Goal: Task Accomplishment & Management: Manage account settings

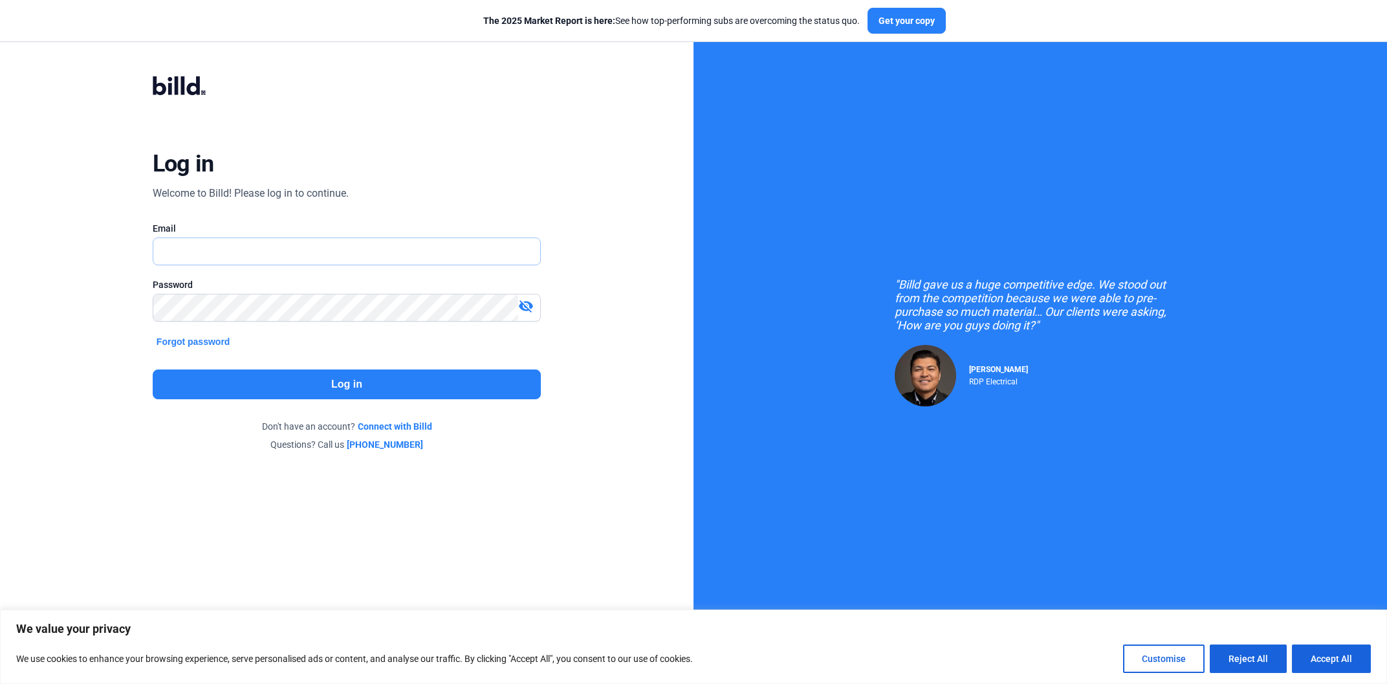
click at [439, 254] on input "text" at bounding box center [346, 251] width 387 height 27
paste input "ul.rodriguez@billd.com"
click at [159, 254] on input "ul.rodriguez@billd.com" at bounding box center [346, 251] width 387 height 27
type input "[PERSON_NAME][EMAIL_ADDRESS][PERSON_NAME][DOMAIN_NAME]"
click at [431, 323] on div at bounding box center [347, 327] width 388 height 13
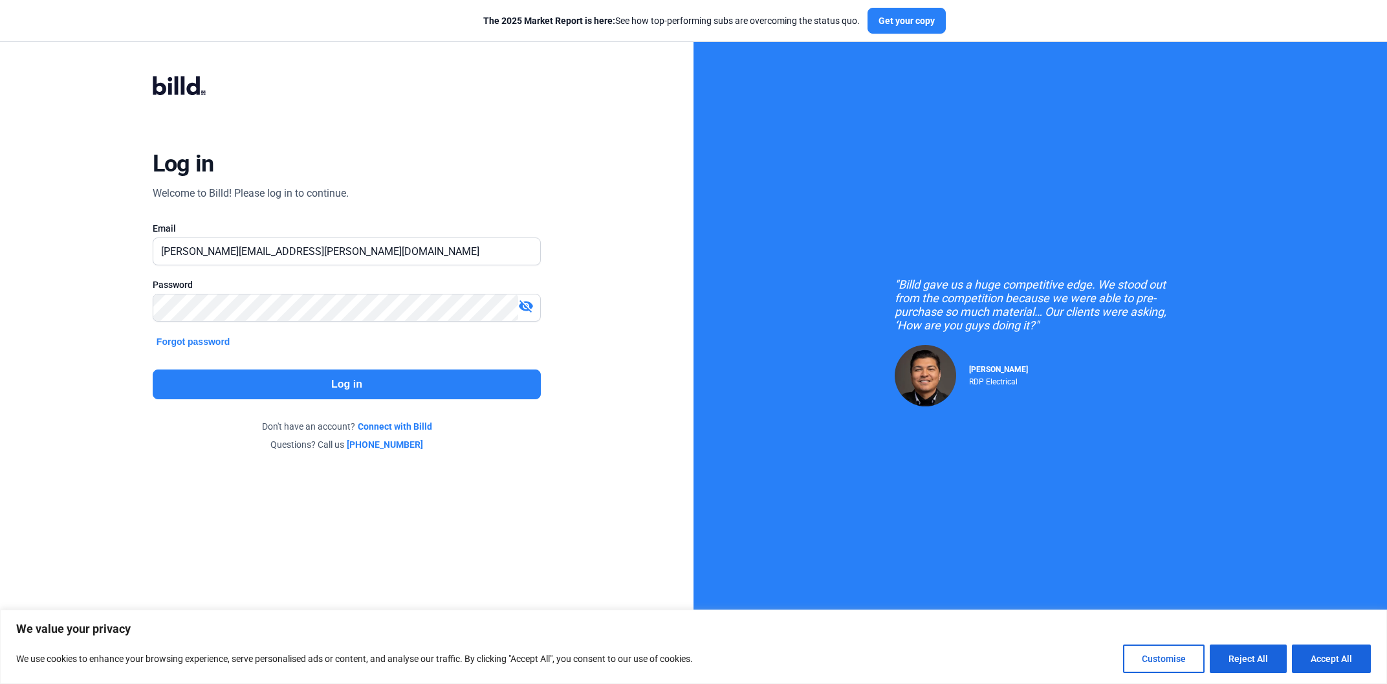
click at [409, 395] on button "Log in" at bounding box center [347, 384] width 388 height 30
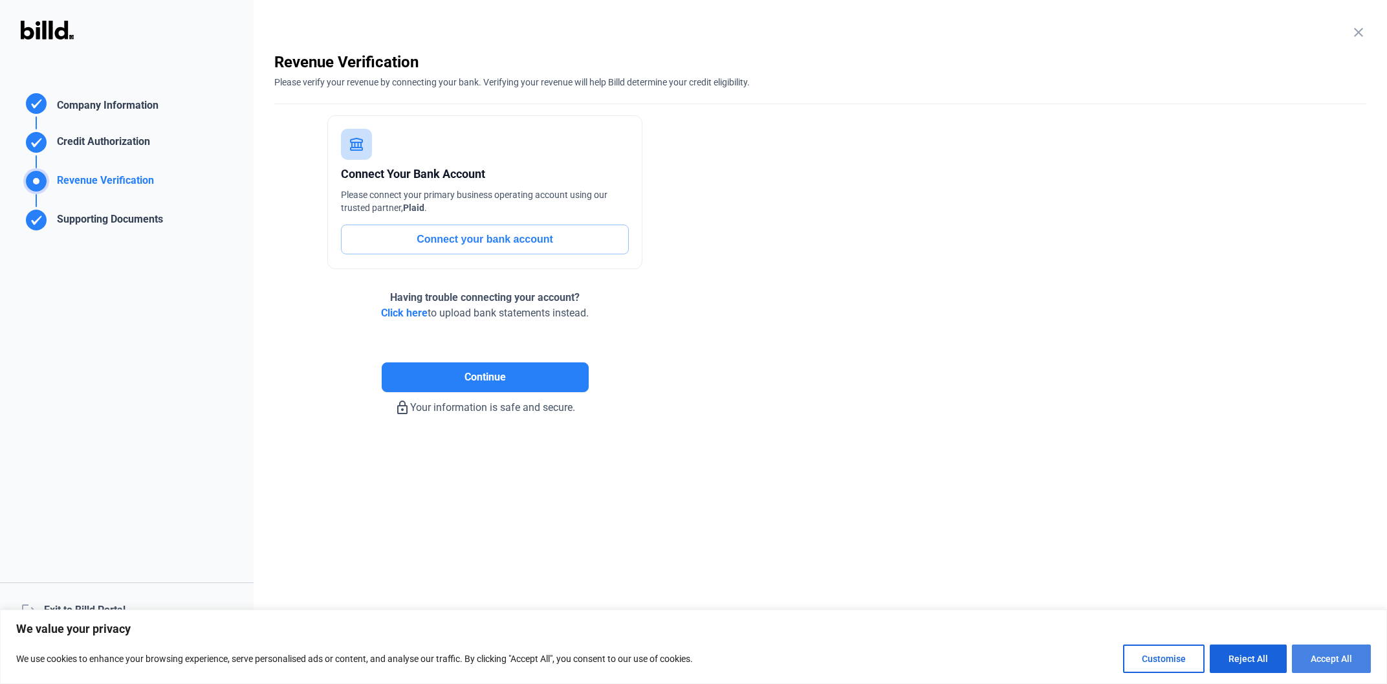
click at [1341, 661] on button "Accept All" at bounding box center [1331, 658] width 79 height 28
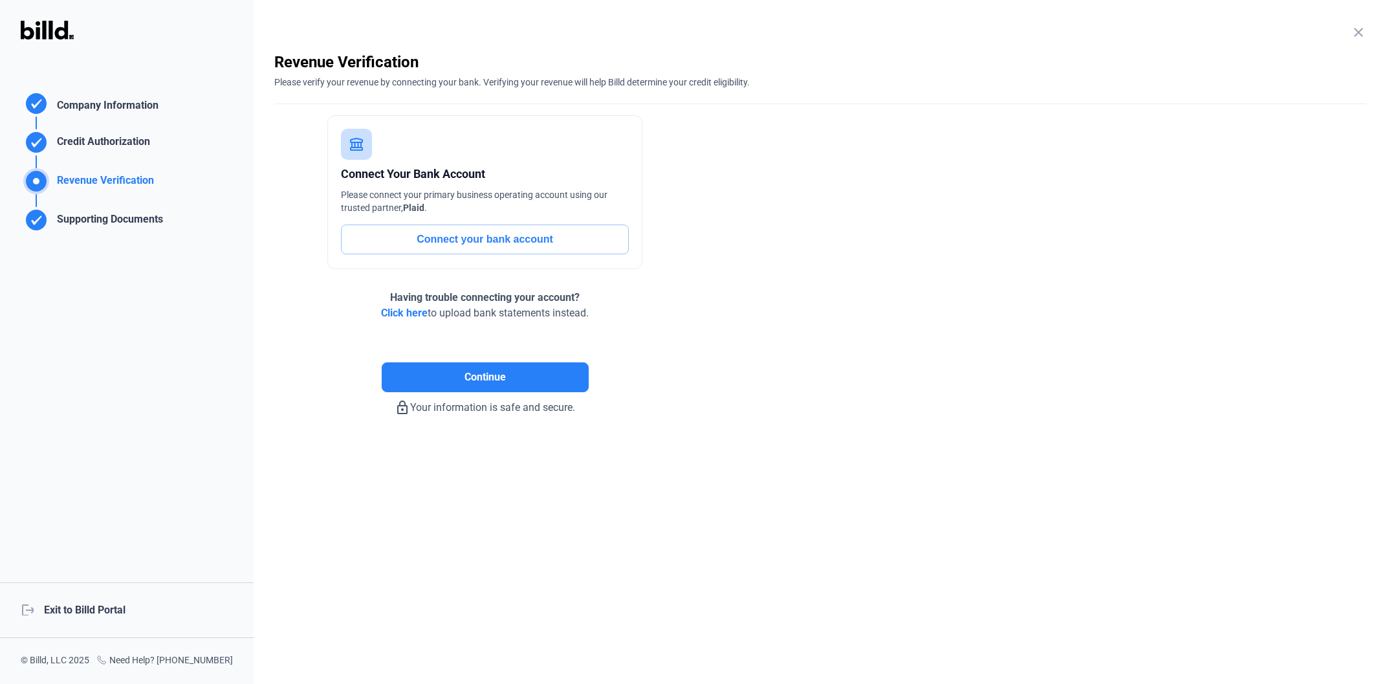
click at [75, 614] on div "logout Exit to Billd Portal" at bounding box center [127, 610] width 254 height 56
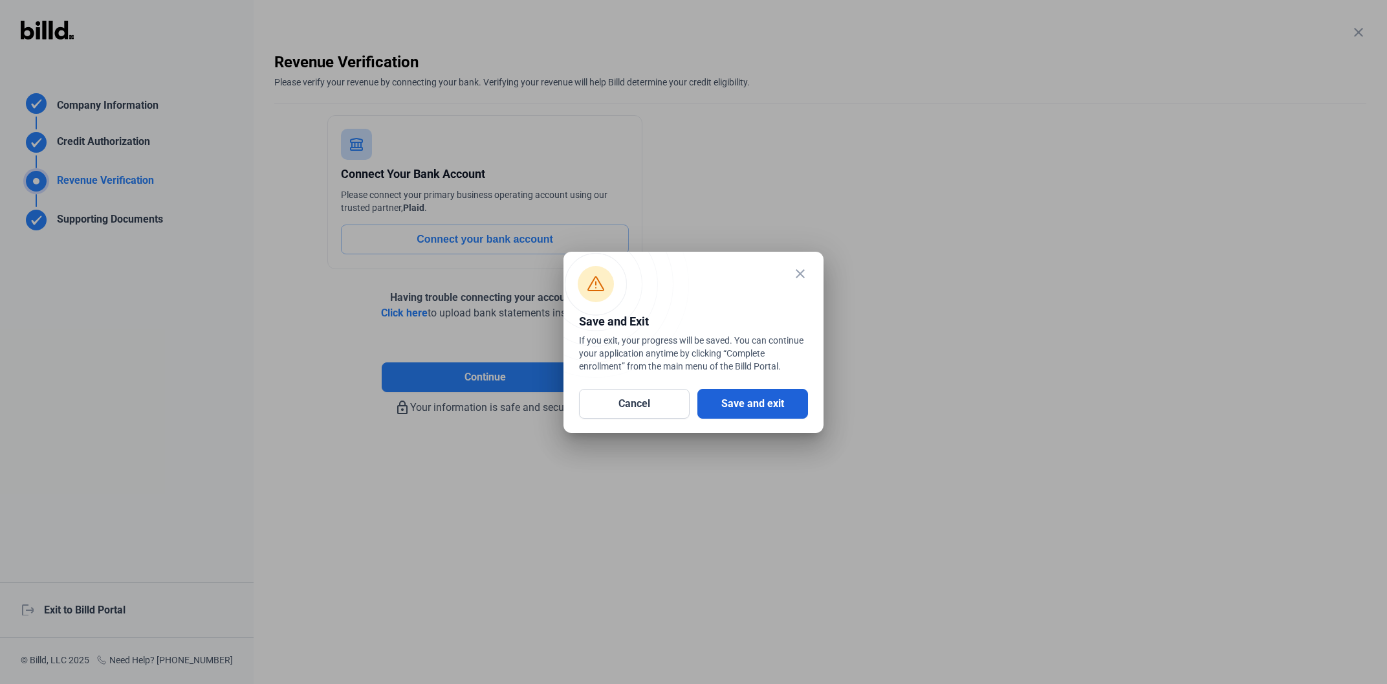
click at [800, 398] on button "Save and exit" at bounding box center [752, 404] width 111 height 30
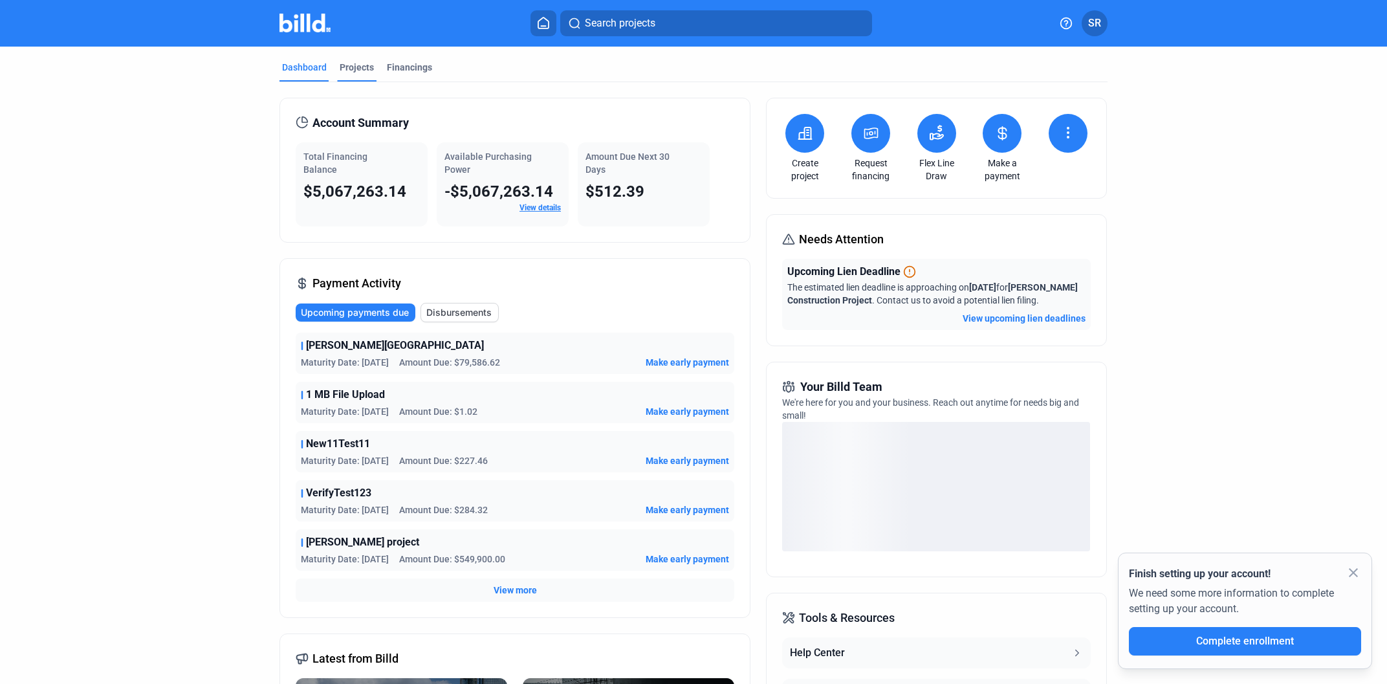
click at [369, 77] on div "Projects" at bounding box center [356, 71] width 39 height 21
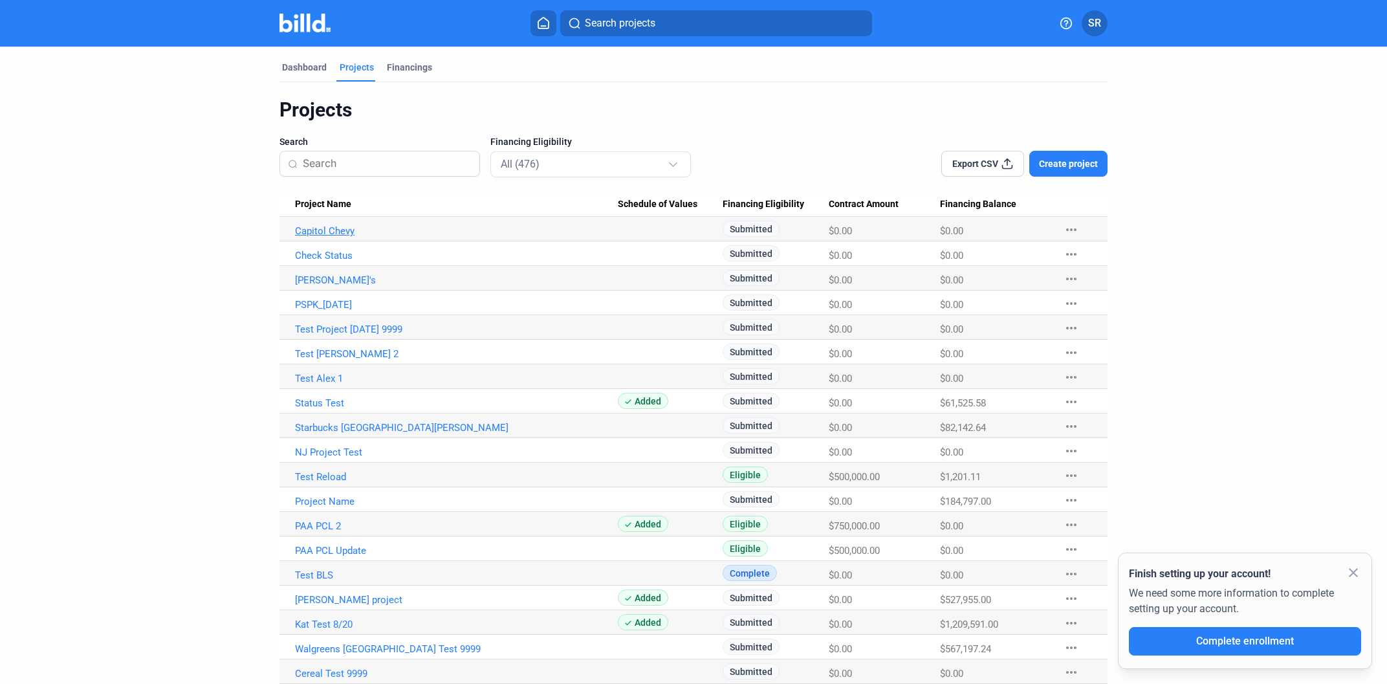
click at [339, 235] on link "Capitol Chevy" at bounding box center [456, 231] width 323 height 12
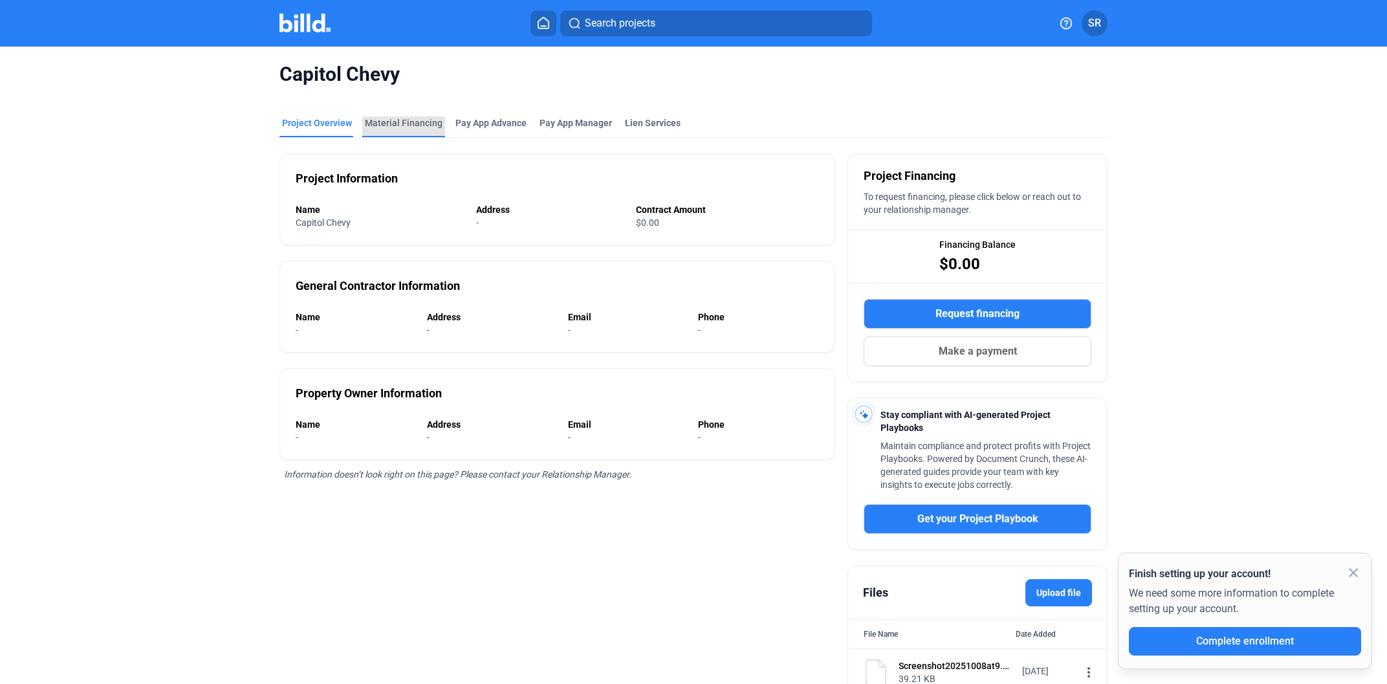
click at [415, 125] on div "Material Financing" at bounding box center [404, 122] width 78 height 13
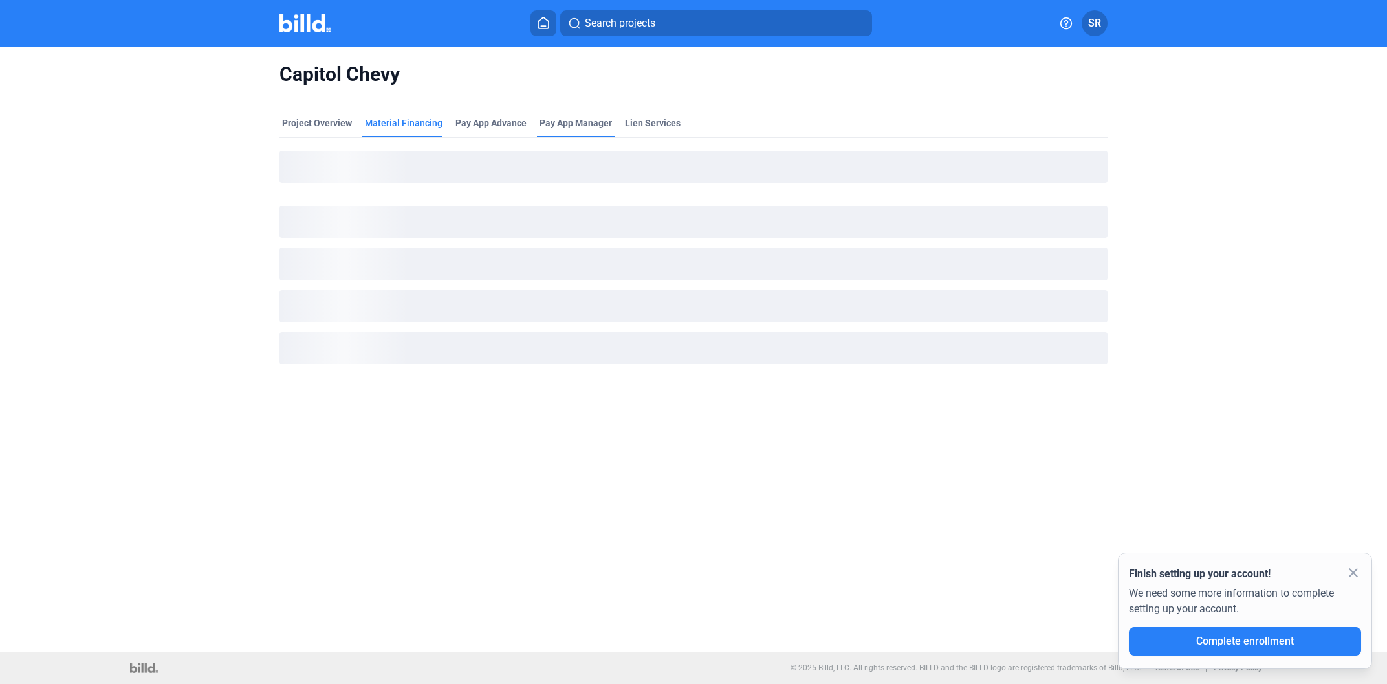
click at [570, 118] on span "Pay App Manager" at bounding box center [575, 122] width 72 height 13
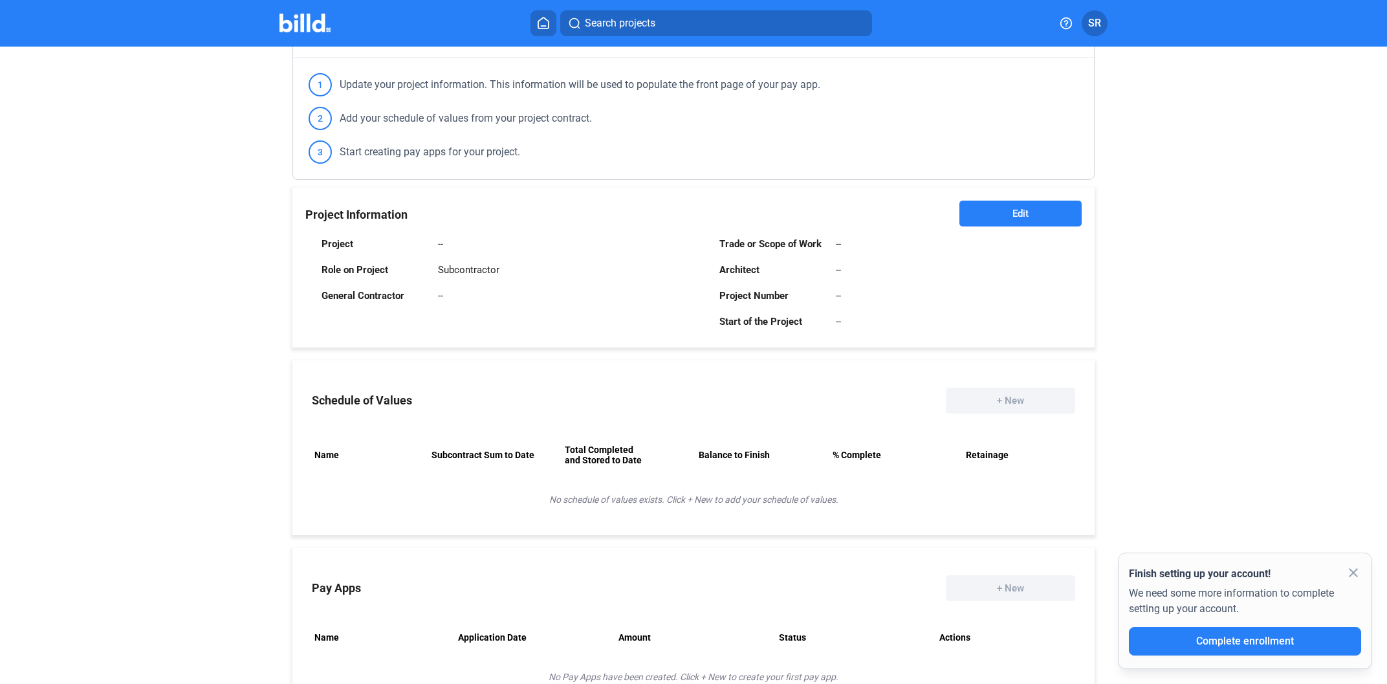
scroll to position [233, 0]
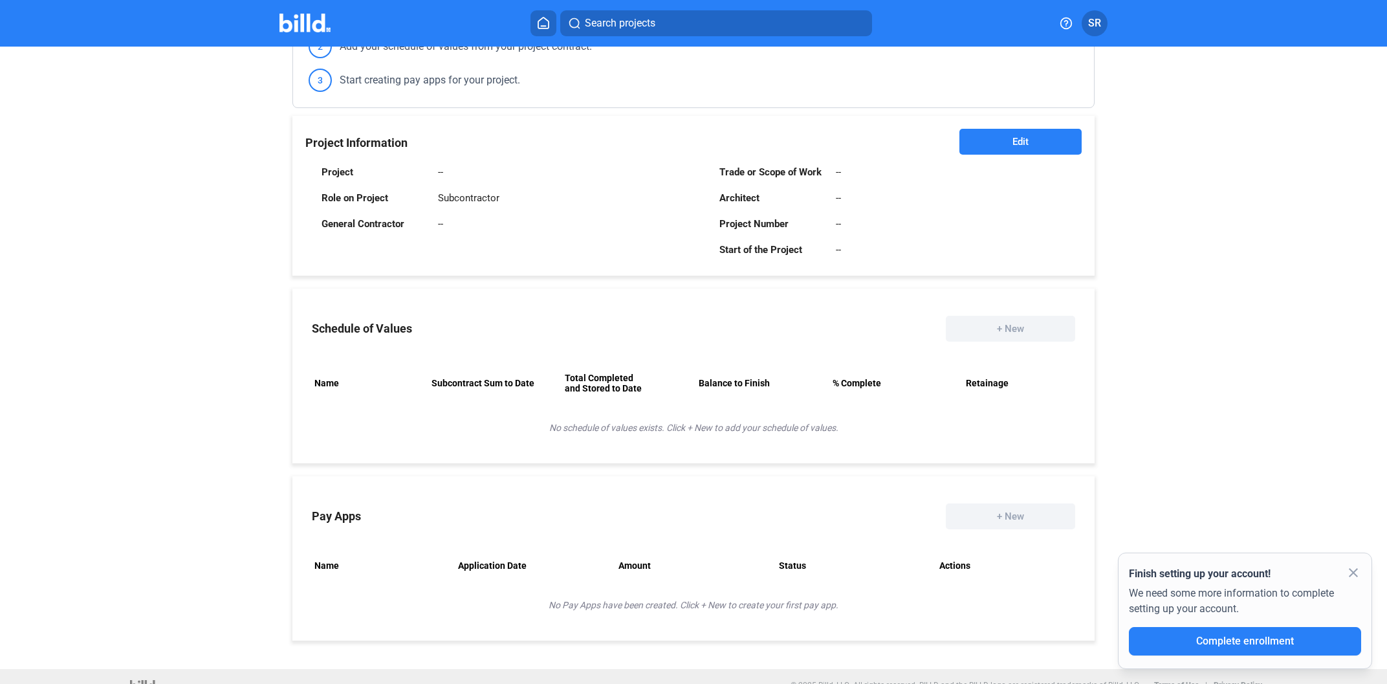
click at [997, 149] on button "Edit" at bounding box center [1020, 142] width 122 height 26
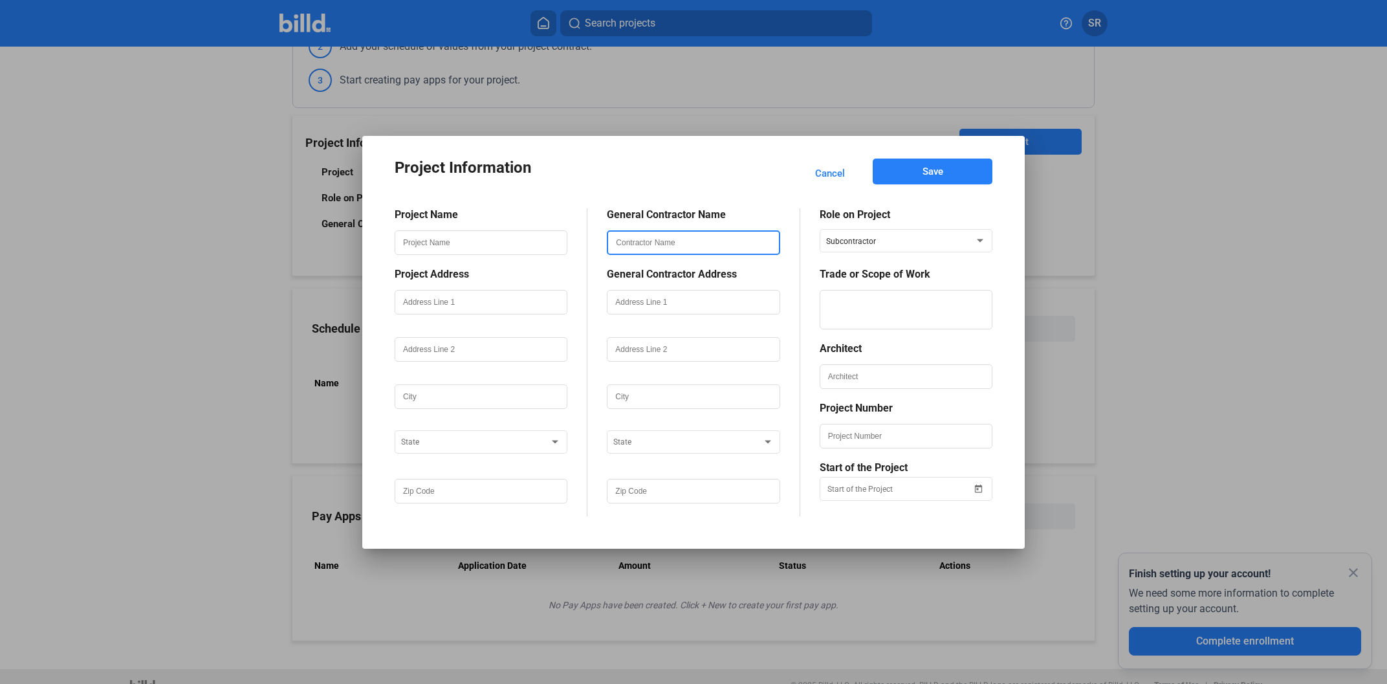
click at [649, 241] on input "text" at bounding box center [693, 243] width 170 height 22
drag, startPoint x: 651, startPoint y: 243, endPoint x: 466, endPoint y: 236, distance: 185.8
click at [608, 236] on input "test" at bounding box center [693, 243] width 170 height 22
type input "test"
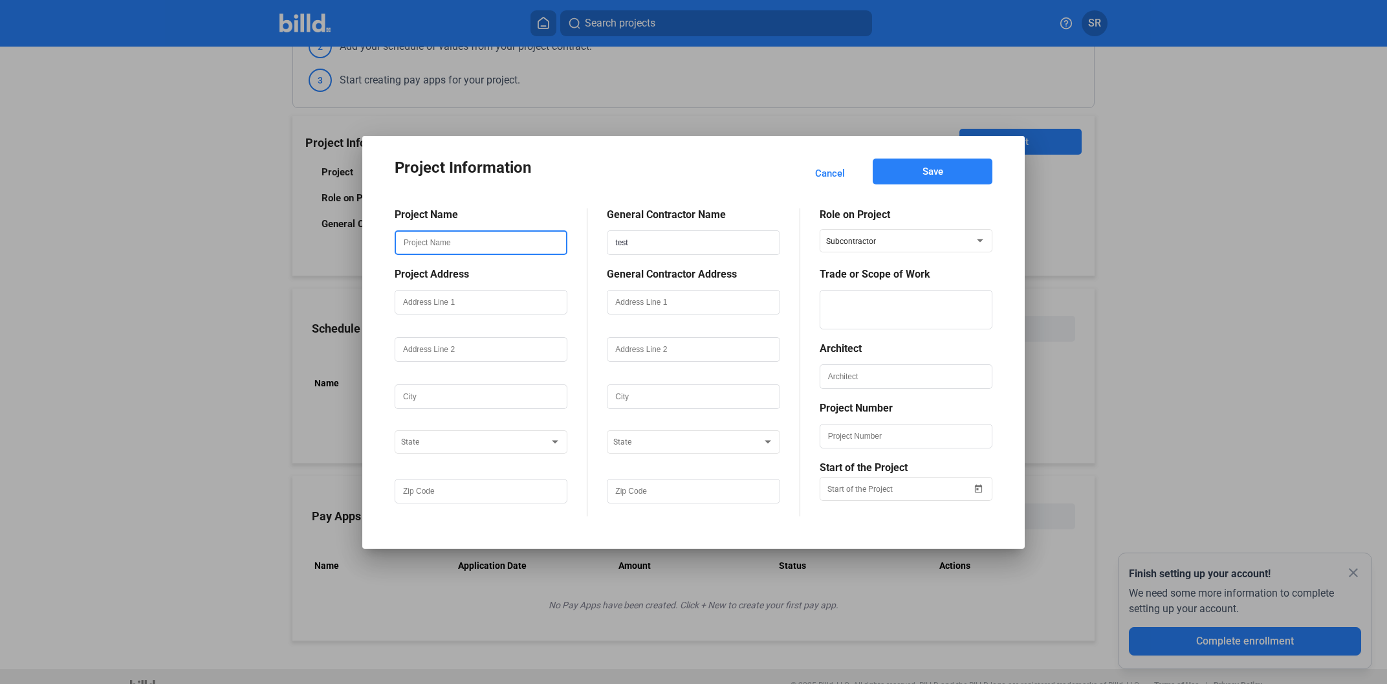
click at [422, 243] on input "text" at bounding box center [481, 243] width 170 height 22
paste input "test"
type input "test"
click at [479, 297] on input "text" at bounding box center [481, 302] width 170 height 22
paste input "test"
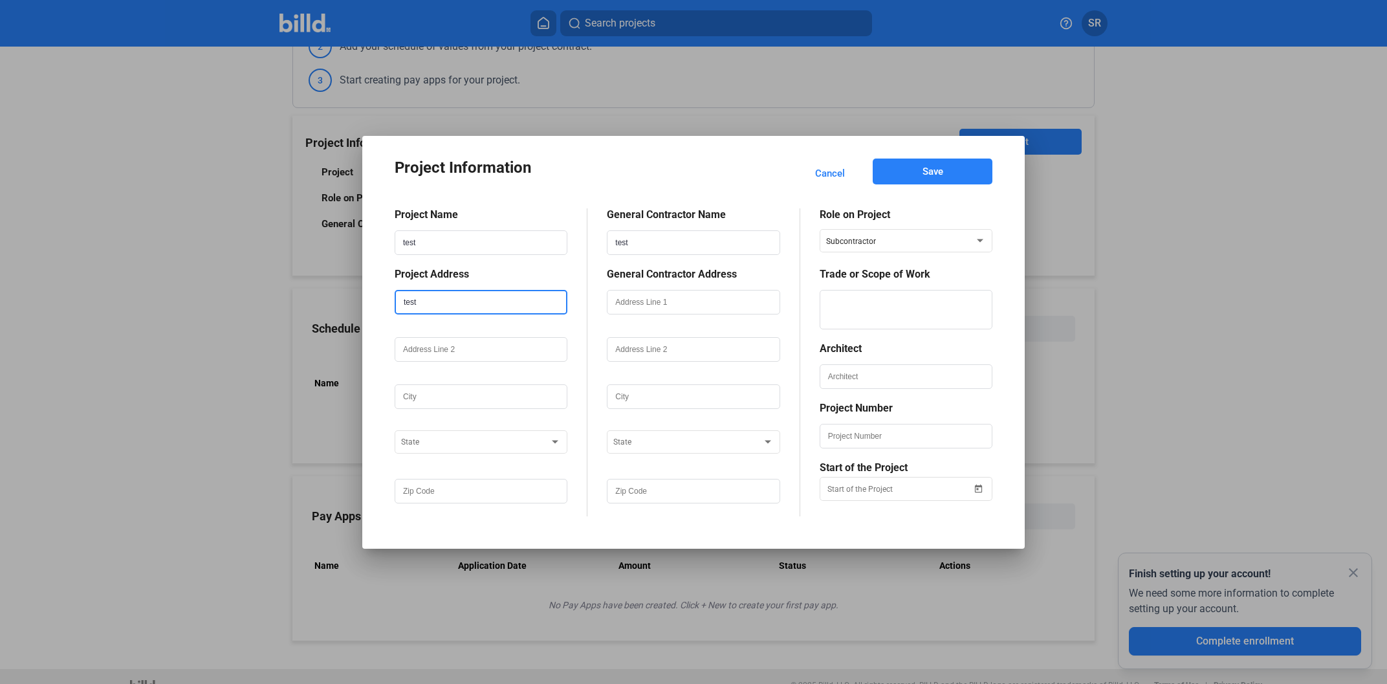
type input "test"
click at [688, 315] on div at bounding box center [693, 320] width 173 height 13
click at [677, 308] on input "text" at bounding box center [693, 302] width 170 height 22
paste input "test"
type input "test"
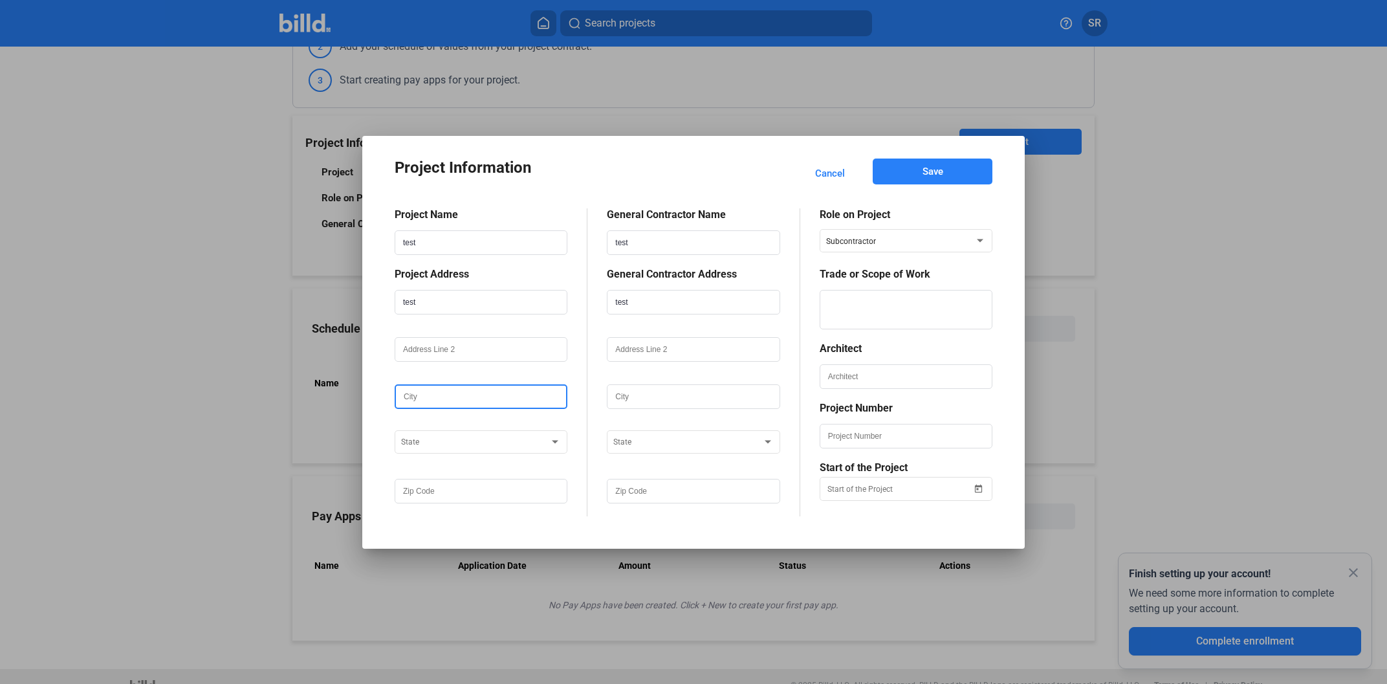
click at [481, 400] on input "text" at bounding box center [481, 396] width 170 height 22
paste input "test"
type input "test"
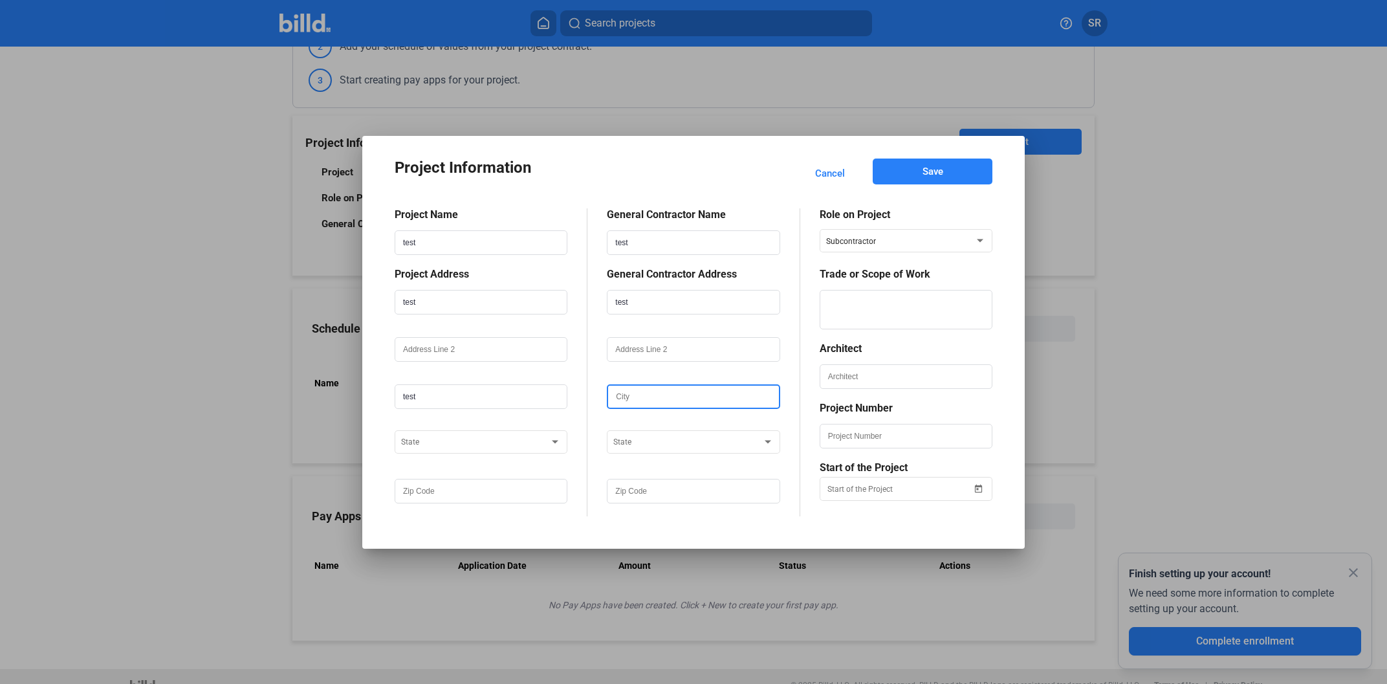
click at [647, 406] on input "text" at bounding box center [693, 396] width 170 height 22
paste input "test"
type input "test"
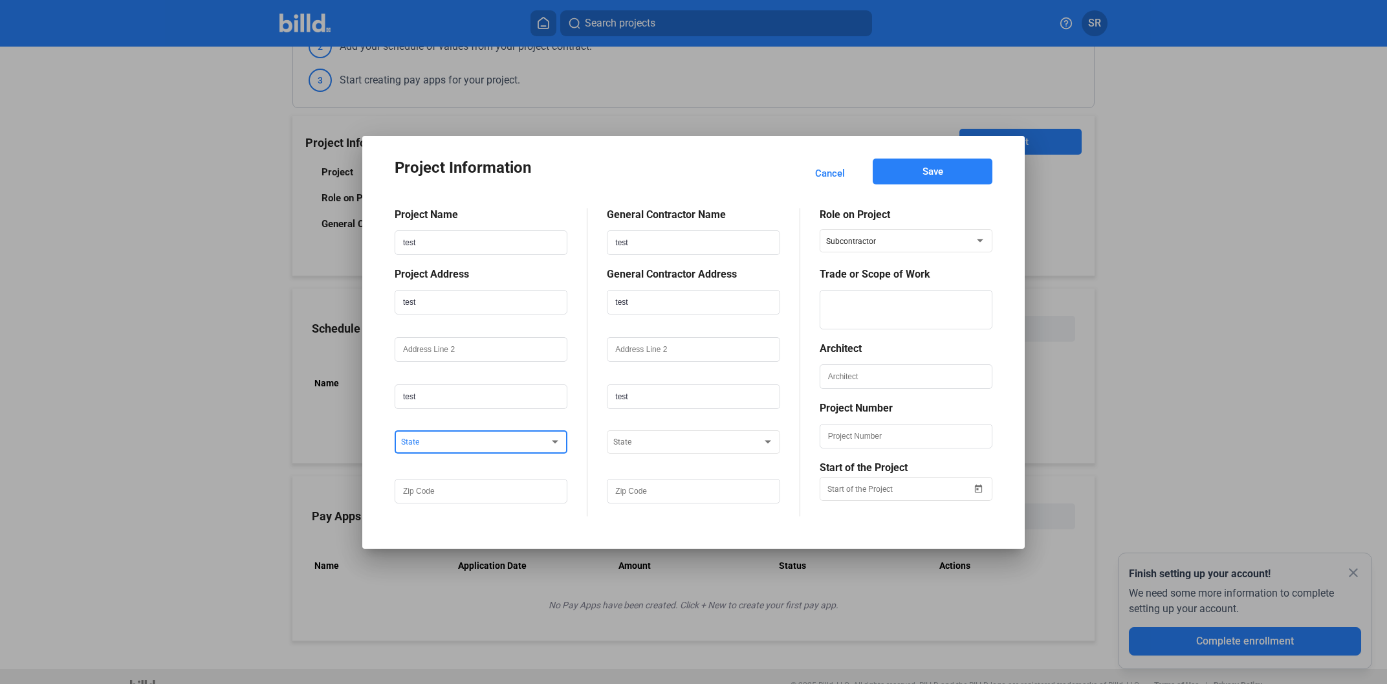
click at [495, 446] on span at bounding box center [475, 442] width 148 height 9
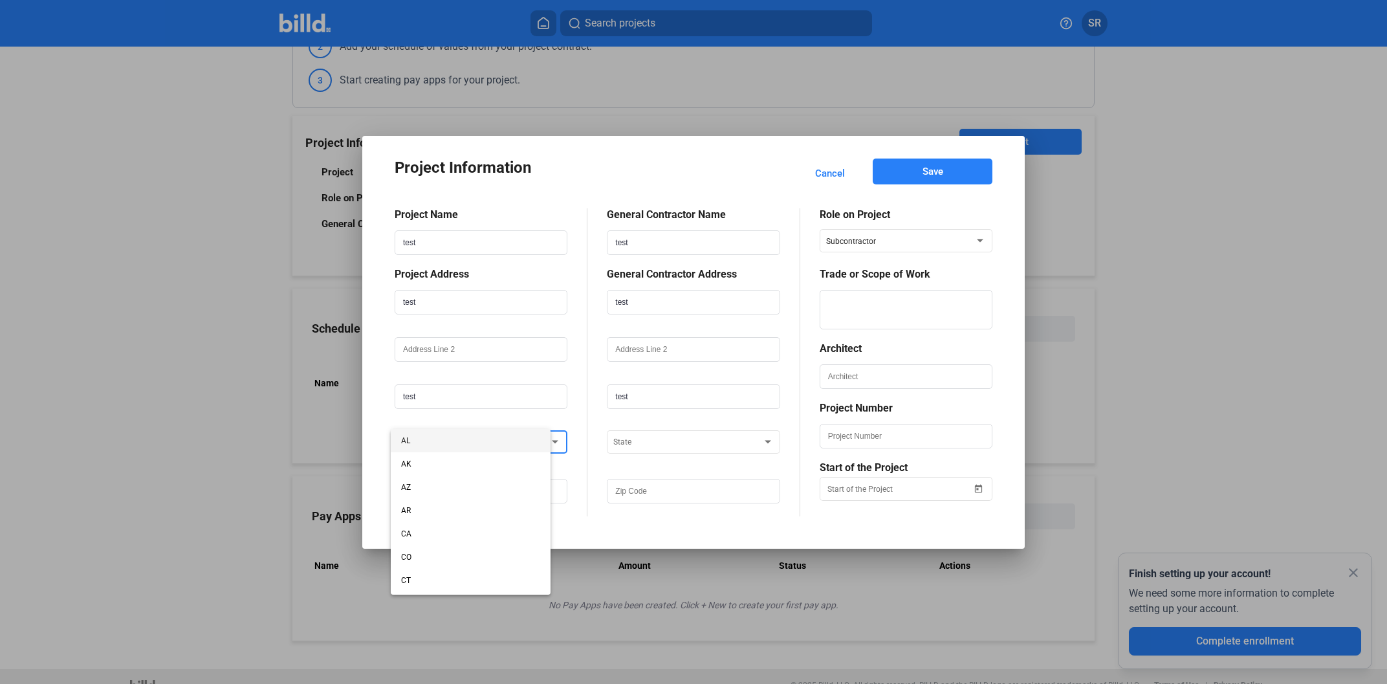
click at [494, 447] on span "AL" at bounding box center [470, 440] width 139 height 23
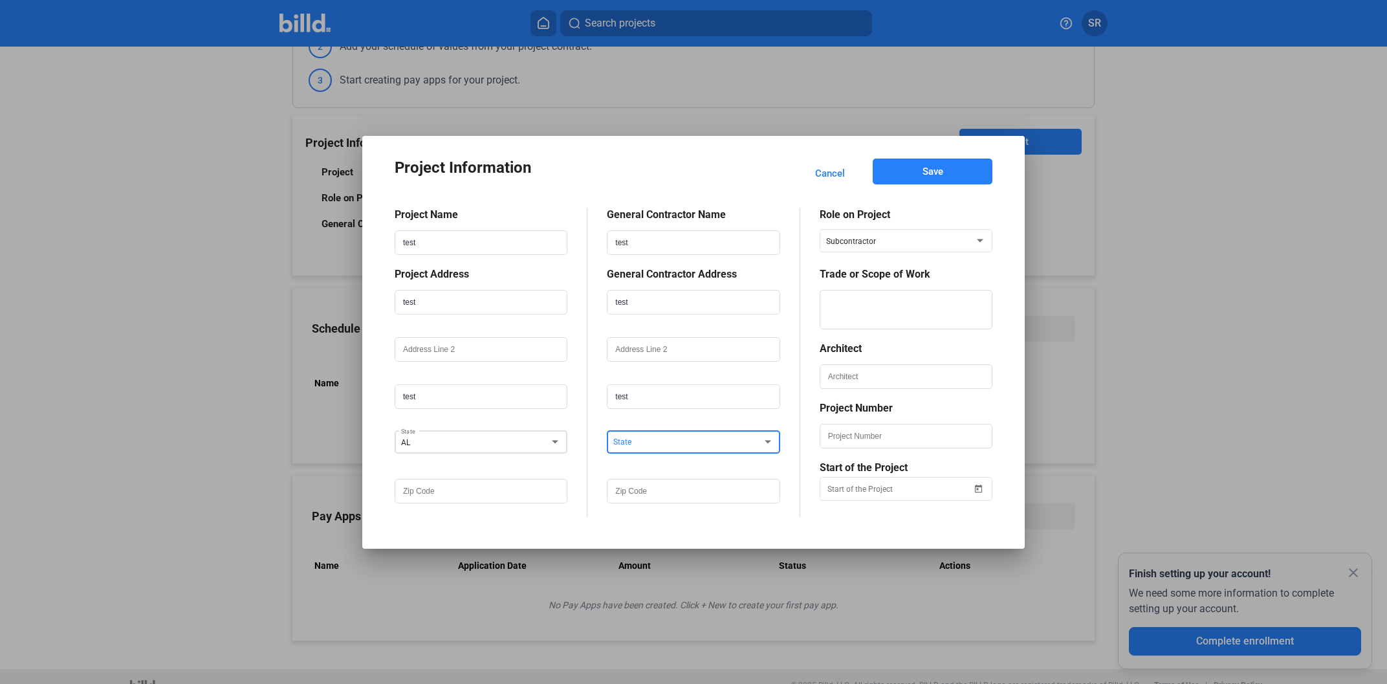
click at [666, 446] on span at bounding box center [687, 442] width 148 height 9
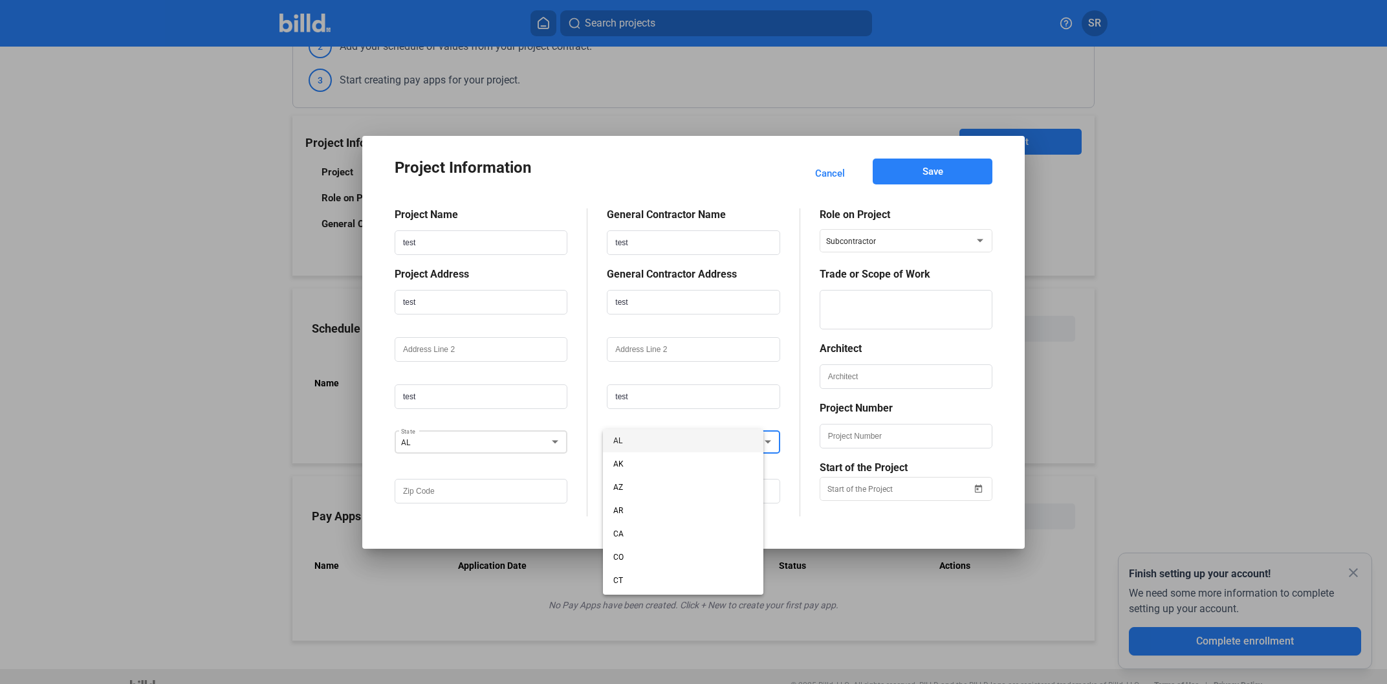
click at [665, 446] on span "AL" at bounding box center [682, 440] width 139 height 23
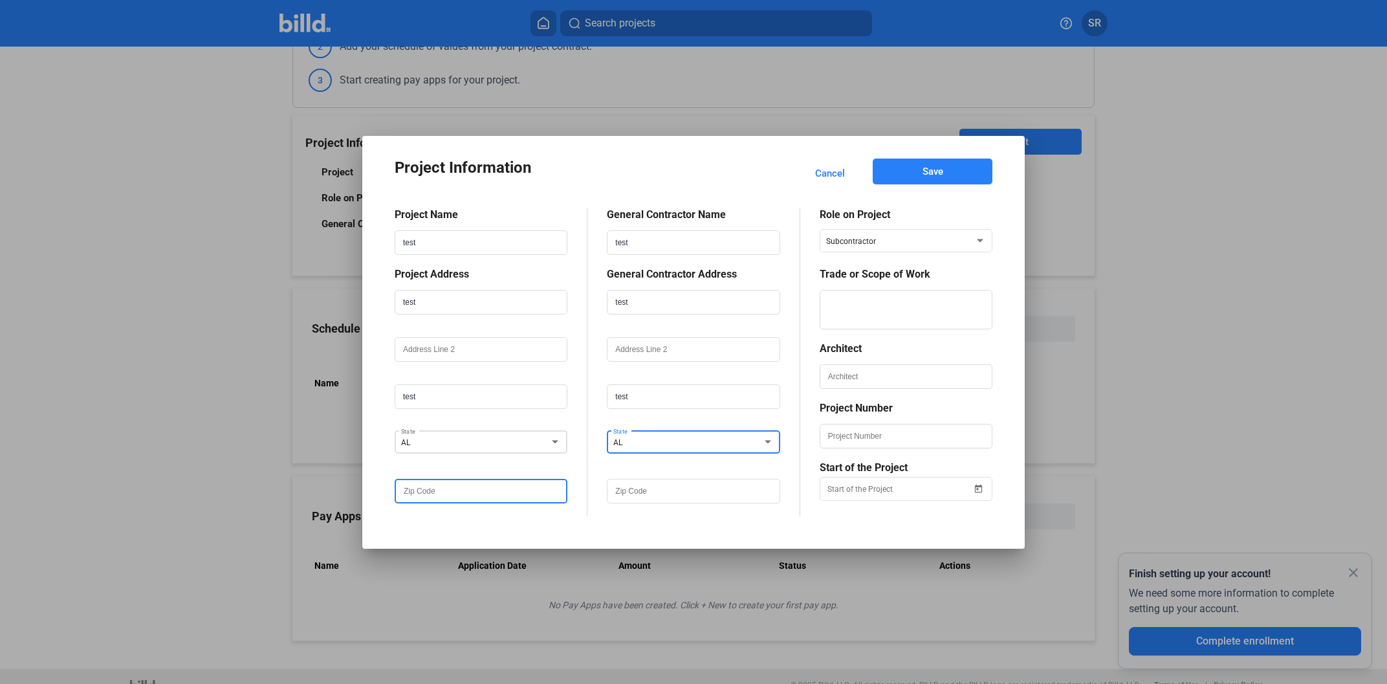
click at [491, 492] on input "text" at bounding box center [481, 491] width 170 height 22
type input "123123"
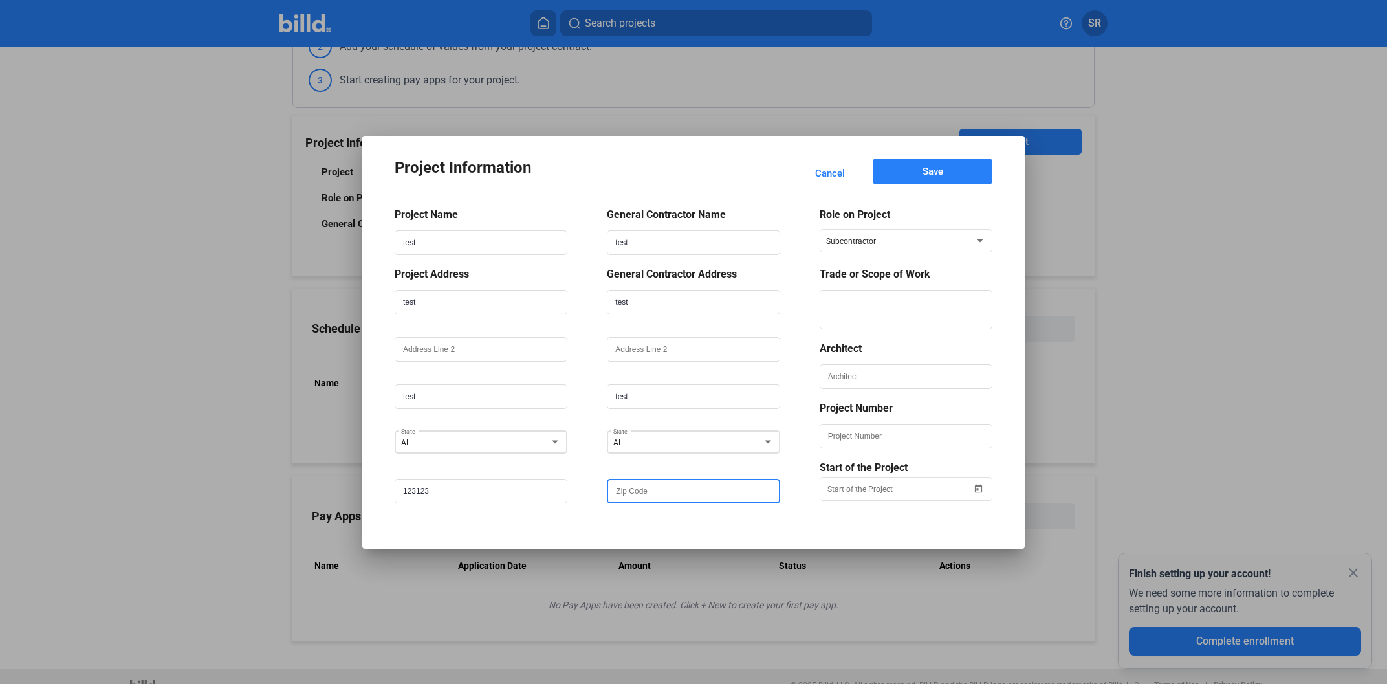
click at [662, 490] on input "text" at bounding box center [693, 491] width 170 height 22
type input "123123"
click at [885, 302] on textarea at bounding box center [906, 309] width 170 height 39
paste textarea "test"
type textarea "test"
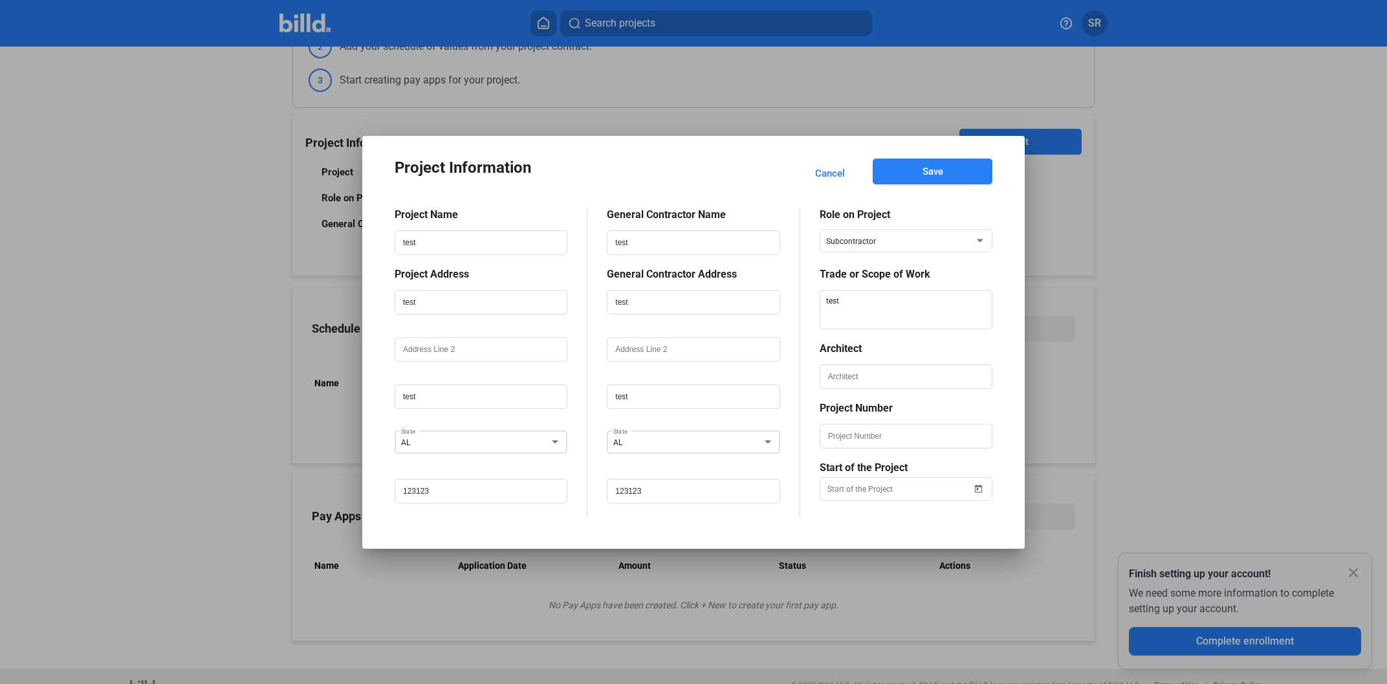
click at [904, 392] on div at bounding box center [906, 395] width 173 height 13
click at [904, 385] on input "text" at bounding box center [906, 376] width 170 height 22
paste input "test"
type input "test"
click at [916, 175] on button "Save" at bounding box center [933, 171] width 120 height 26
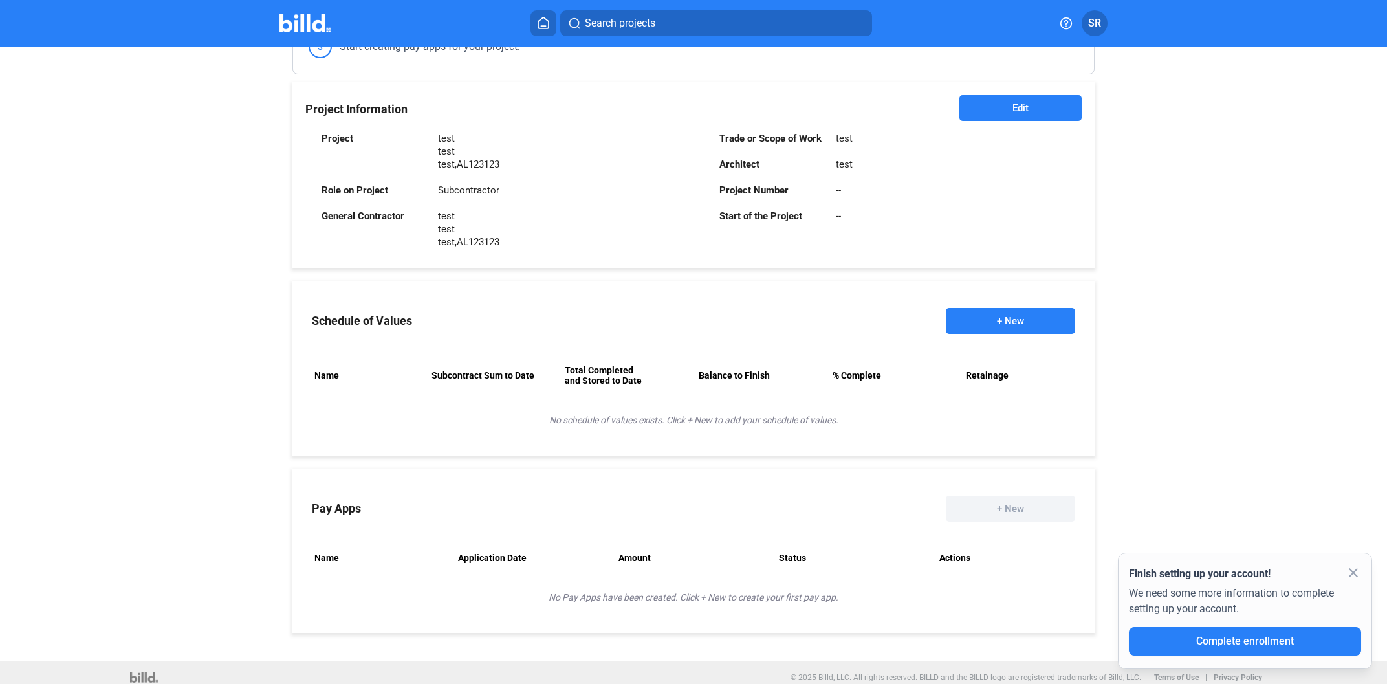
scroll to position [279, 0]
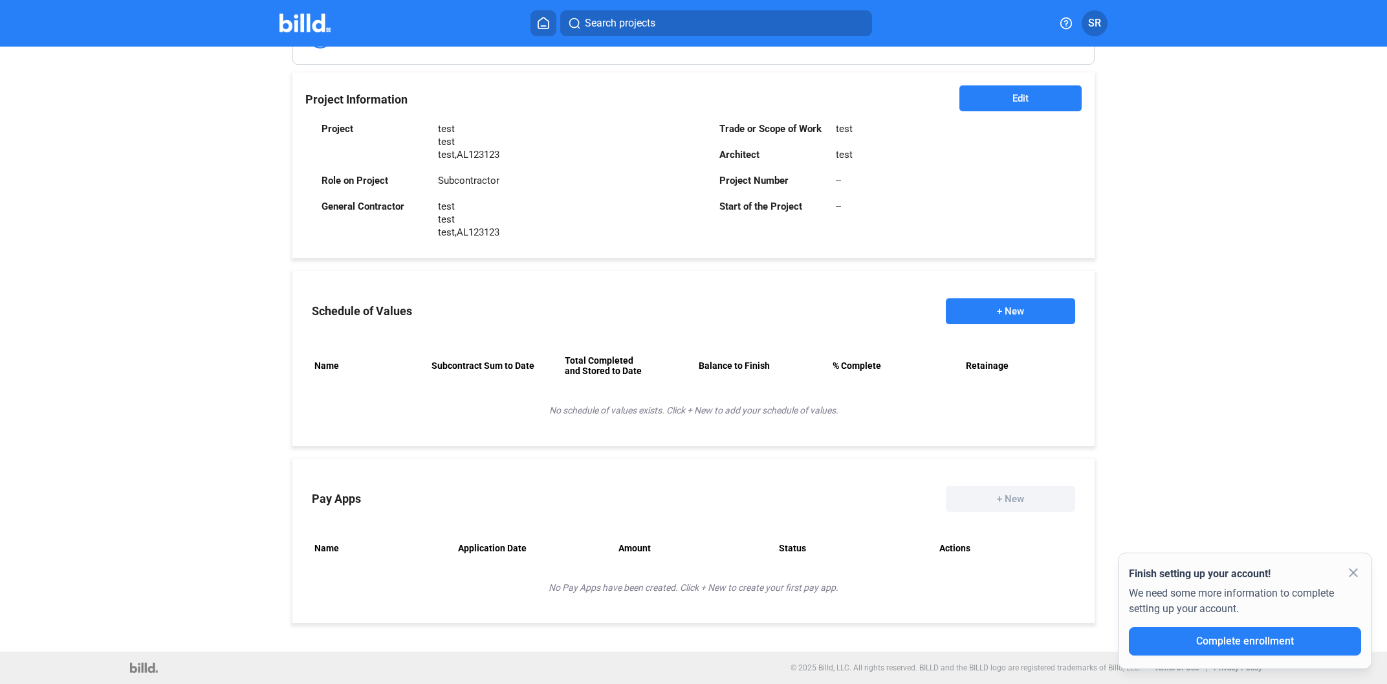
click at [1010, 307] on button "+ New" at bounding box center [1010, 311] width 129 height 26
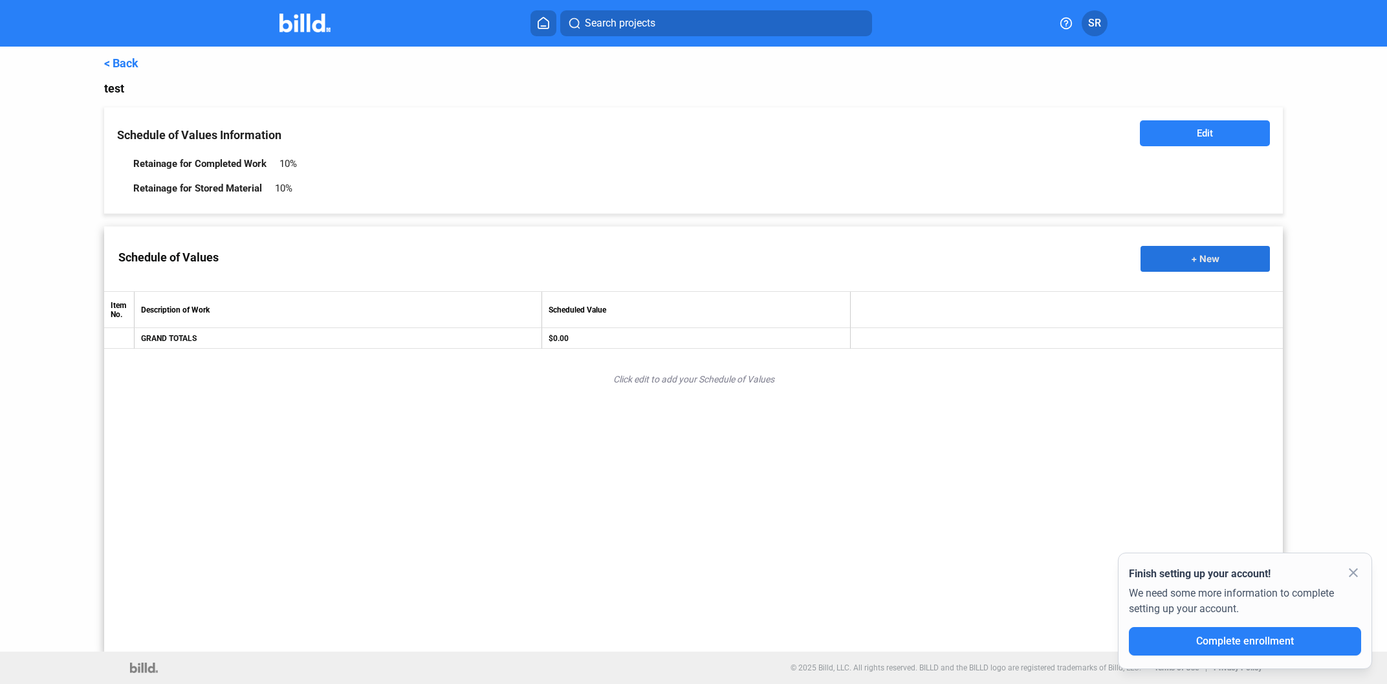
click at [1202, 252] on button "+ New" at bounding box center [1204, 259] width 129 height 26
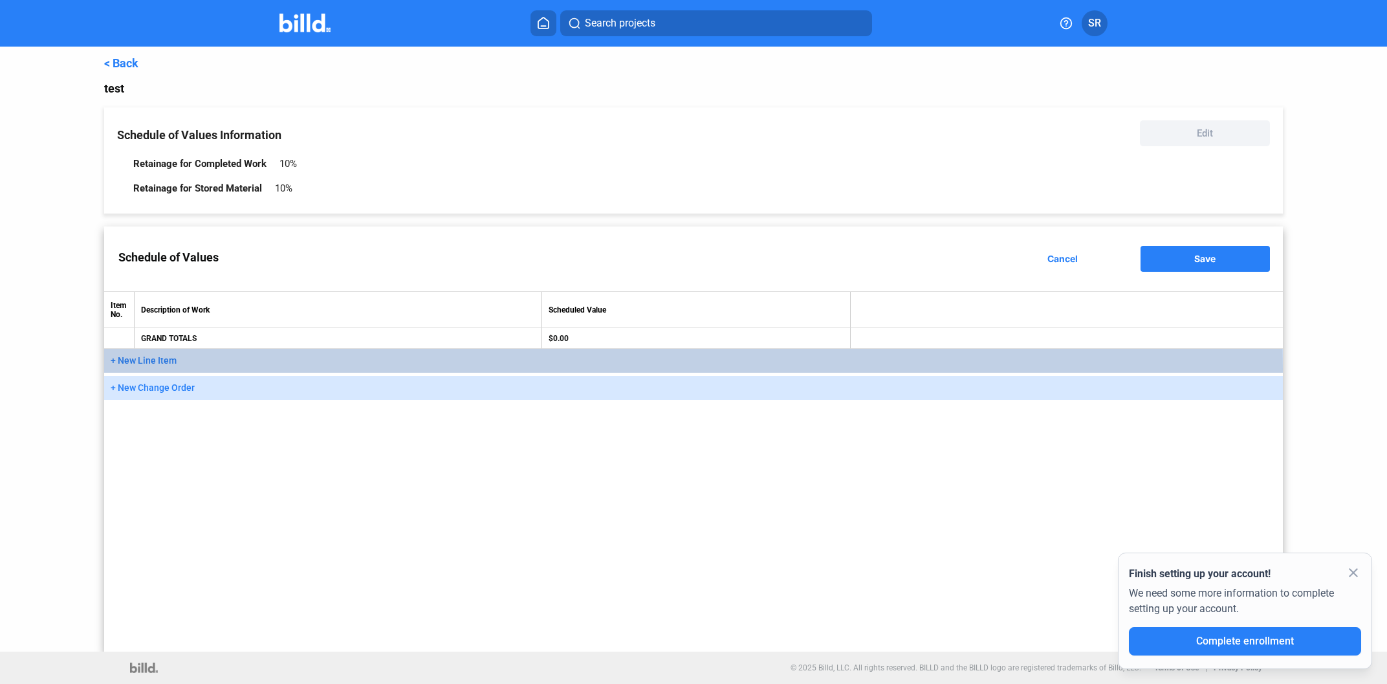
click at [417, 369] on button "+ New Line Item" at bounding box center [693, 361] width 1178 height 24
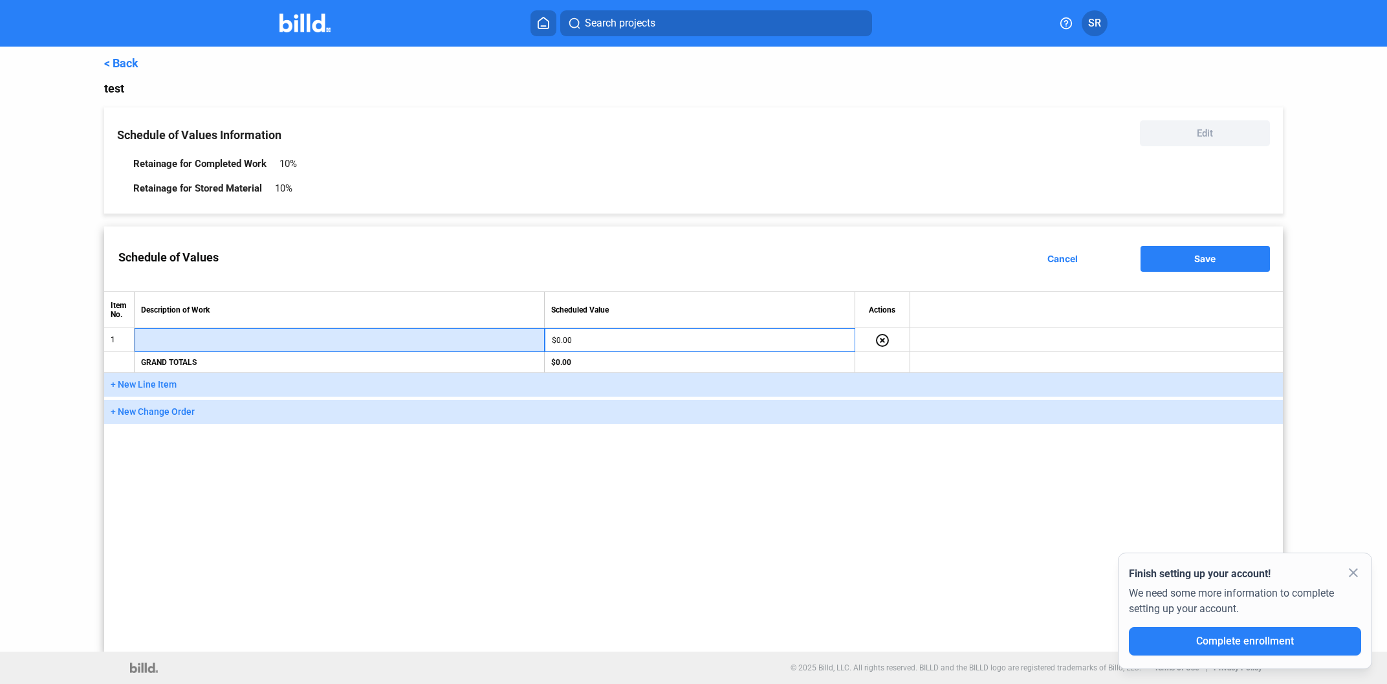
click at [358, 345] on input "text" at bounding box center [340, 340] width 396 height 19
type input "test"
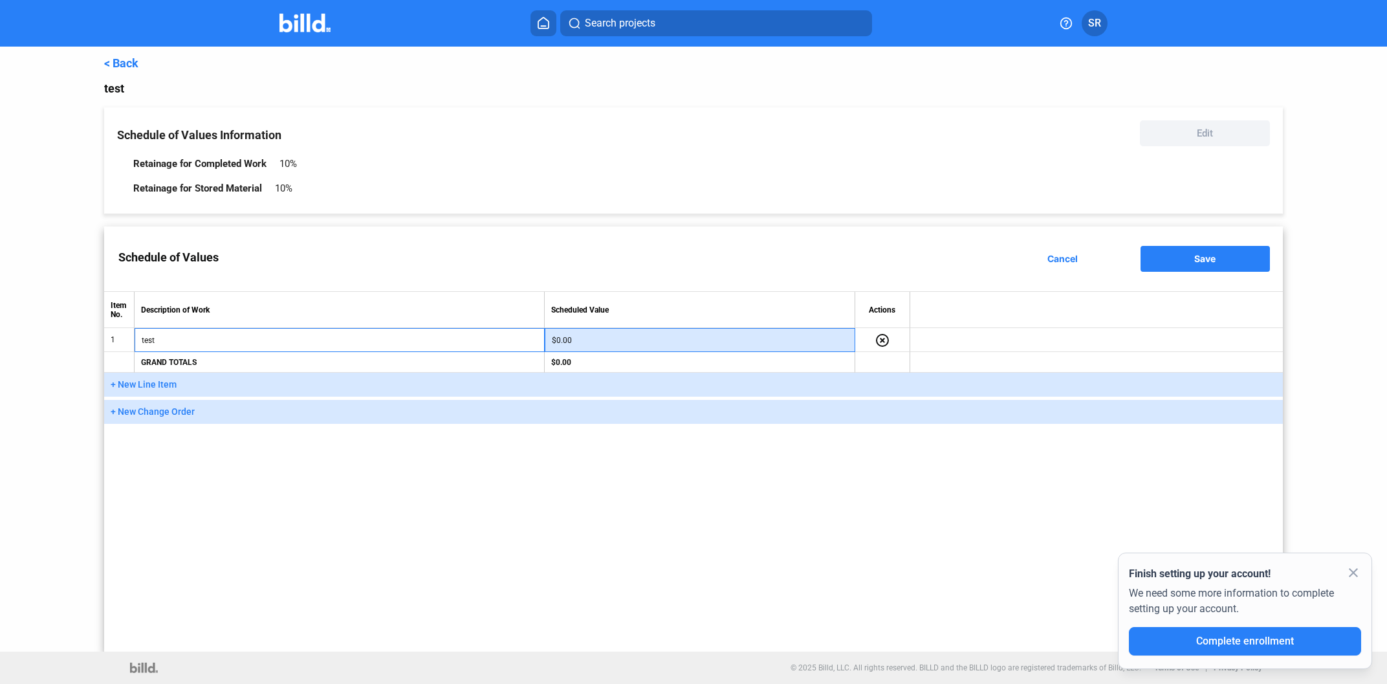
click at [680, 332] on input "$0.00" at bounding box center [700, 340] width 296 height 19
type input "20,000"
click at [1202, 247] on div "Schedule of Values Cancel Save" at bounding box center [693, 258] width 1178 height 65
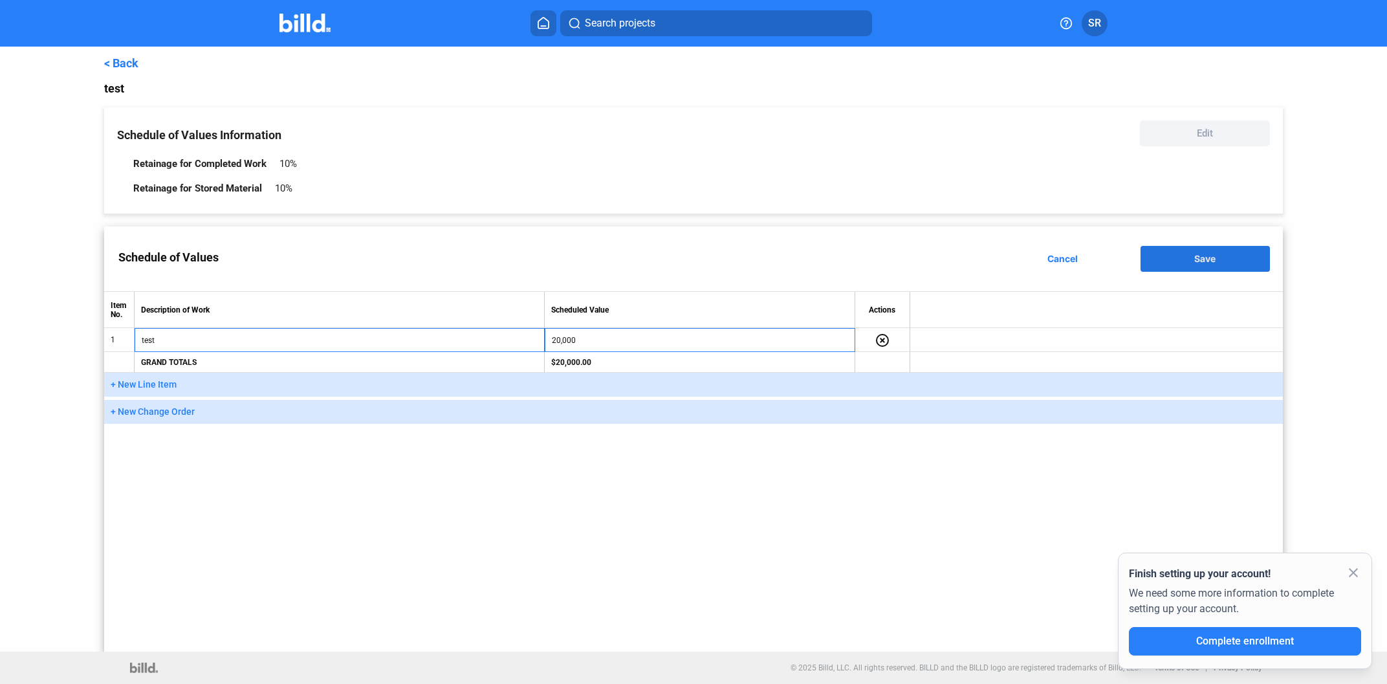
click at [1202, 254] on span "Save" at bounding box center [1204, 258] width 21 height 11
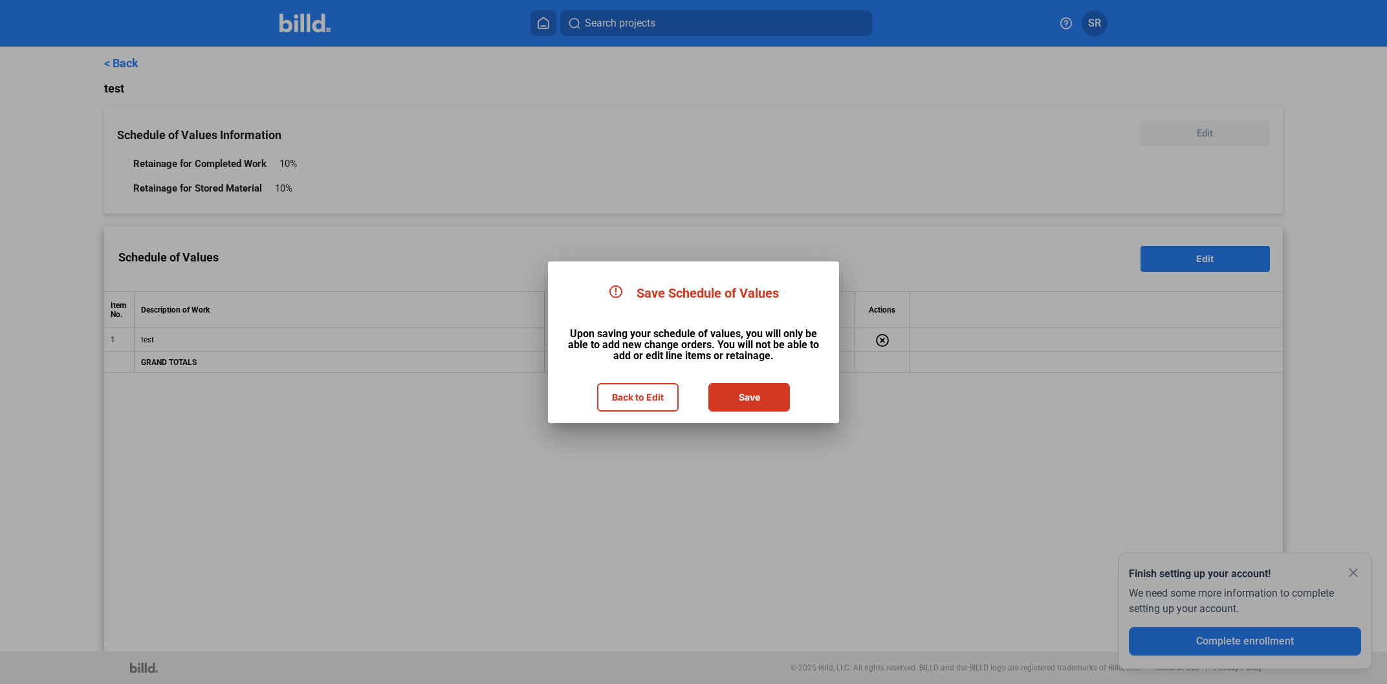
click at [760, 389] on button "Save" at bounding box center [749, 397] width 79 height 26
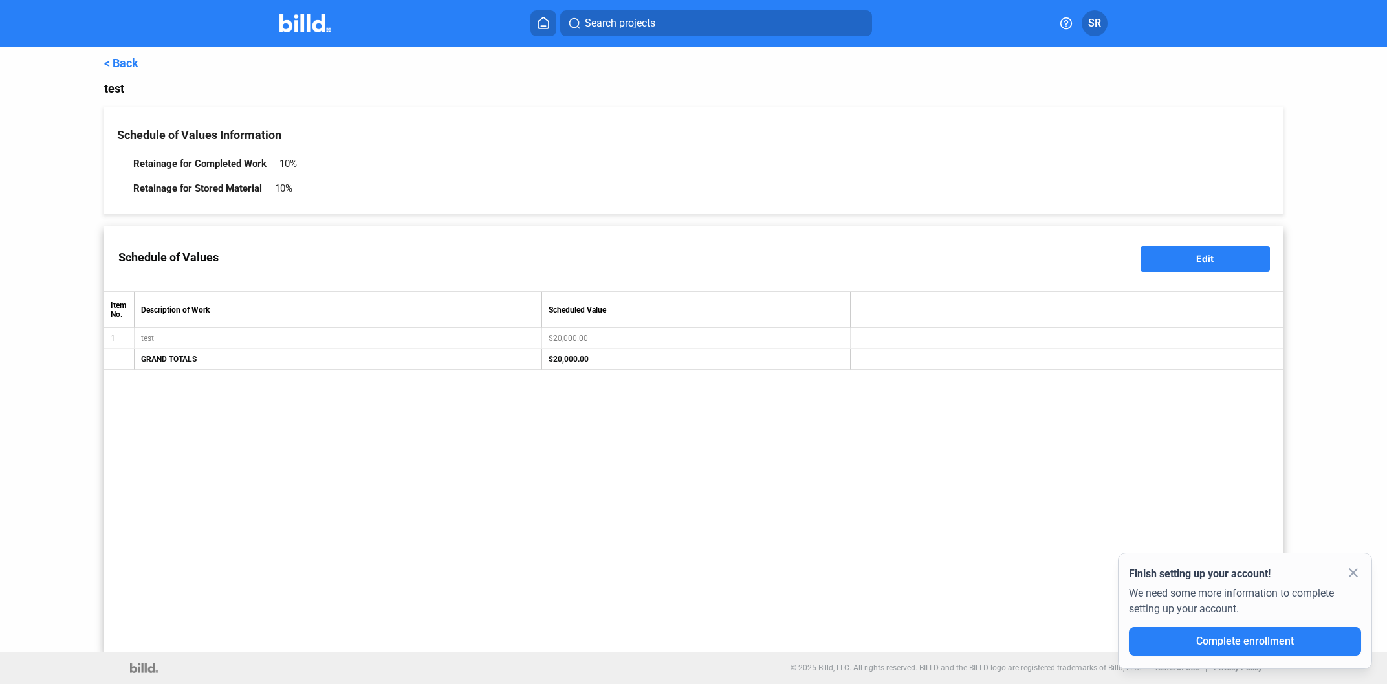
click at [126, 61] on link "< Back" at bounding box center [121, 63] width 34 height 14
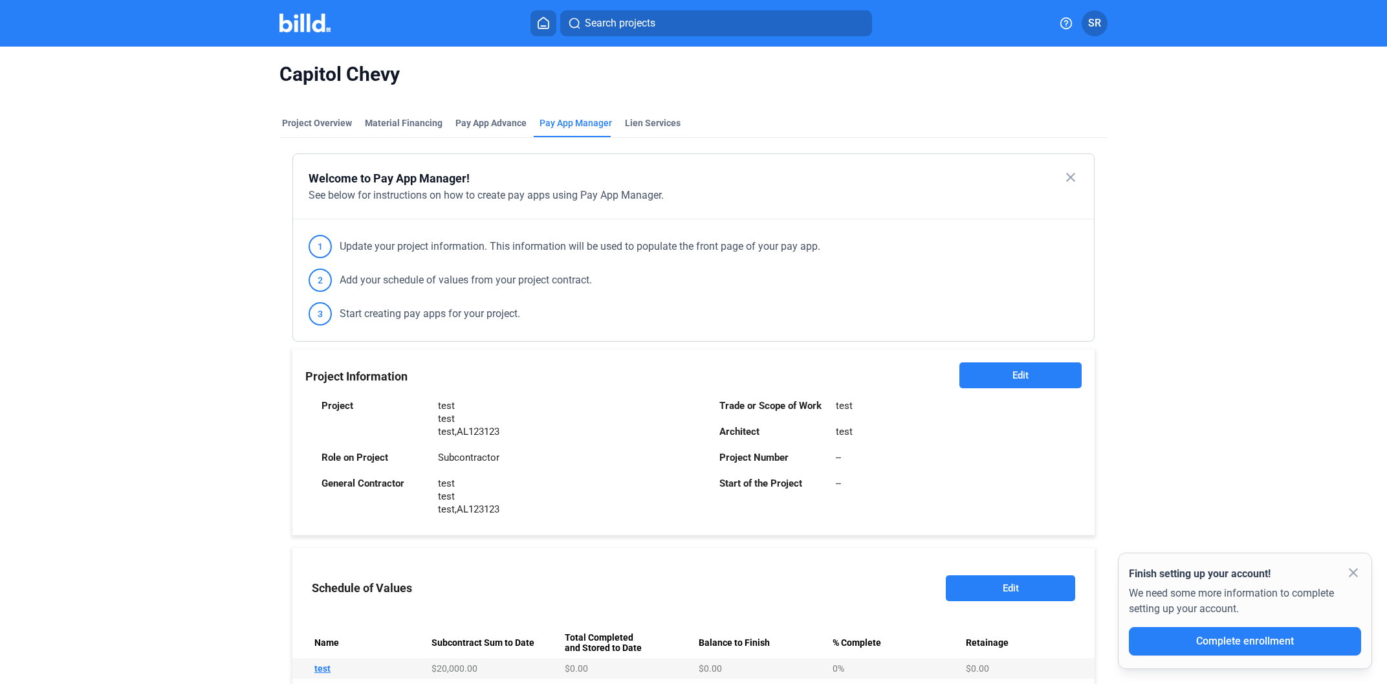
scroll to position [255, 0]
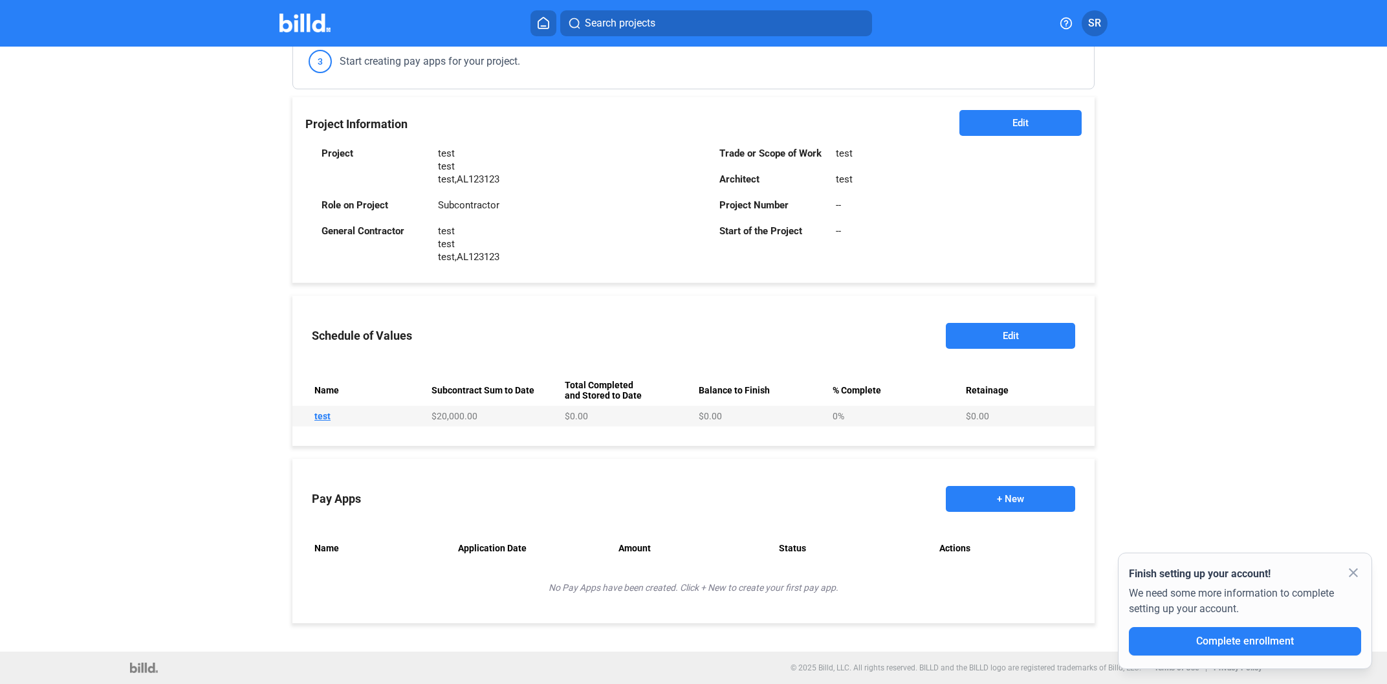
click at [1001, 497] on button "+ New" at bounding box center [1010, 499] width 129 height 26
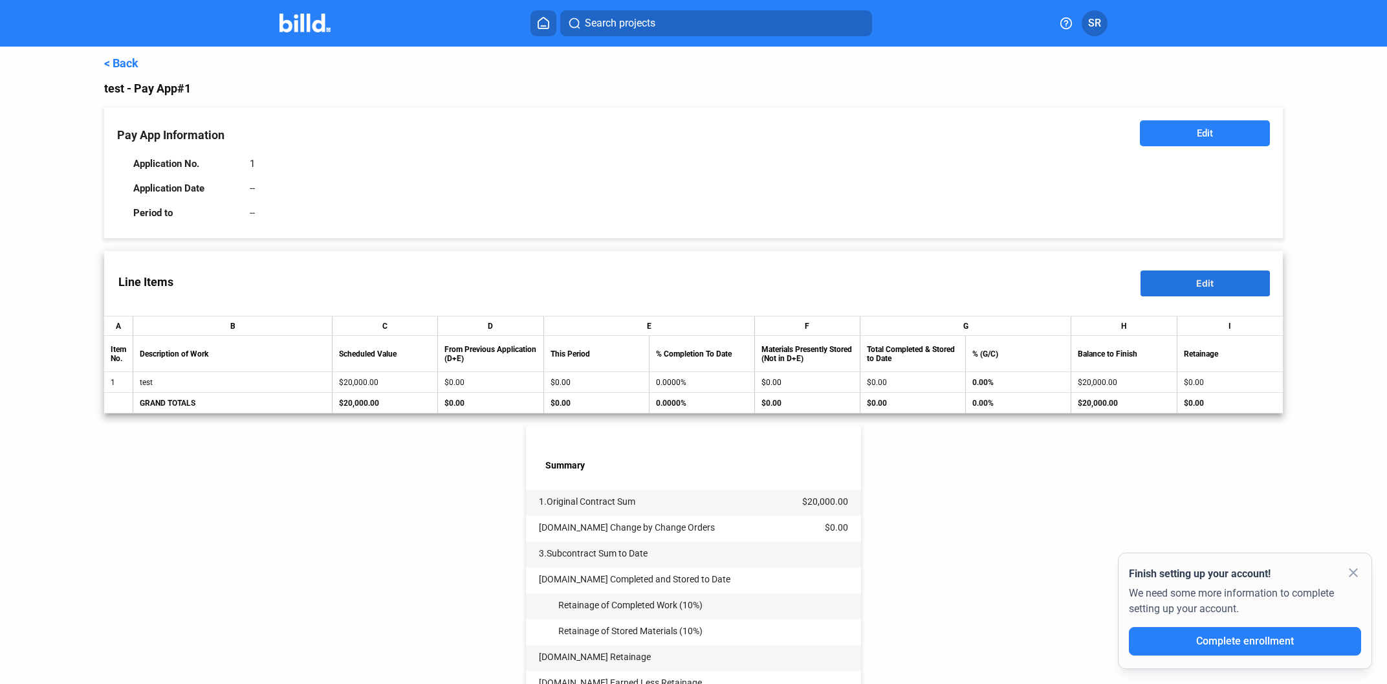
click at [1224, 294] on button "Edit" at bounding box center [1204, 283] width 129 height 26
drag, startPoint x: 598, startPoint y: 371, endPoint x: 597, endPoint y: 377, distance: 6.6
click at [597, 376] on table "A B C D E F G H I Item No. Description of Work Scheduled Value From Previous Ap…" at bounding box center [693, 365] width 1178 height 98
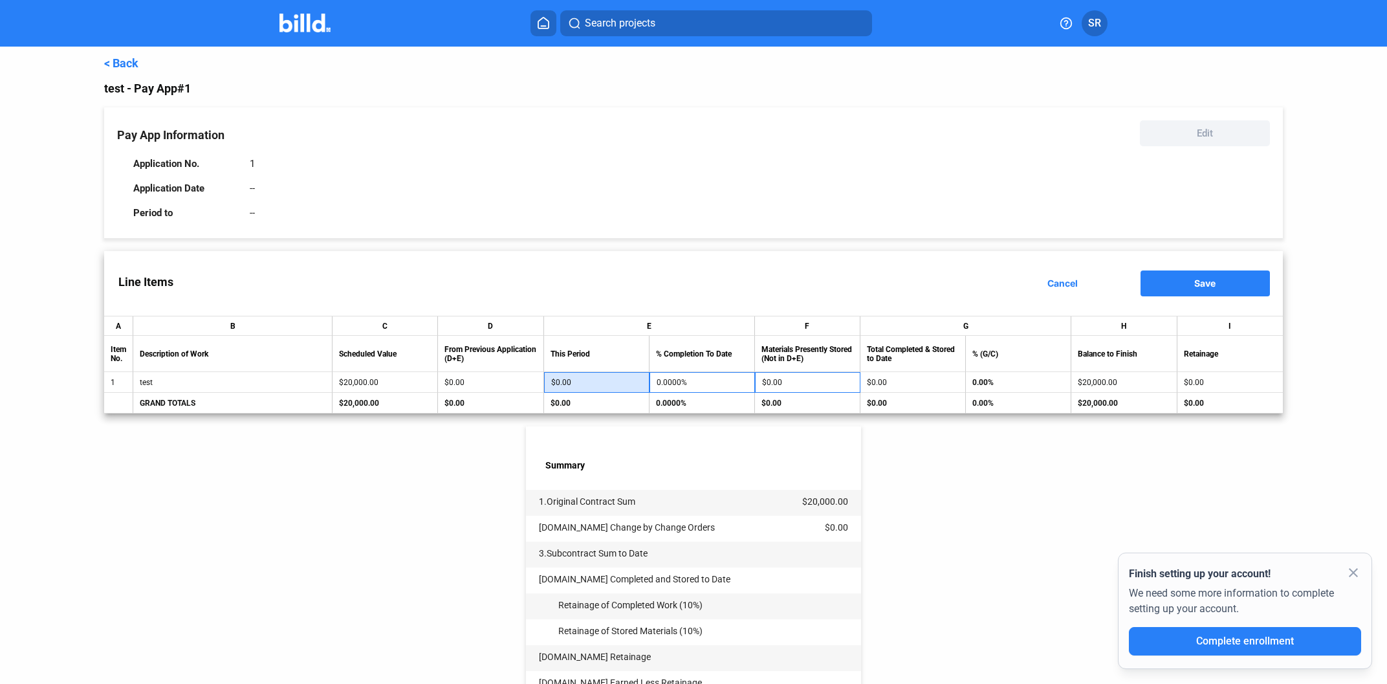
click at [600, 380] on input "$0.00" at bounding box center [596, 382] width 91 height 19
type input "19,900"
click at [1197, 285] on span "Save" at bounding box center [1204, 282] width 21 height 11
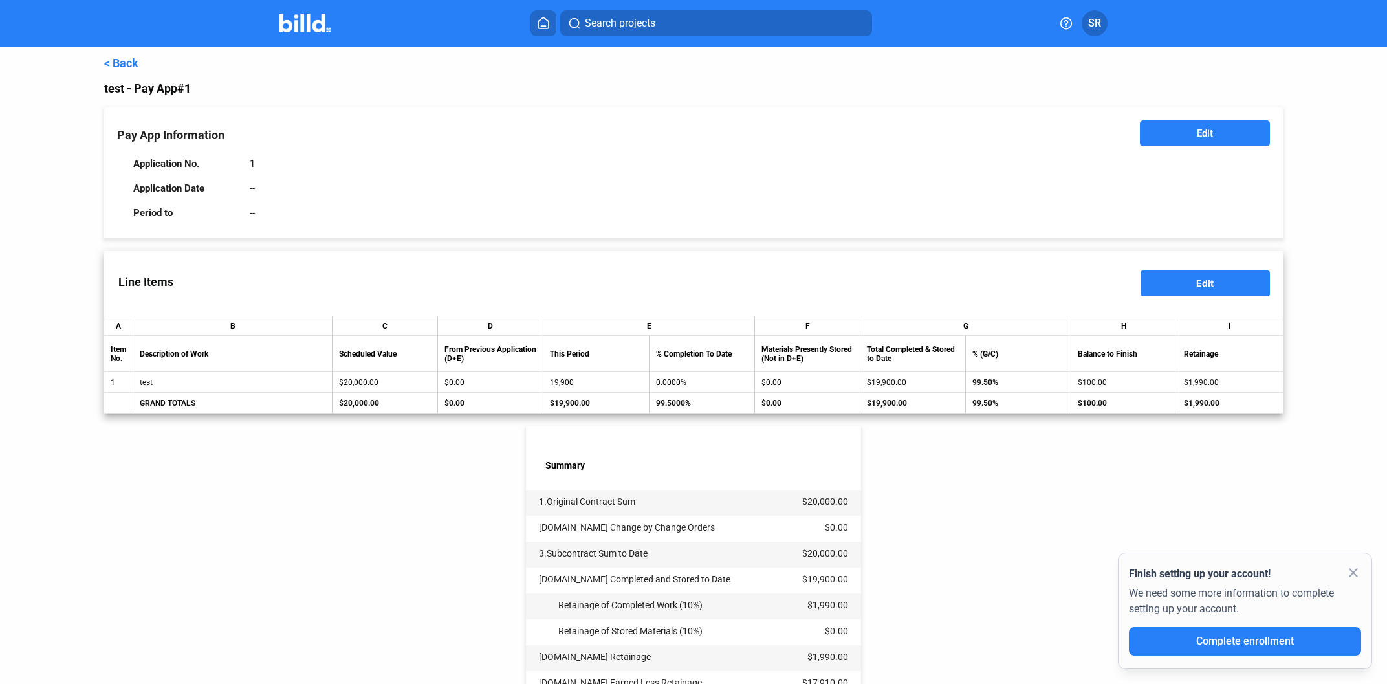
click at [124, 58] on link "< Back" at bounding box center [121, 63] width 34 height 14
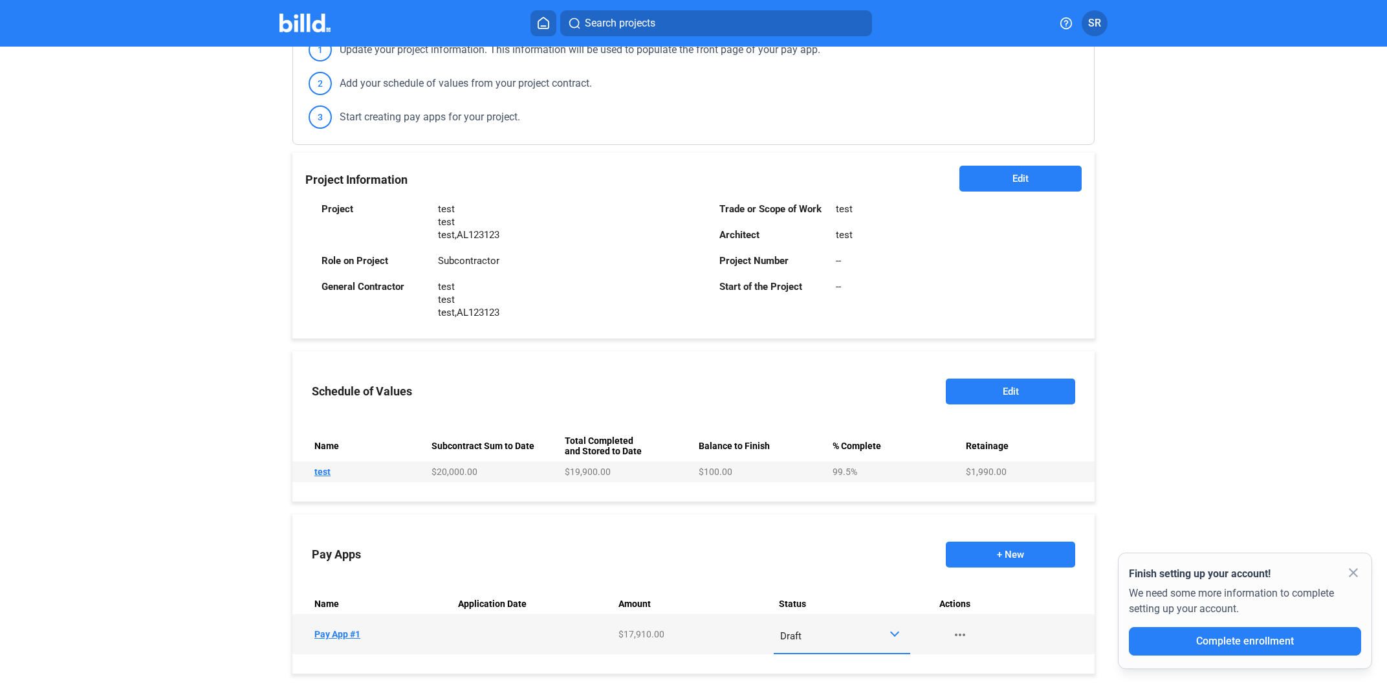
scroll to position [249, 0]
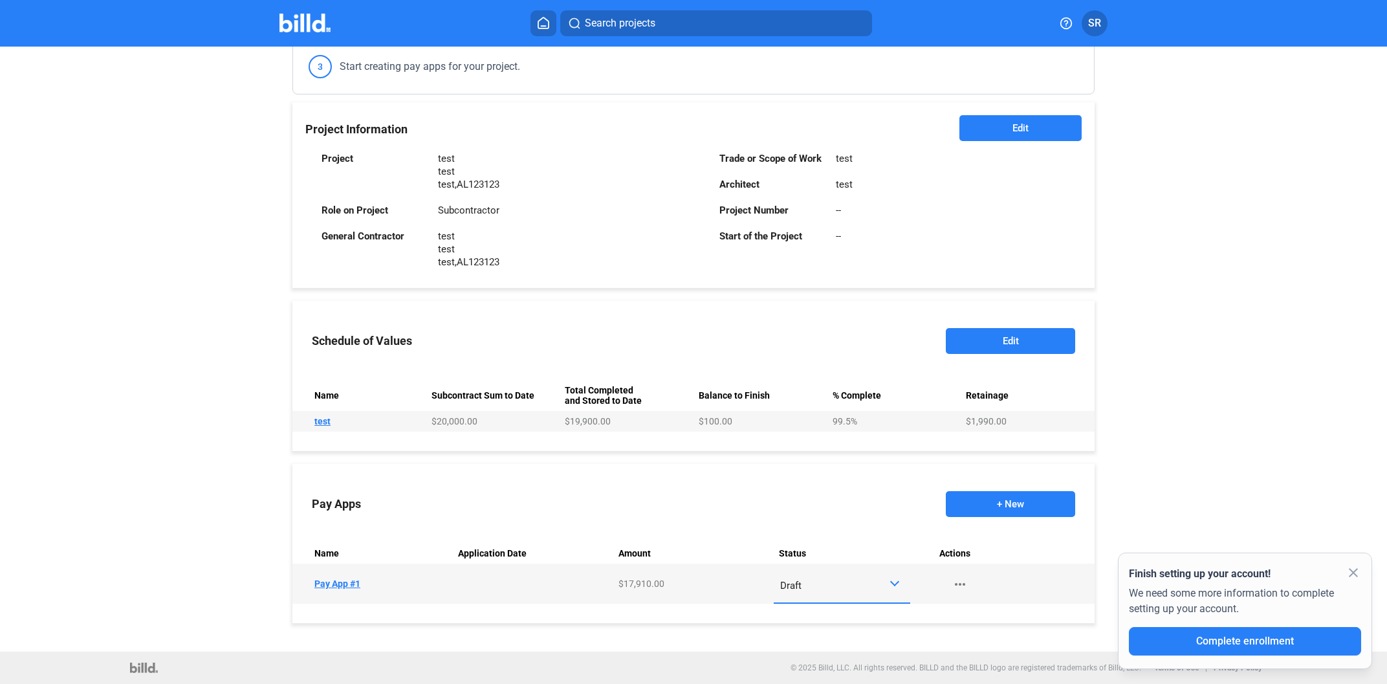
click at [994, 501] on button "+ New" at bounding box center [1010, 504] width 129 height 26
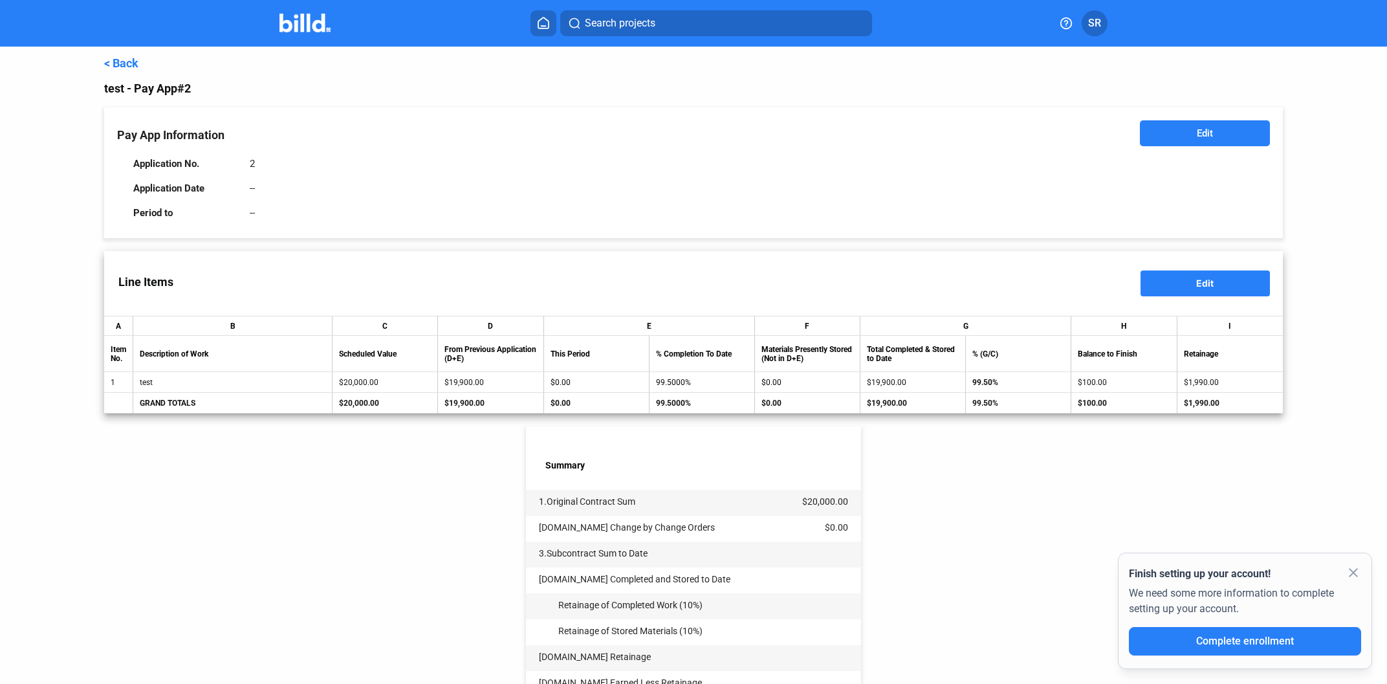
drag, startPoint x: 1224, startPoint y: 278, endPoint x: 1063, endPoint y: 304, distance: 163.8
click at [1224, 278] on button "Edit" at bounding box center [1204, 283] width 129 height 26
click at [588, 378] on input "$0.00" at bounding box center [596, 382] width 91 height 19
type input "100"
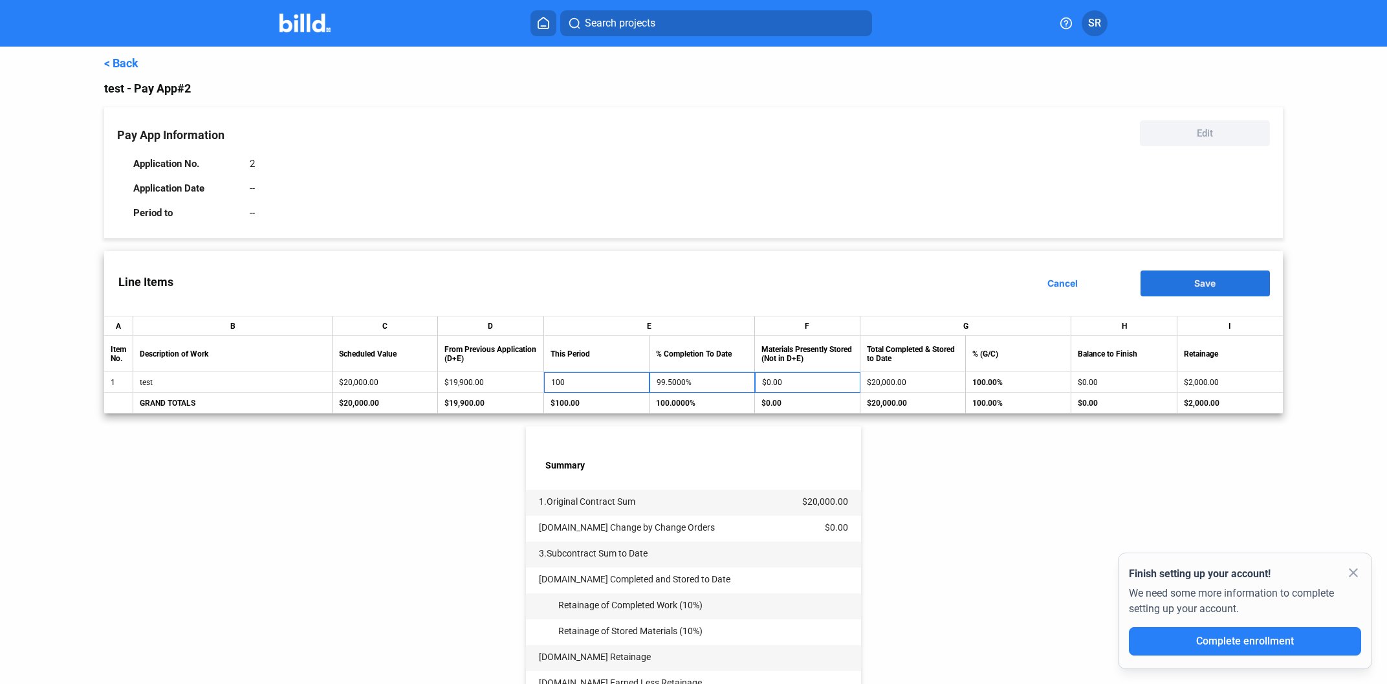
click at [1184, 287] on button "Save" at bounding box center [1204, 283] width 129 height 26
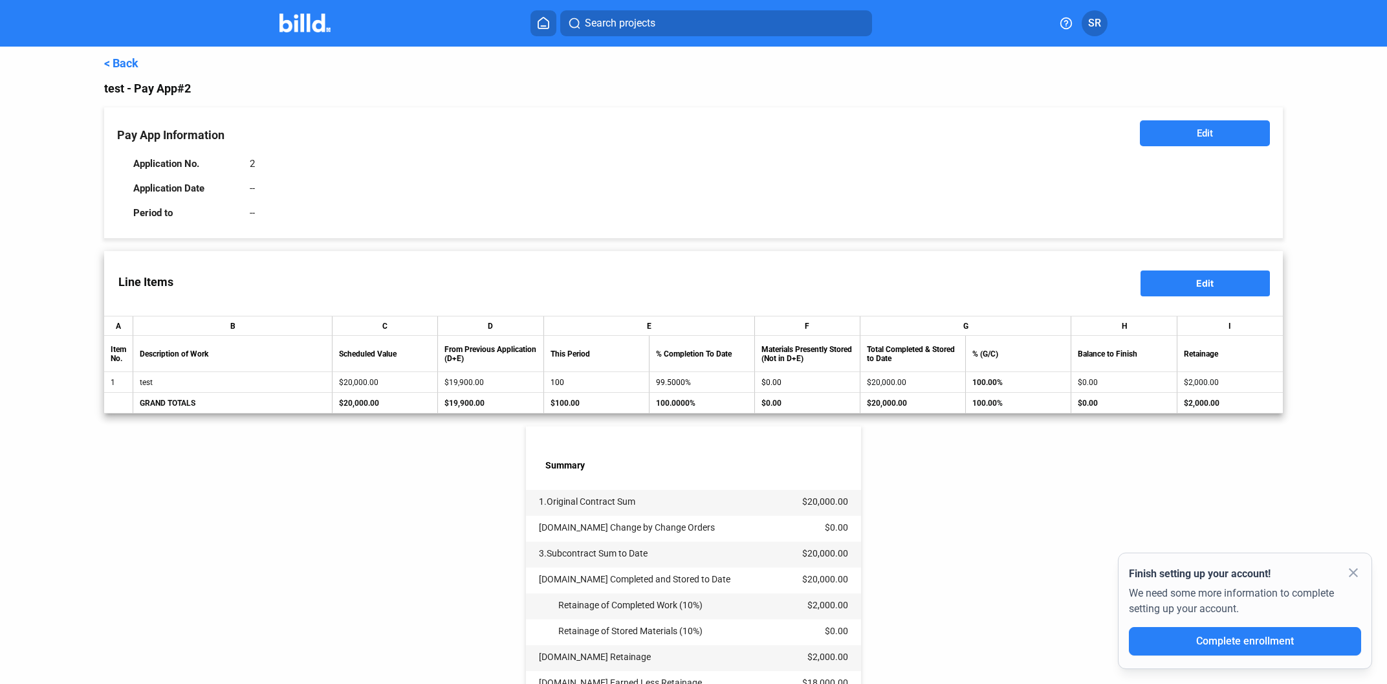
click at [136, 60] on link "< Back" at bounding box center [121, 63] width 34 height 14
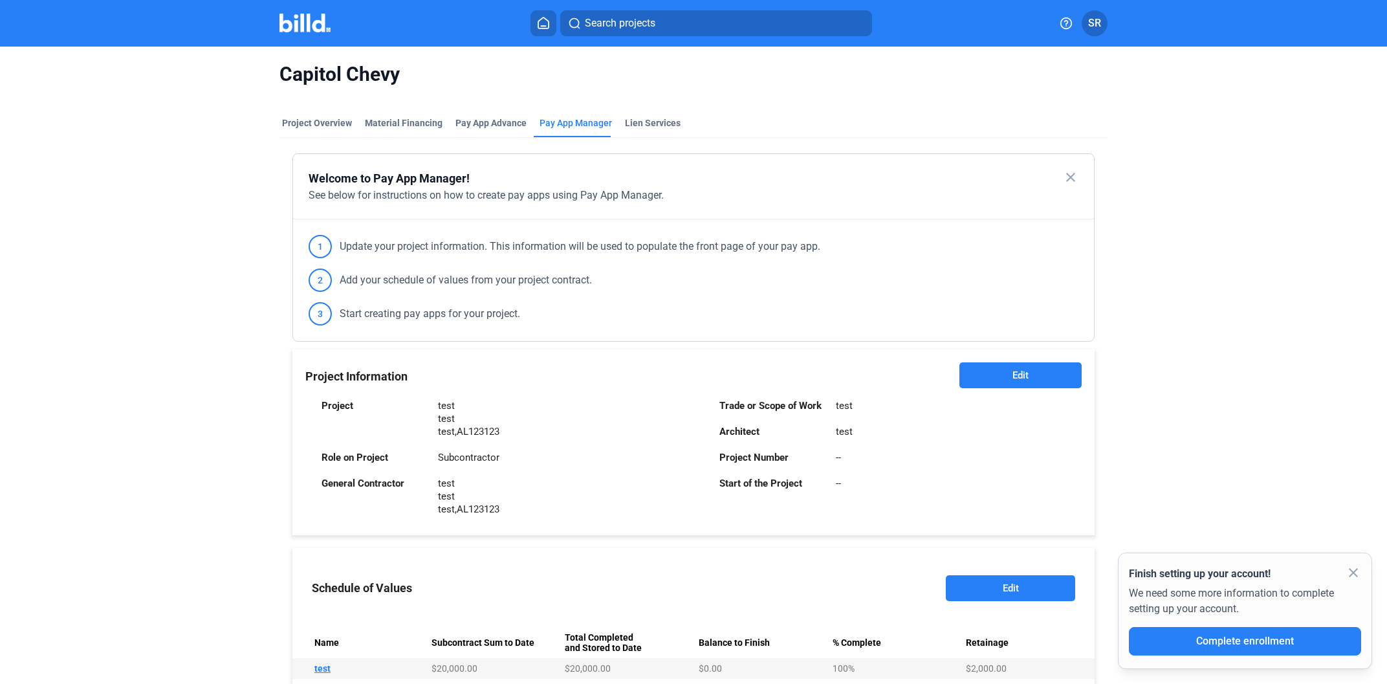
scroll to position [288, 0]
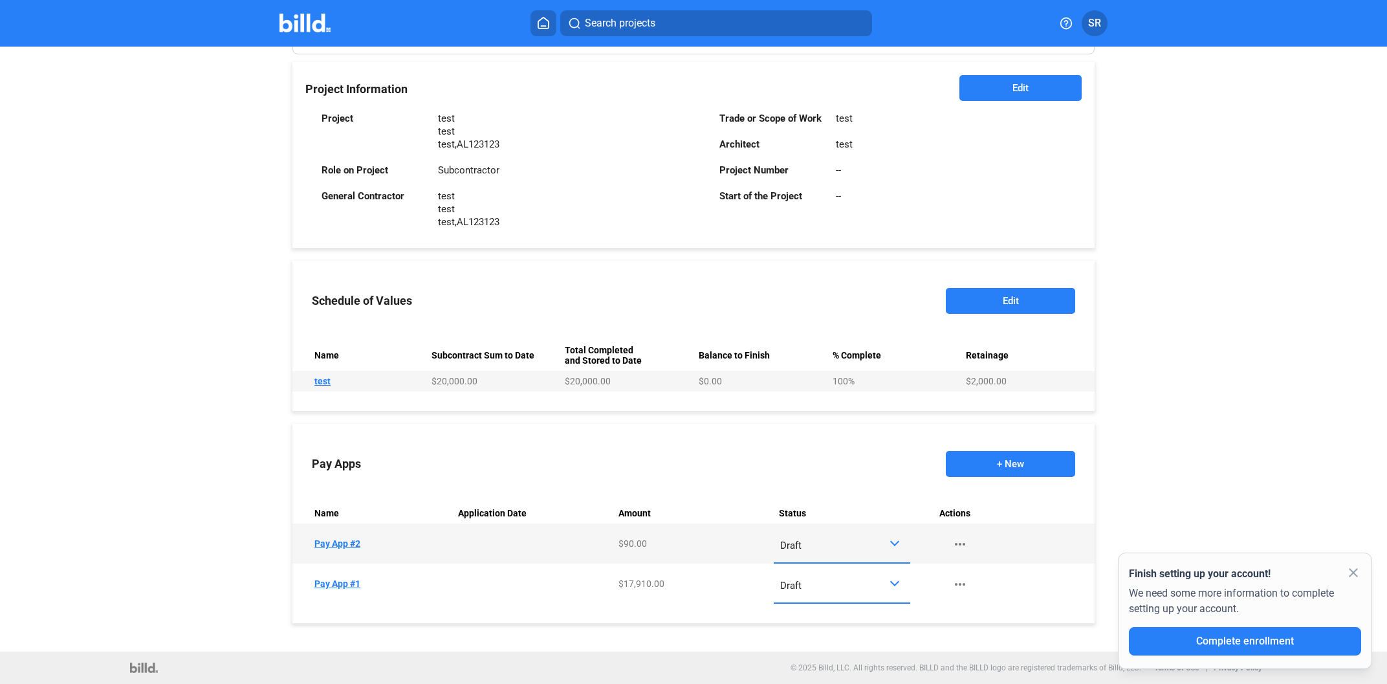
click at [1009, 464] on button "+ New" at bounding box center [1010, 464] width 129 height 26
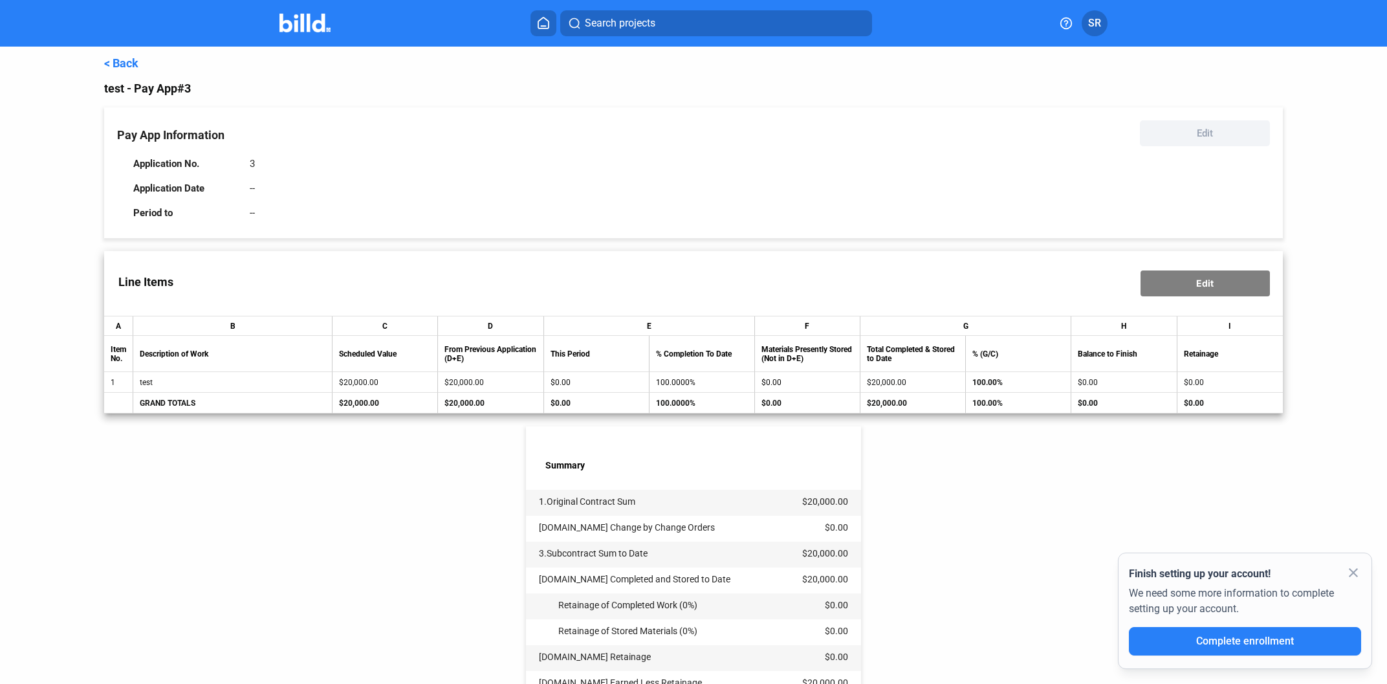
click at [1220, 296] on div "Edit" at bounding box center [1204, 283] width 129 height 26
click at [1219, 296] on div "Edit" at bounding box center [1204, 283] width 129 height 26
click at [117, 58] on link "< Back" at bounding box center [121, 63] width 34 height 14
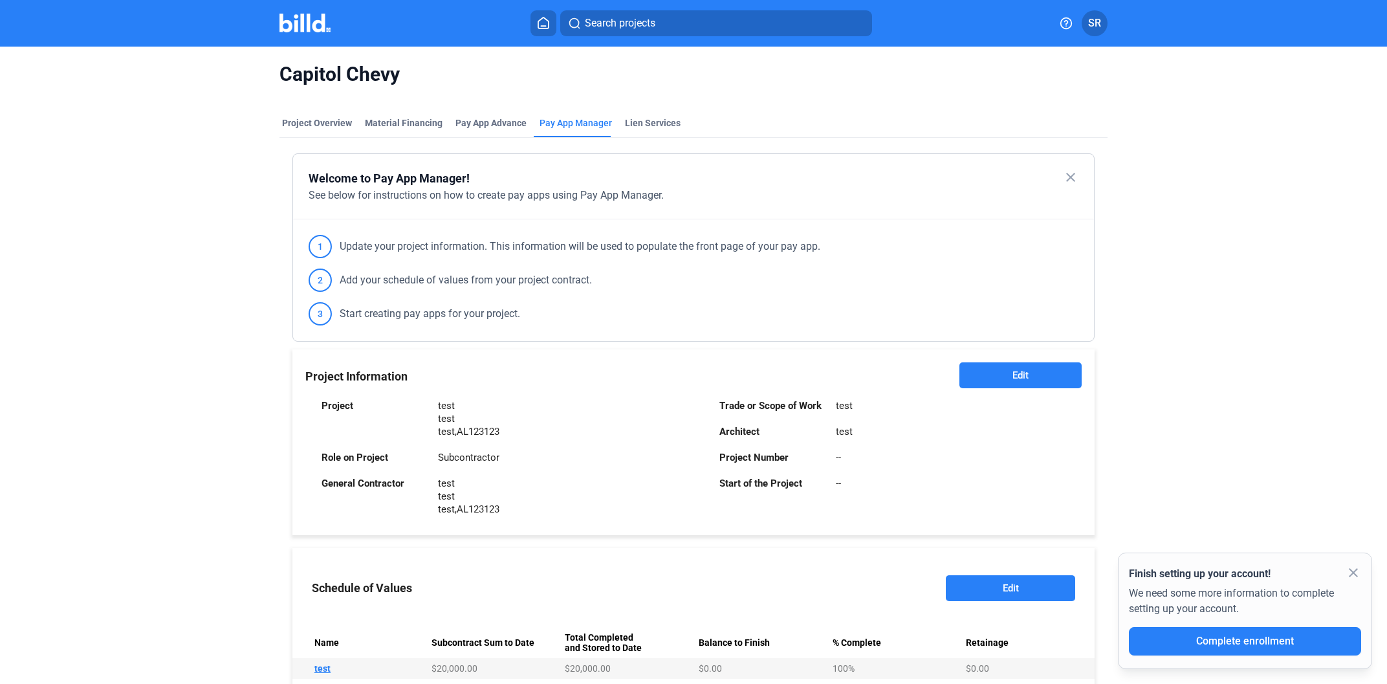
scroll to position [329, 0]
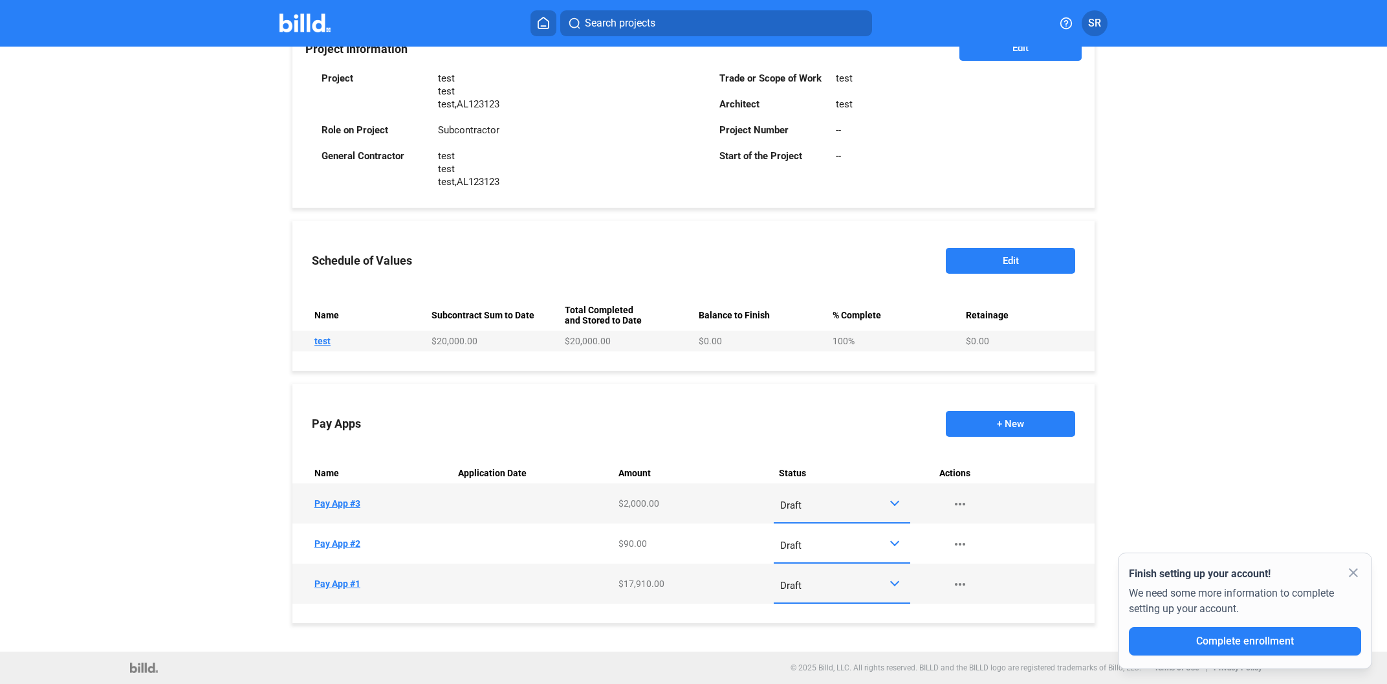
drag, startPoint x: 618, startPoint y: 503, endPoint x: 680, endPoint y: 503, distance: 62.1
click at [680, 503] on td "Amount $2,000.00" at bounding box center [693, 503] width 160 height 40
click at [785, 361] on div "Schedule of Values Edit Name Subcontract Sum to Date Total Completed and Stored…" at bounding box center [693, 296] width 802 height 150
drag, startPoint x: 620, startPoint y: 506, endPoint x: 677, endPoint y: 496, distance: 57.7
click at [677, 496] on td "Amount $2,000.00" at bounding box center [693, 503] width 160 height 40
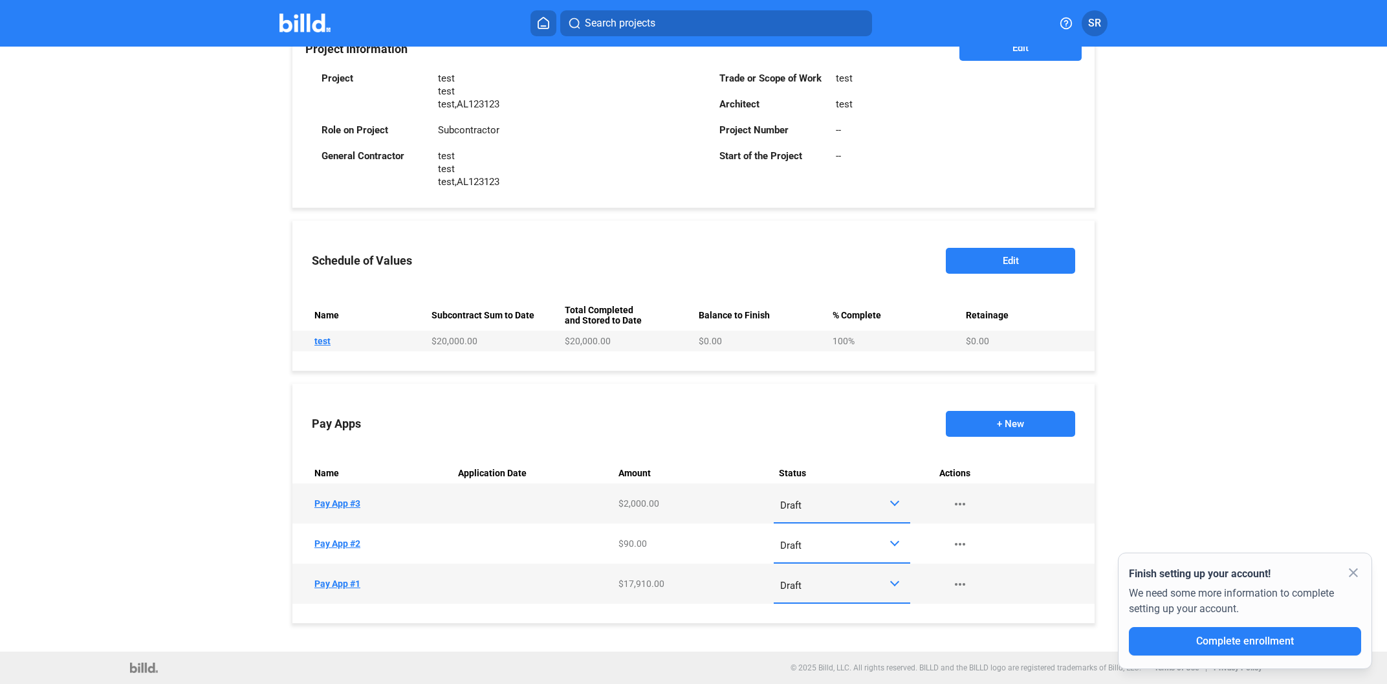
drag, startPoint x: 616, startPoint y: 583, endPoint x: 666, endPoint y: 582, distance: 49.8
click at [666, 582] on td "Amount $17,910.00" at bounding box center [693, 583] width 160 height 40
drag, startPoint x: 616, startPoint y: 543, endPoint x: 656, endPoint y: 546, distance: 39.5
click at [656, 546] on td "Amount $90.00" at bounding box center [693, 543] width 160 height 40
drag, startPoint x: 614, startPoint y: 504, endPoint x: 683, endPoint y: 500, distance: 69.3
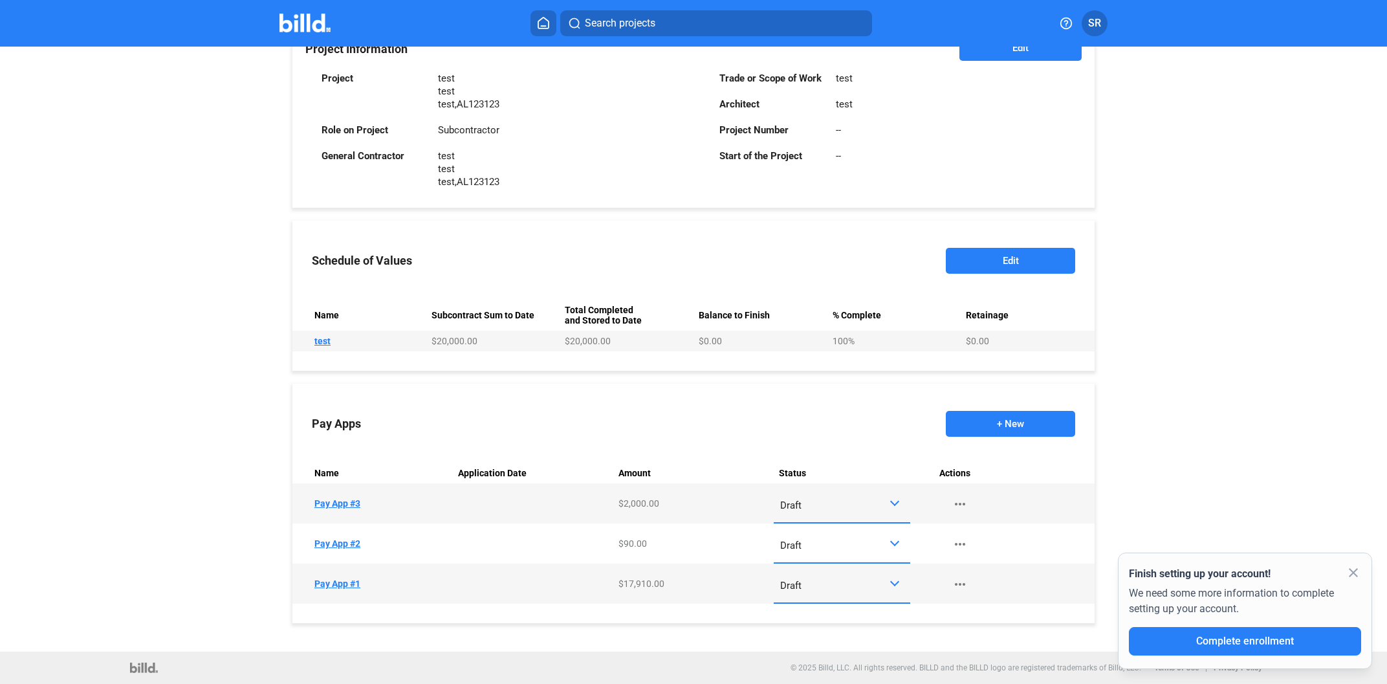
click at [683, 500] on td "Amount $2,000.00" at bounding box center [693, 503] width 160 height 40
click at [790, 374] on div "Welcome to Pay App Manager! close See below for instructions on how to create p…" at bounding box center [693, 238] width 802 height 825
click at [1007, 418] on button "+ New" at bounding box center [1010, 424] width 129 height 26
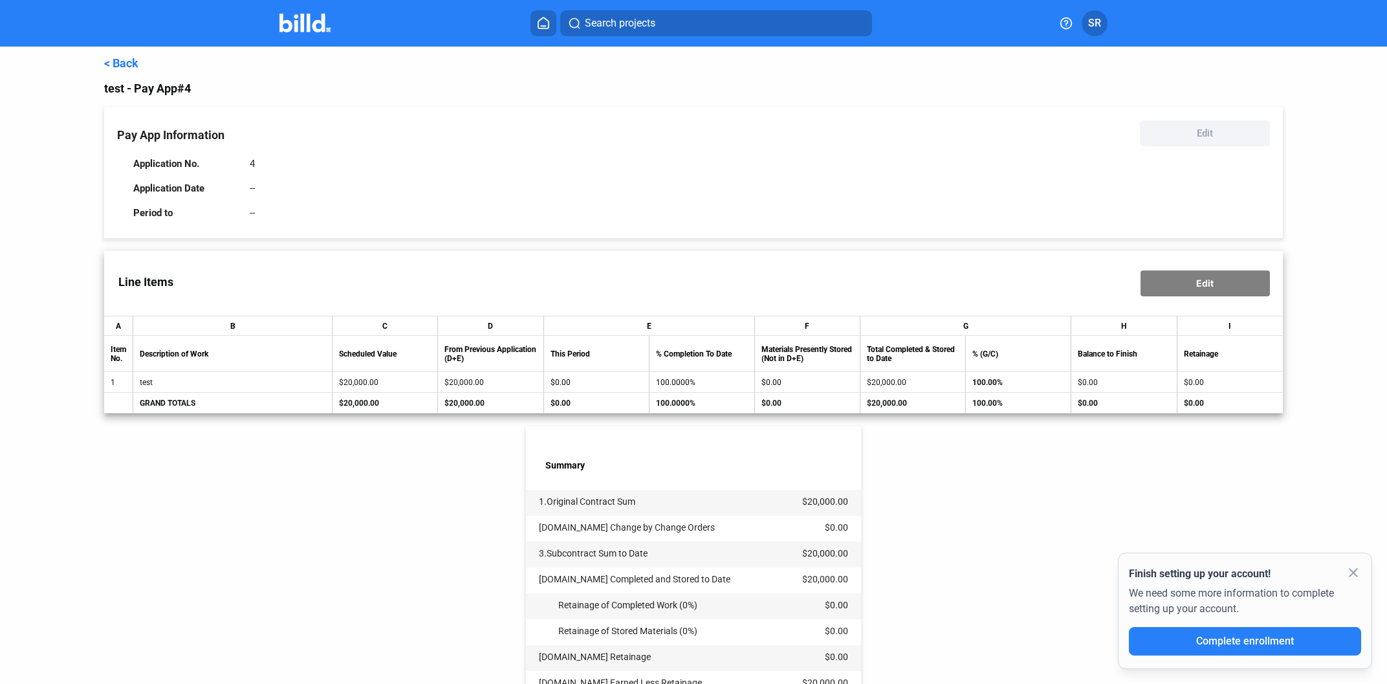
click at [114, 66] on link "< Back" at bounding box center [121, 63] width 34 height 14
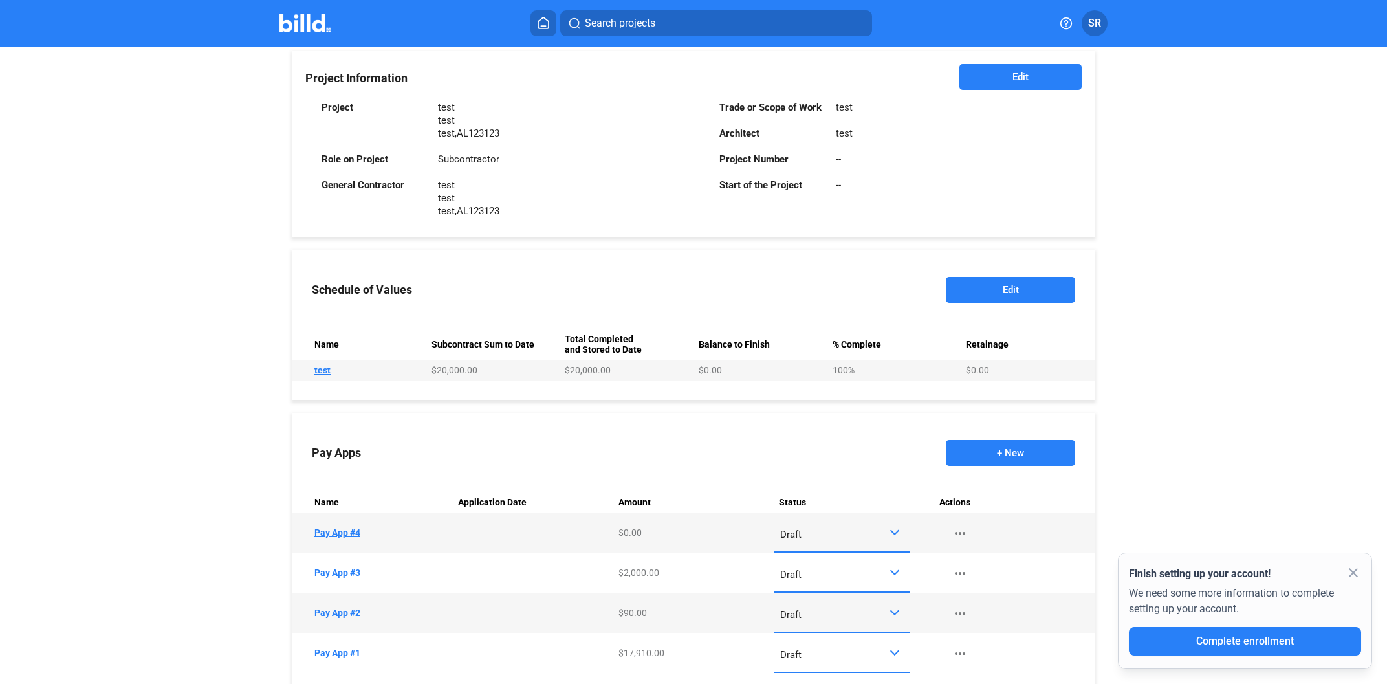
scroll to position [367, 0]
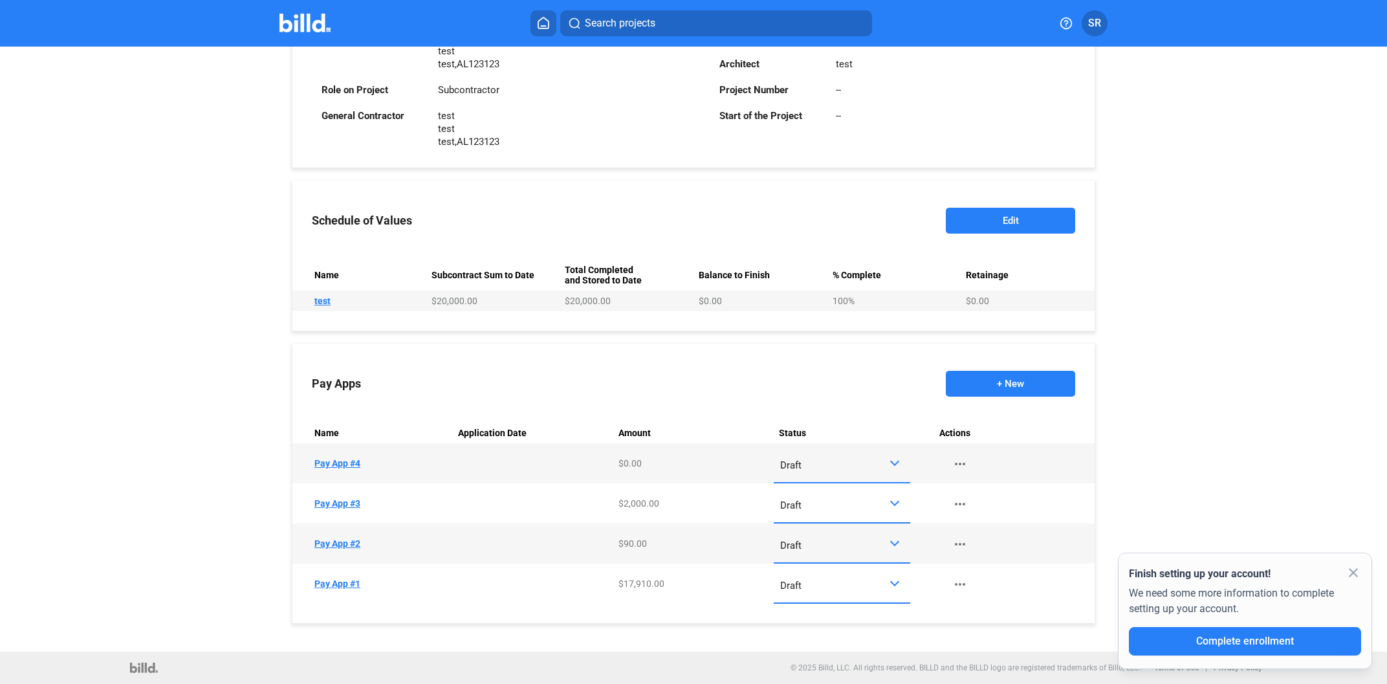
drag, startPoint x: 625, startPoint y: 462, endPoint x: 654, endPoint y: 458, distance: 29.4
click at [654, 458] on td "Amount $0.00" at bounding box center [693, 463] width 160 height 40
click at [711, 362] on div "Pay Apps + New" at bounding box center [693, 383] width 802 height 65
click at [1034, 387] on button "+ New" at bounding box center [1010, 384] width 129 height 26
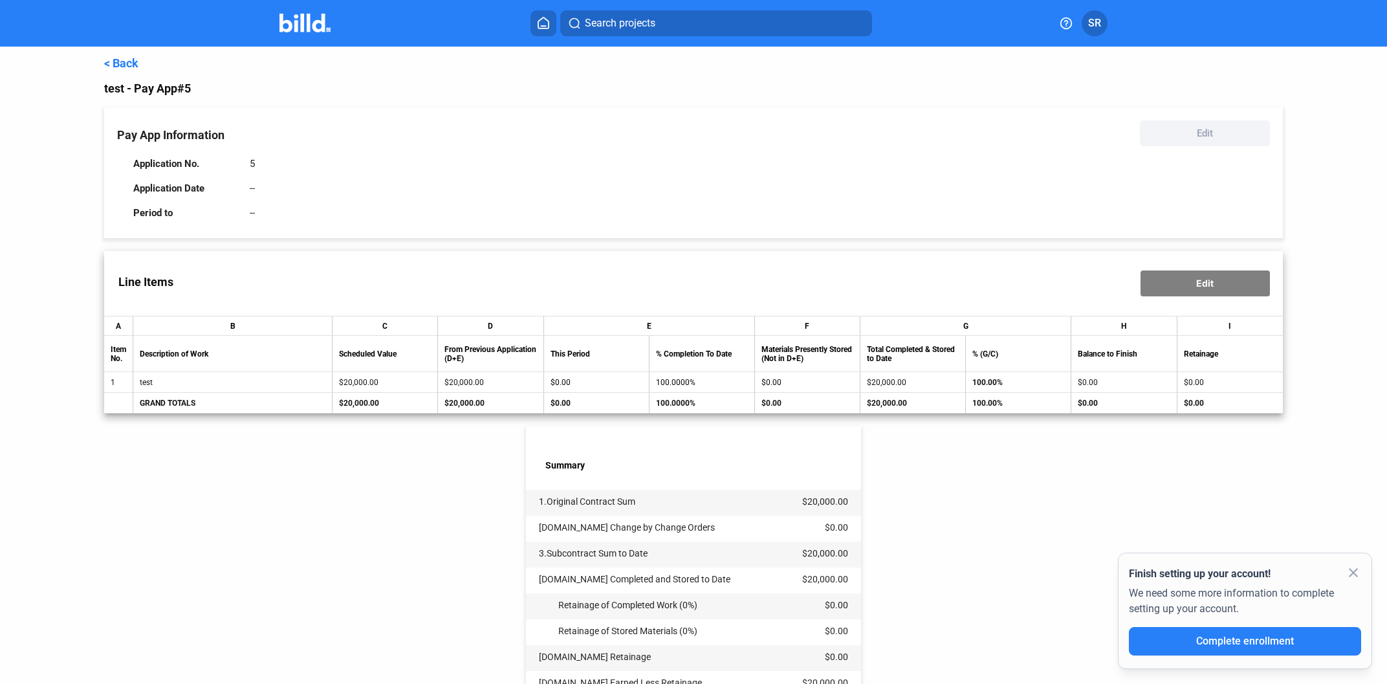
click at [109, 60] on link "< Back" at bounding box center [121, 63] width 34 height 14
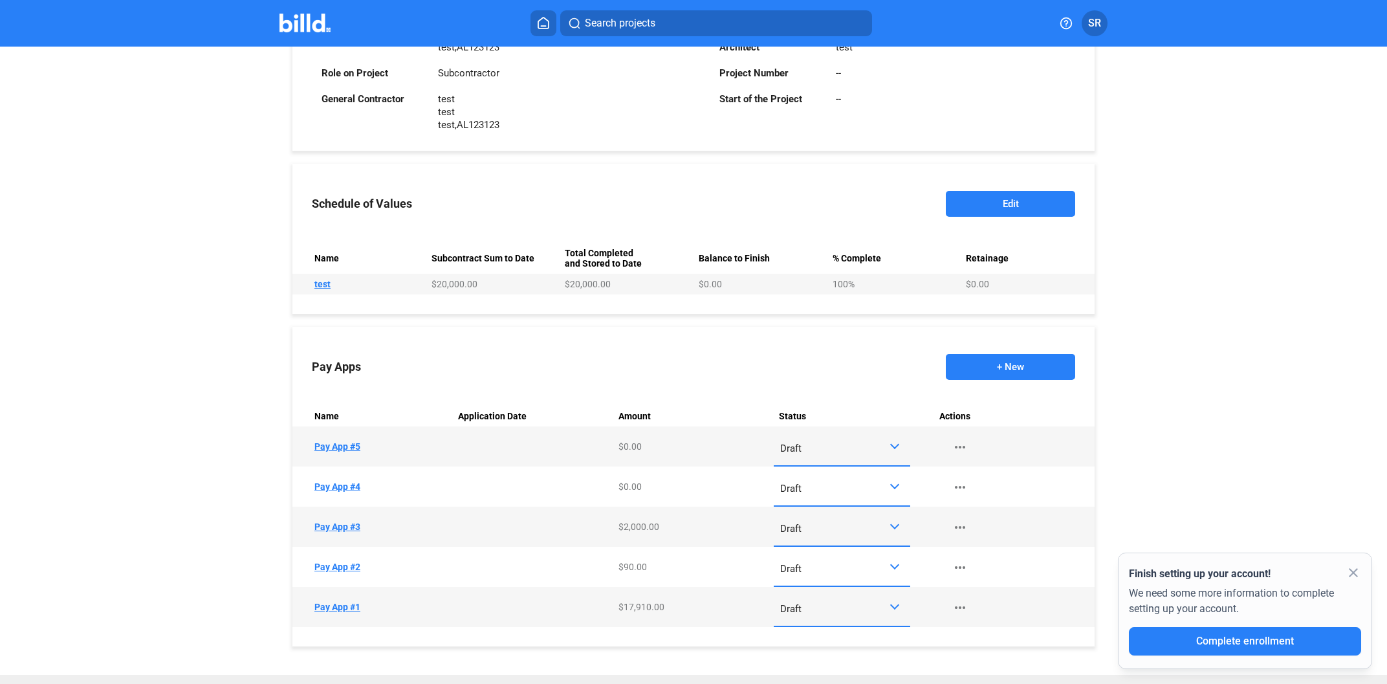
scroll to position [407, 0]
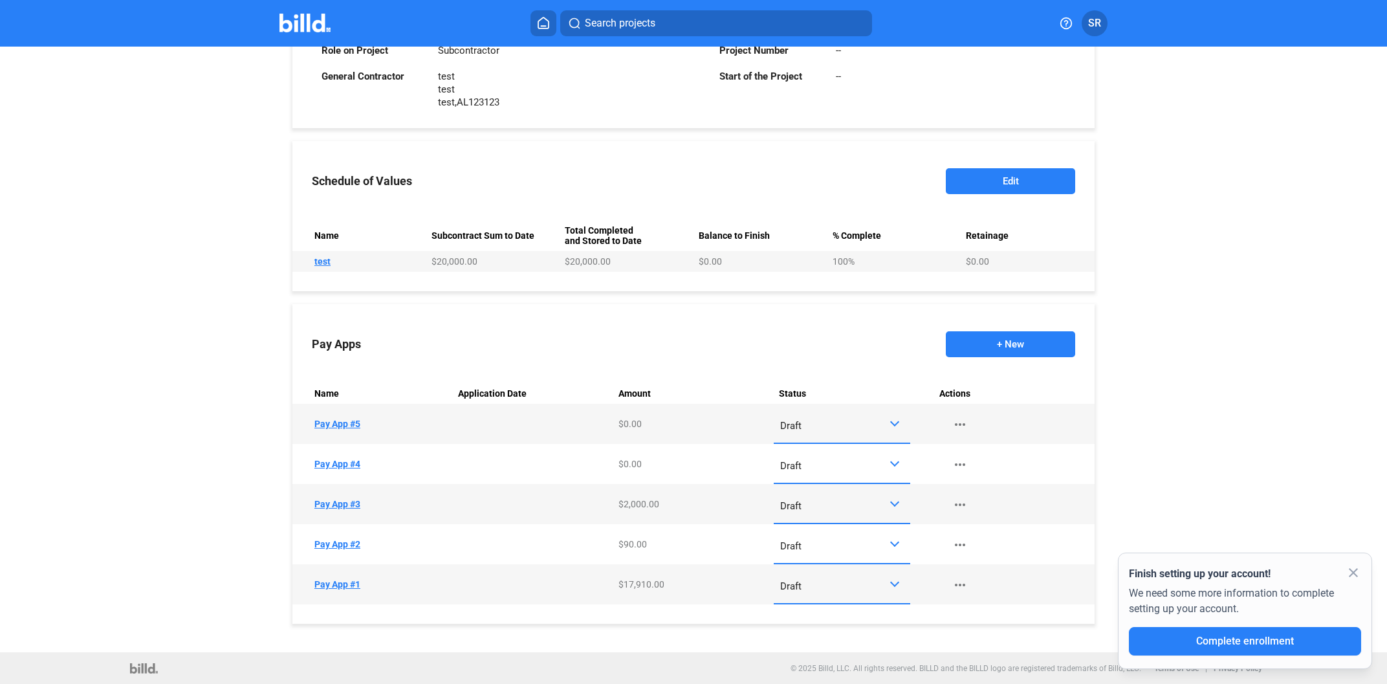
drag, startPoint x: 639, startPoint y: 418, endPoint x: 210, endPoint y: 392, distance: 429.7
click at [279, 392] on div "Welcome to Pay App Manager! close See below for instructions on how to create p…" at bounding box center [693, 184] width 828 height 906
click at [175, 384] on div "Capitol Chevy Project Overview Material Financing Pay App Advance Pay App Manag…" at bounding box center [693, 146] width 1165 height 1012
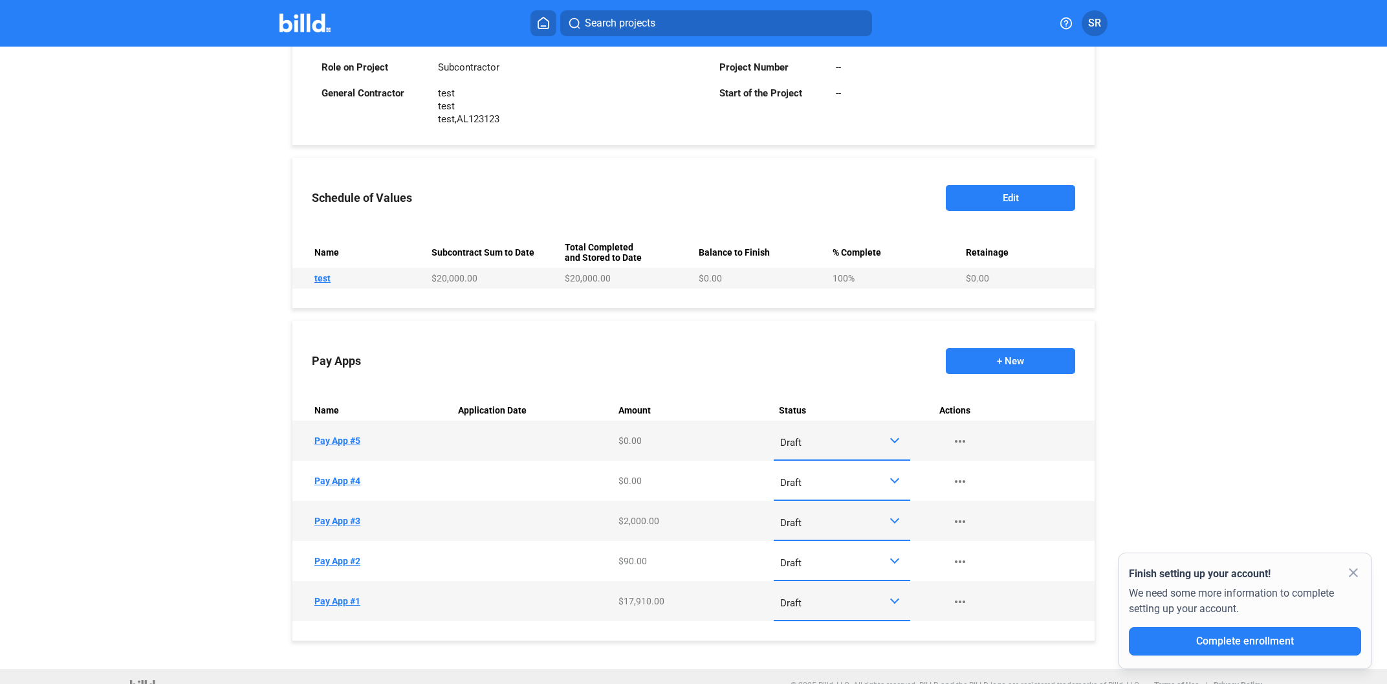
scroll to position [0, 0]
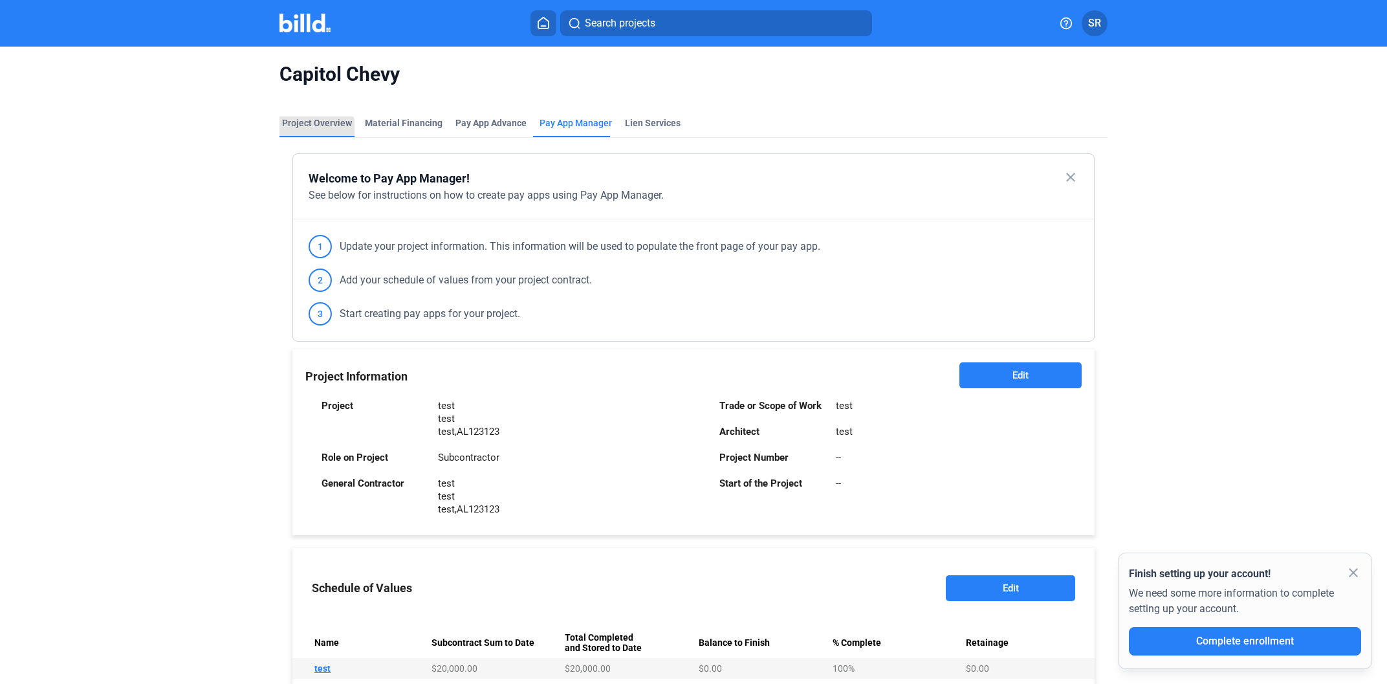
click at [313, 131] on div "Project Overview" at bounding box center [316, 126] width 75 height 21
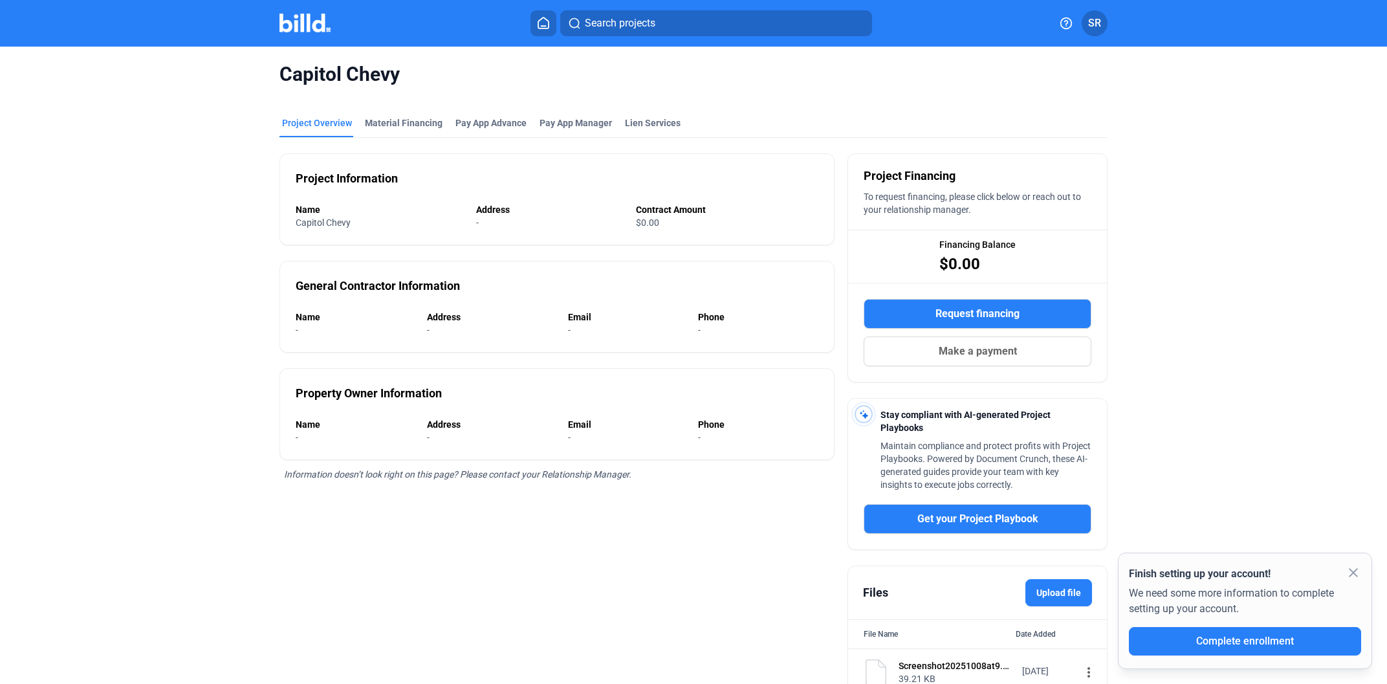
click at [316, 26] on img at bounding box center [304, 23] width 51 height 19
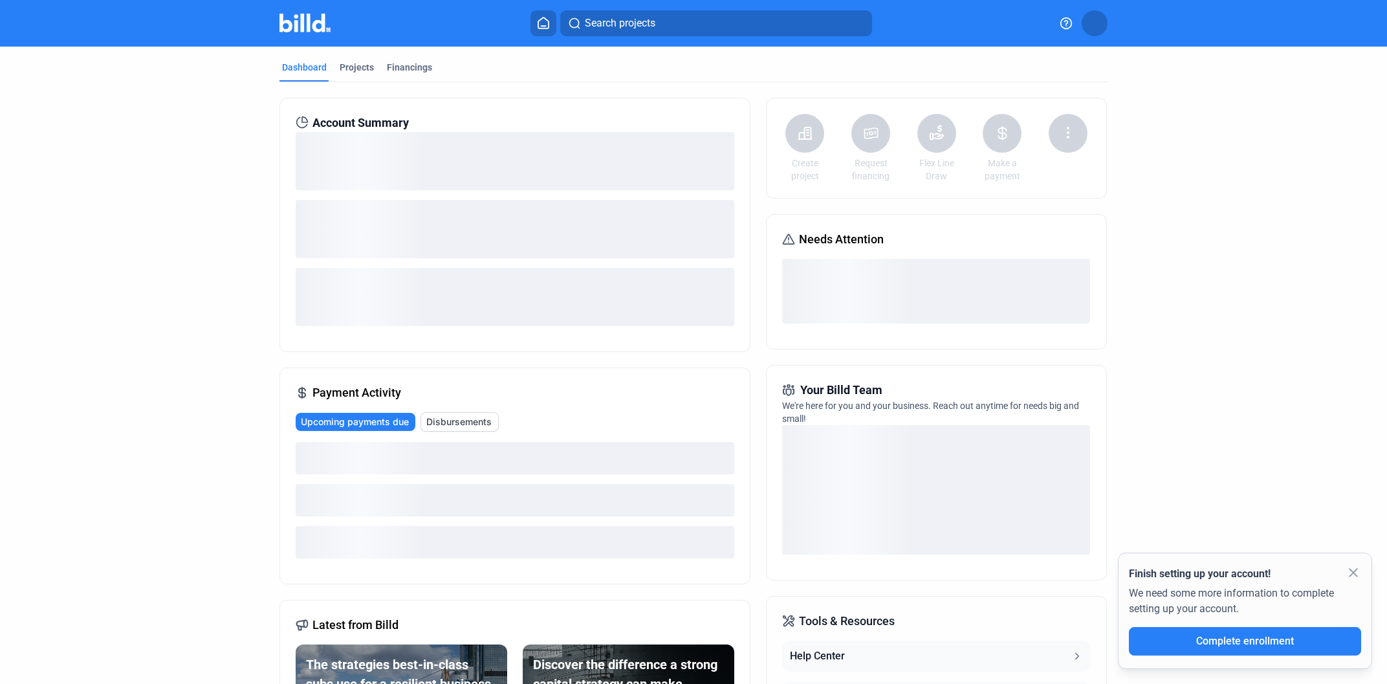
drag, startPoint x: 338, startPoint y: 63, endPoint x: 177, endPoint y: 2, distance: 172.4
click at [284, 28] on img at bounding box center [304, 23] width 51 height 19
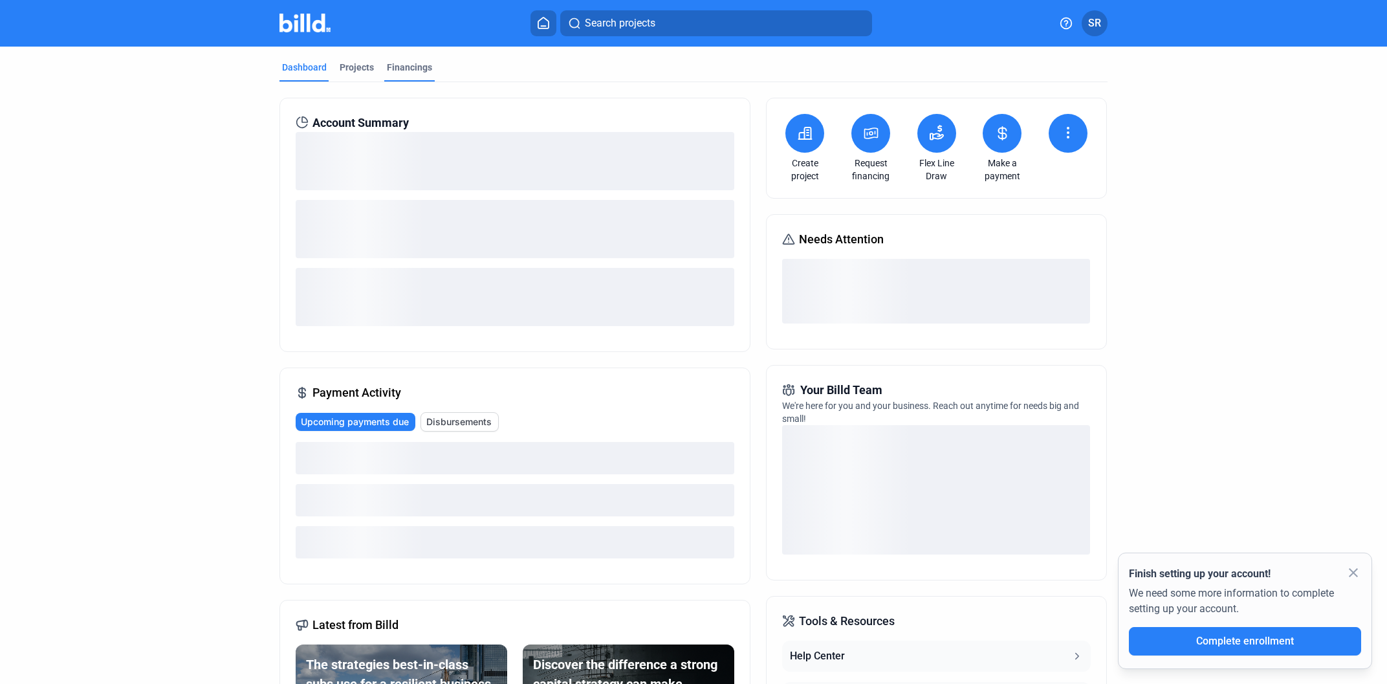
click at [384, 63] on div "Financings" at bounding box center [409, 71] width 50 height 21
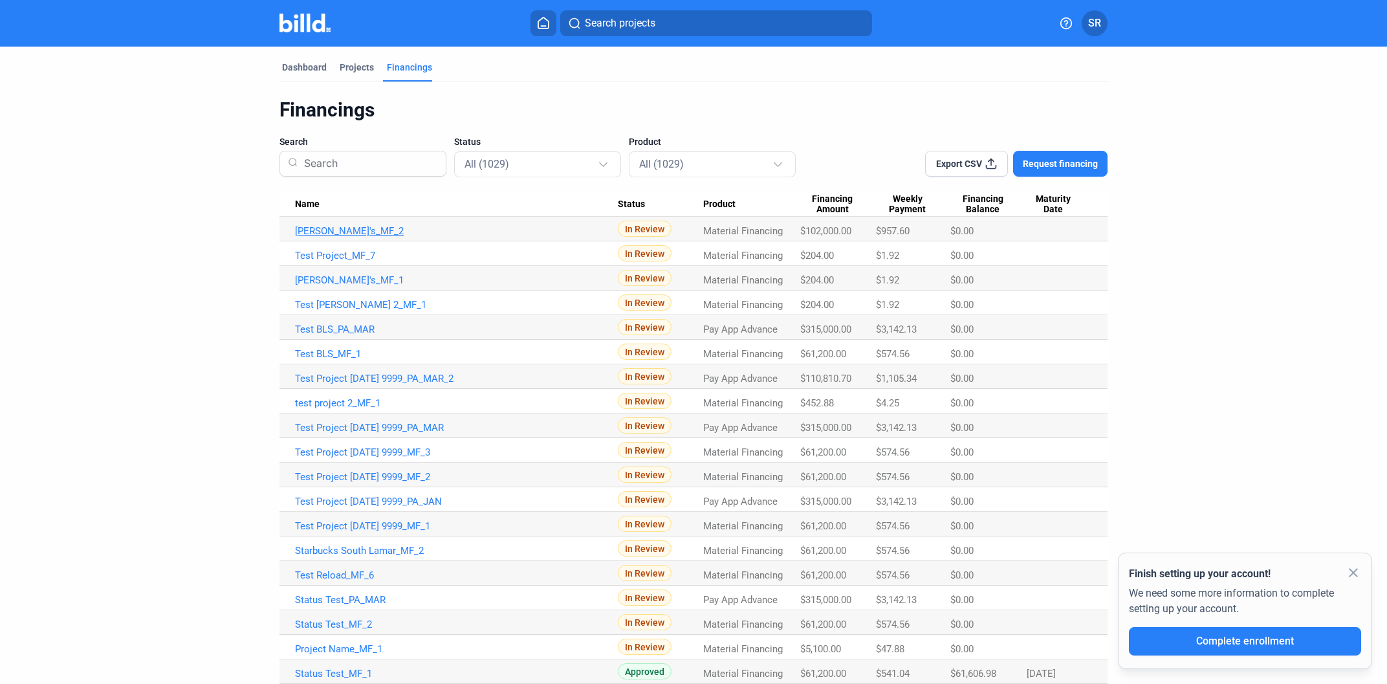
click at [338, 232] on link "[PERSON_NAME]'s_MF_2" at bounding box center [456, 231] width 323 height 12
click at [364, 230] on link "[PERSON_NAME]'s_MF_2" at bounding box center [456, 231] width 323 height 12
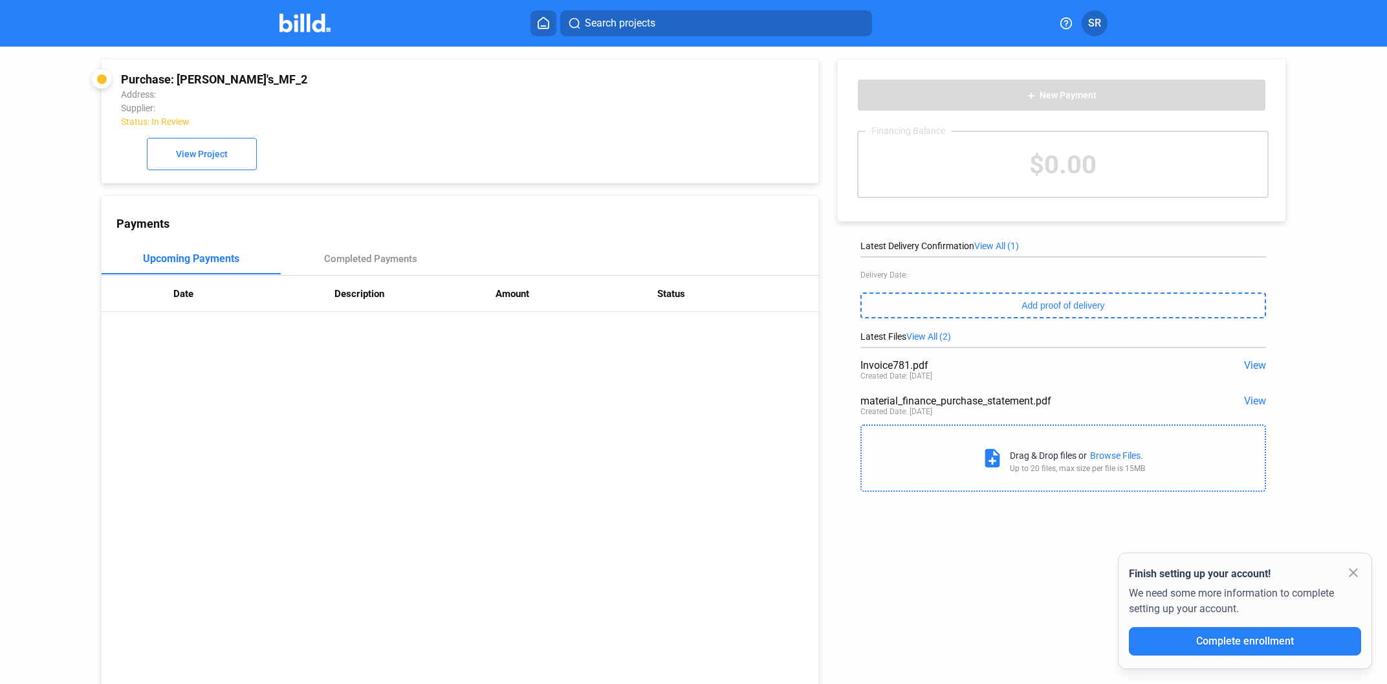
click at [1081, 123] on div "add New Payment Financing Balance $0.00" at bounding box center [1061, 138] width 409 height 119
click at [1048, 147] on div "$0.00" at bounding box center [1062, 164] width 409 height 65
drag, startPoint x: 1045, startPoint y: 147, endPoint x: 1024, endPoint y: 147, distance: 20.7
click at [1025, 147] on div "$0.00" at bounding box center [1062, 164] width 409 height 65
click at [1024, 147] on div "$0.00" at bounding box center [1062, 164] width 409 height 65
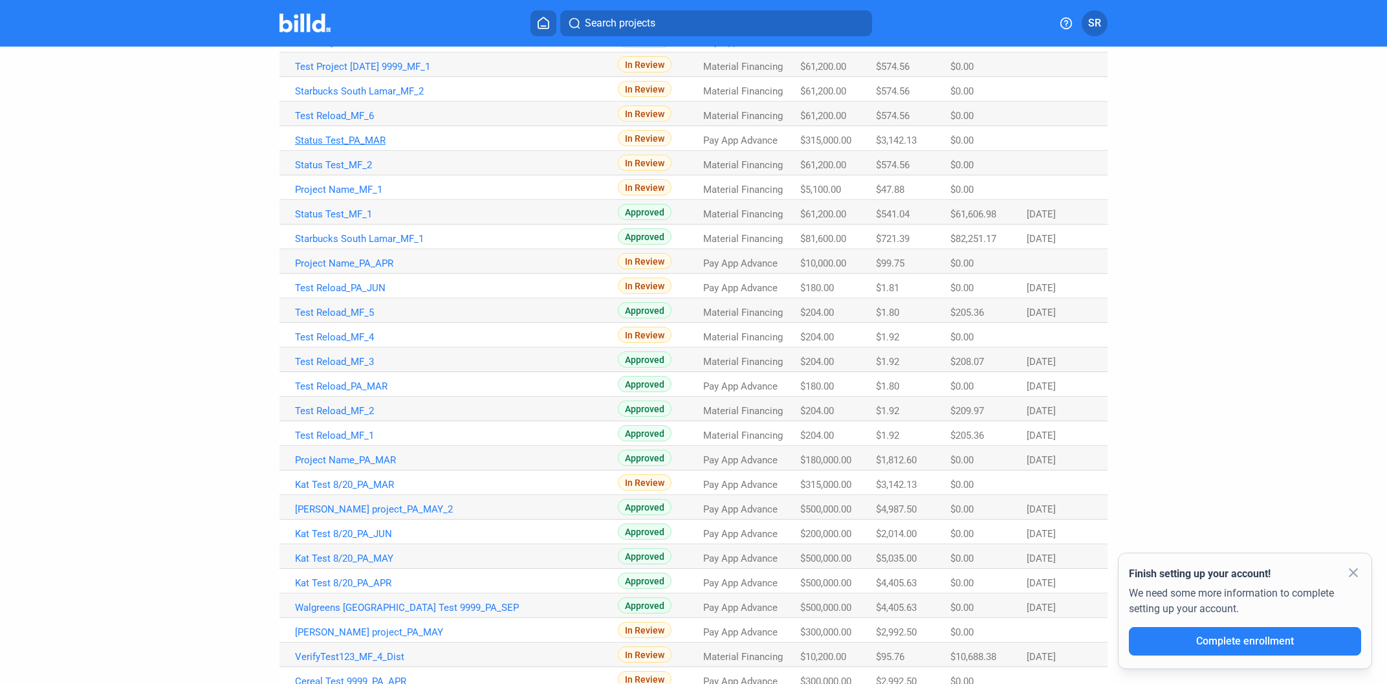
scroll to position [347, 0]
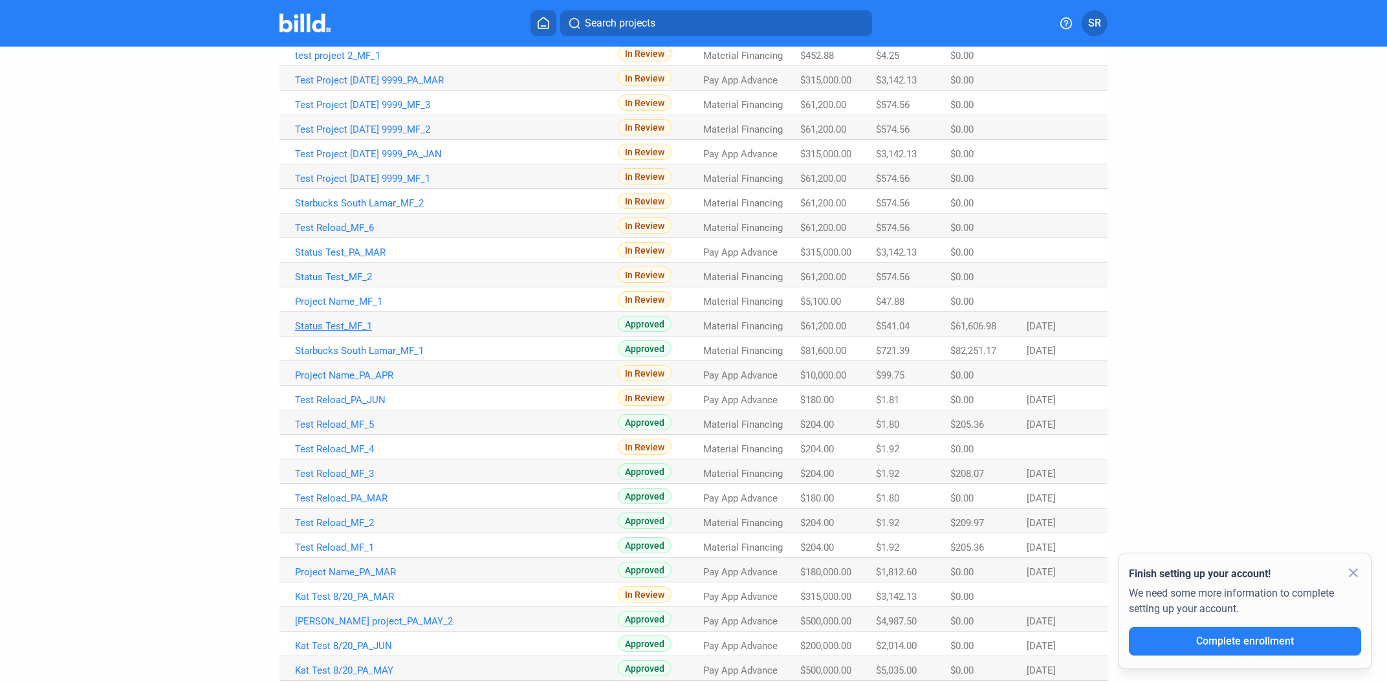
click at [347, 332] on link "Status Test_MF_1" at bounding box center [456, 326] width 323 height 12
click at [347, 323] on link "Status Test_MF_1" at bounding box center [456, 326] width 323 height 12
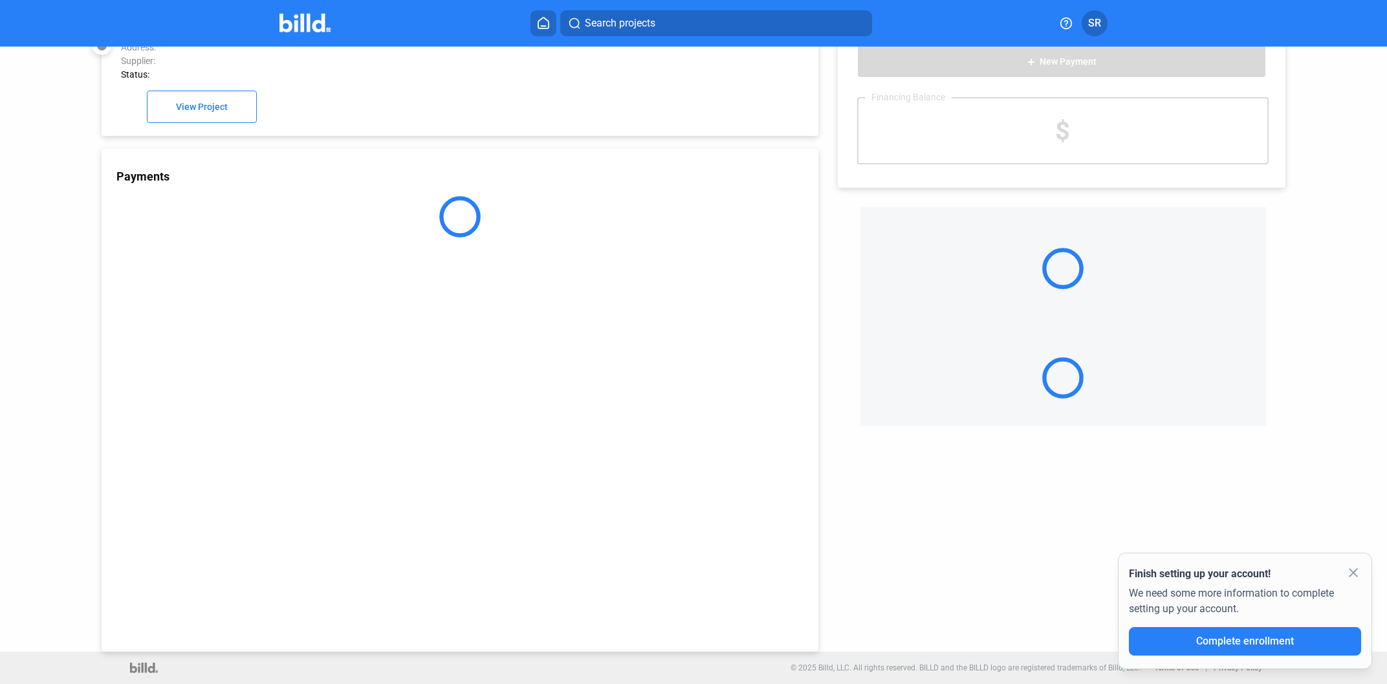
click at [347, 323] on div "Payments" at bounding box center [460, 400] width 717 height 503
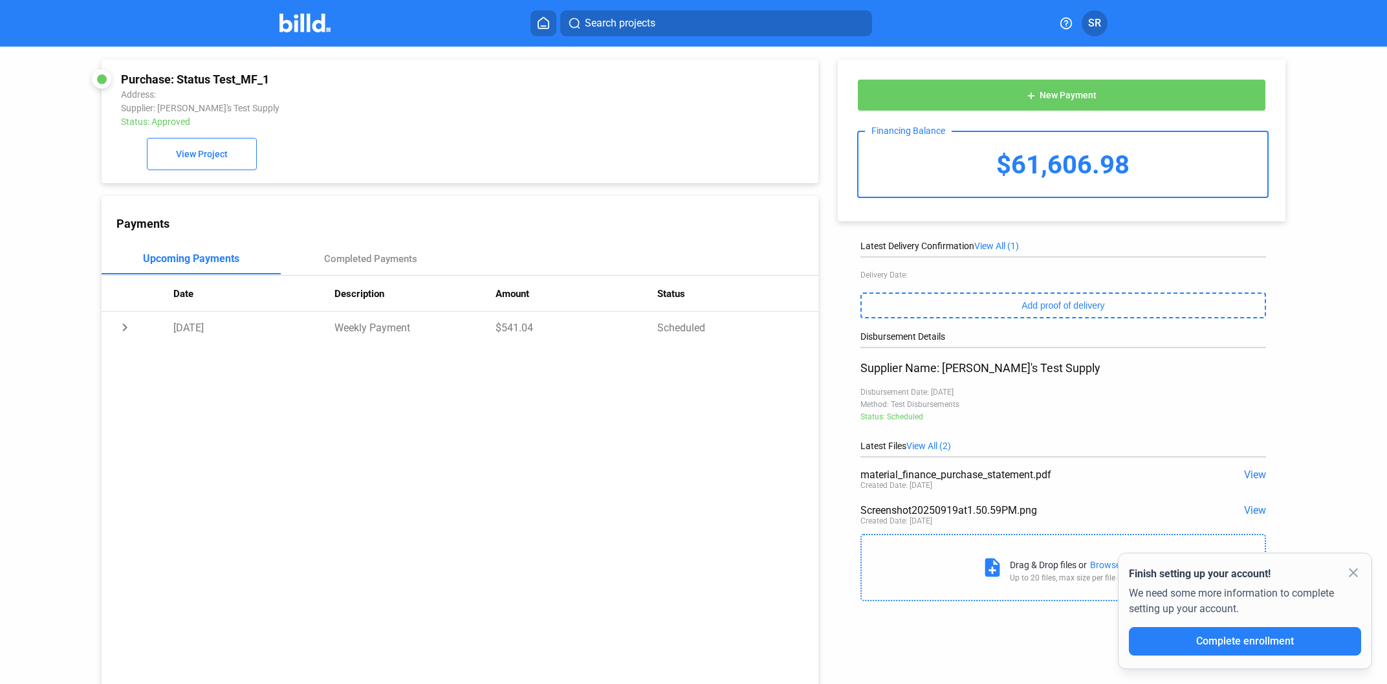
drag, startPoint x: 984, startPoint y: 159, endPoint x: 1202, endPoint y: 145, distance: 217.8
click at [1202, 145] on div "$61,606.98" at bounding box center [1062, 164] width 409 height 65
drag, startPoint x: 924, startPoint y: 149, endPoint x: 1159, endPoint y: 171, distance: 236.5
click at [1159, 171] on div "$61,606.98" at bounding box center [1062, 164] width 409 height 65
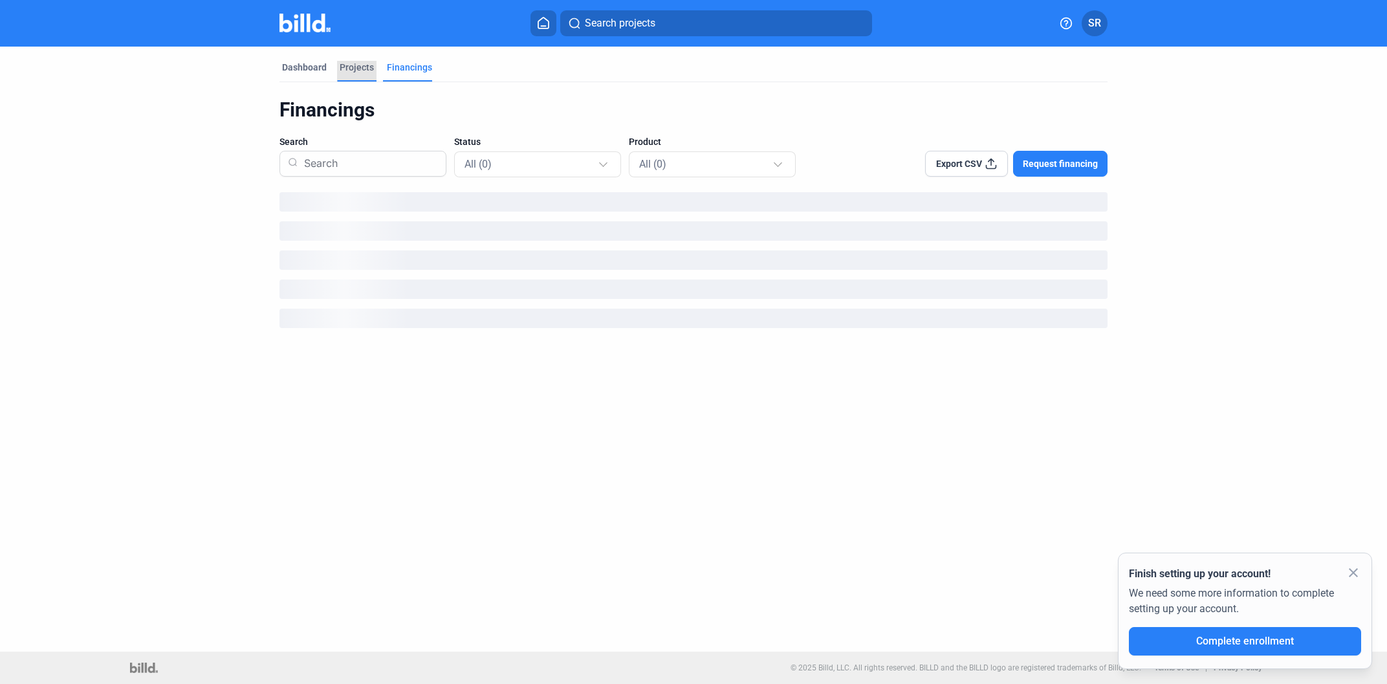
click at [354, 63] on div "Projects" at bounding box center [357, 67] width 34 height 13
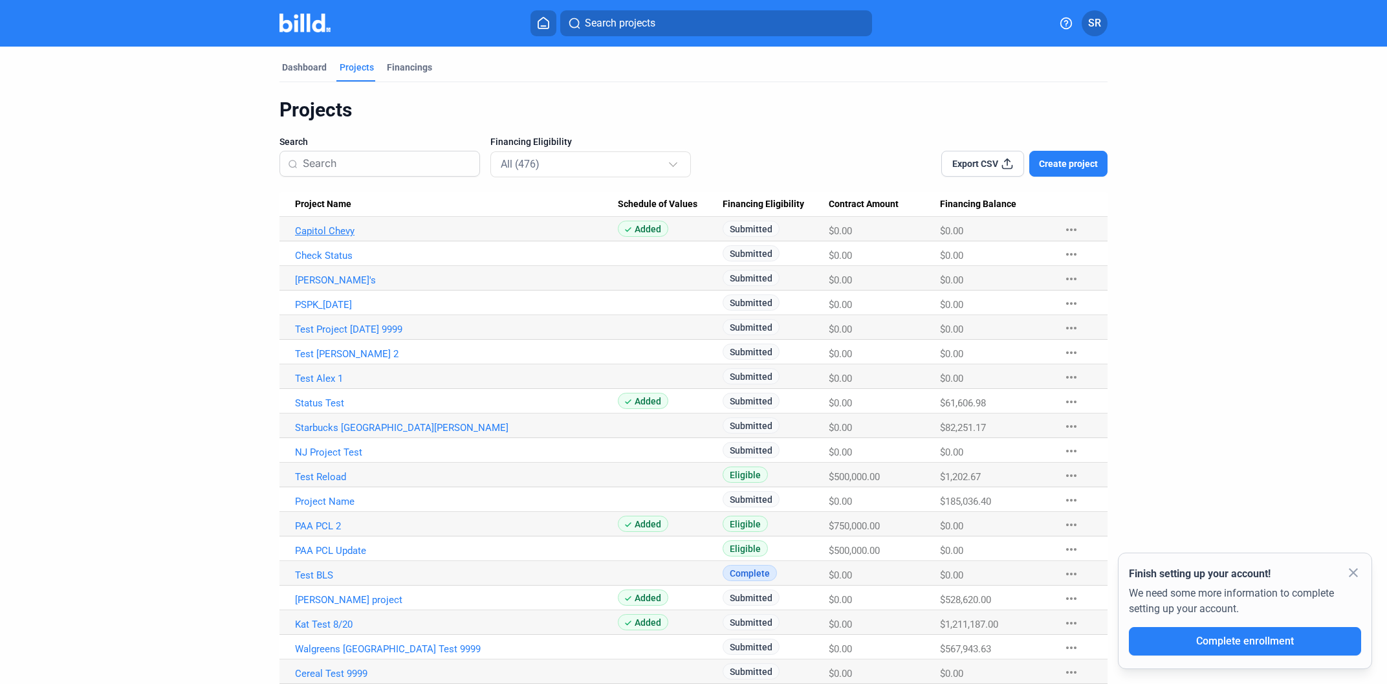
click at [305, 230] on link "Capitol Chevy" at bounding box center [456, 231] width 323 height 12
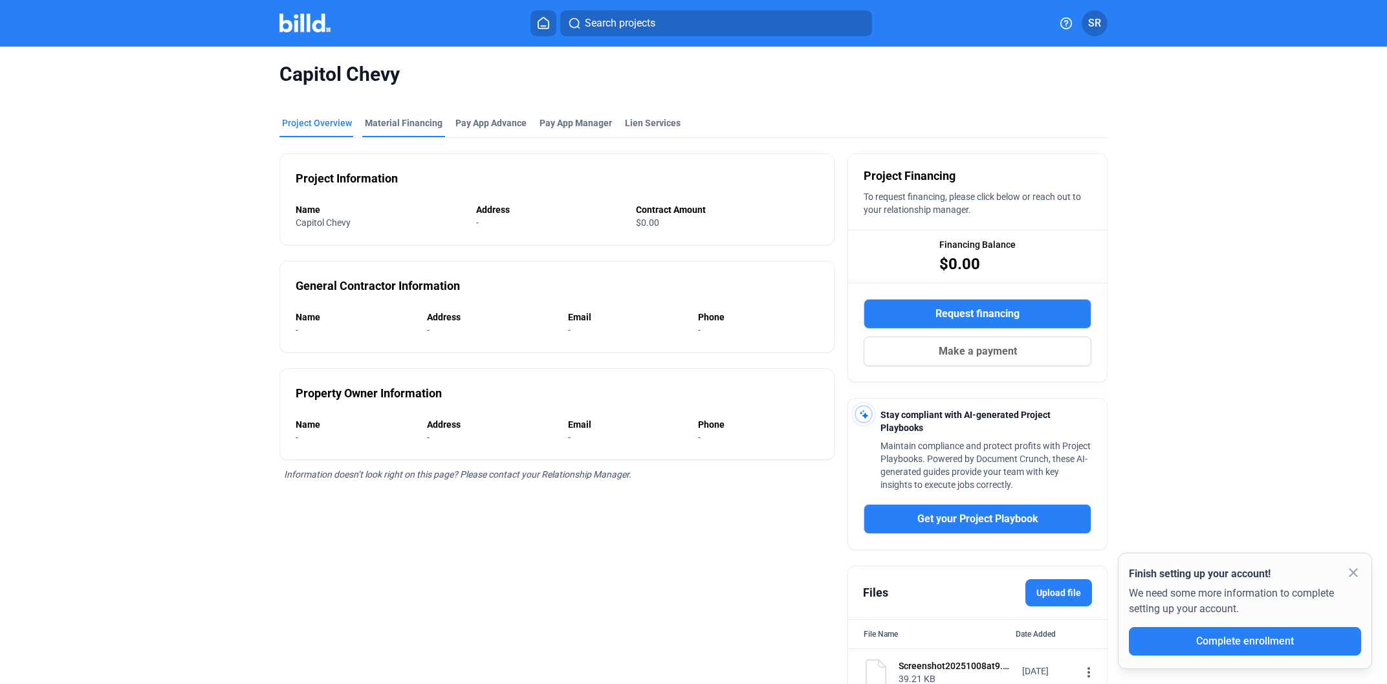
click at [398, 125] on div "Material Financing" at bounding box center [404, 122] width 78 height 13
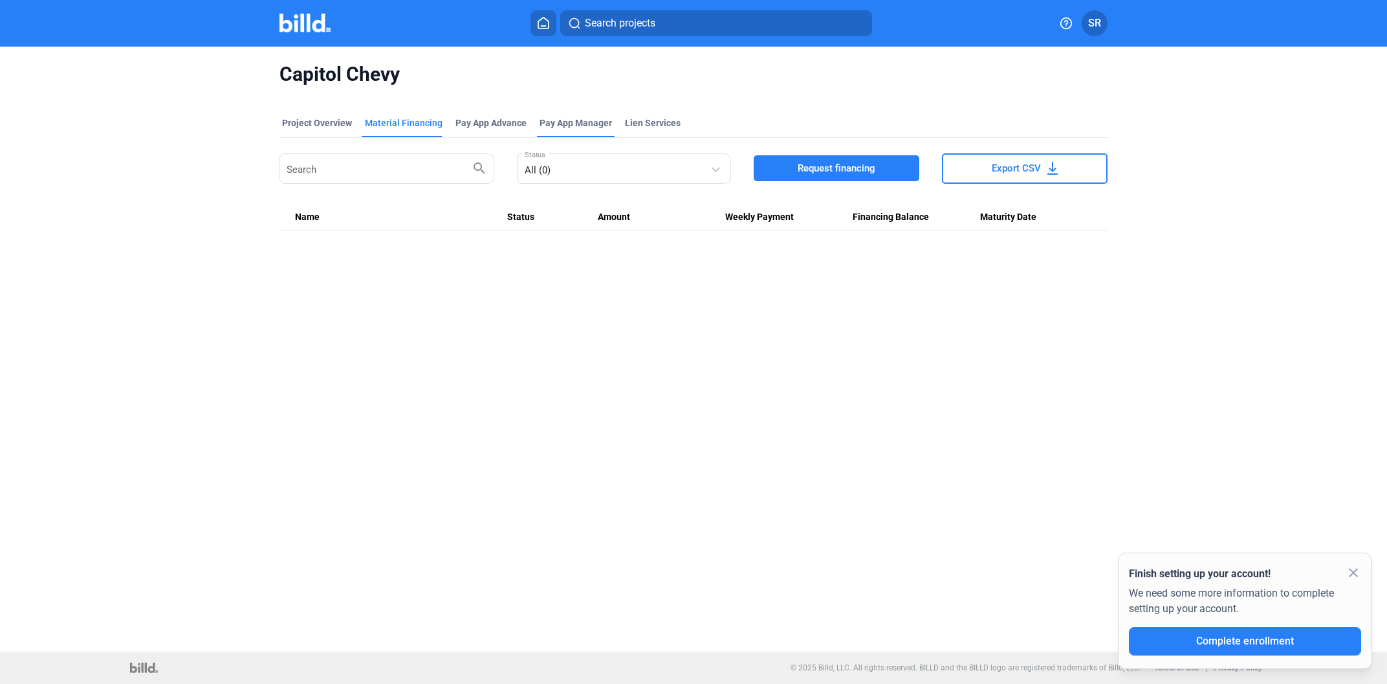
click at [567, 122] on span "Pay App Manager" at bounding box center [575, 122] width 72 height 13
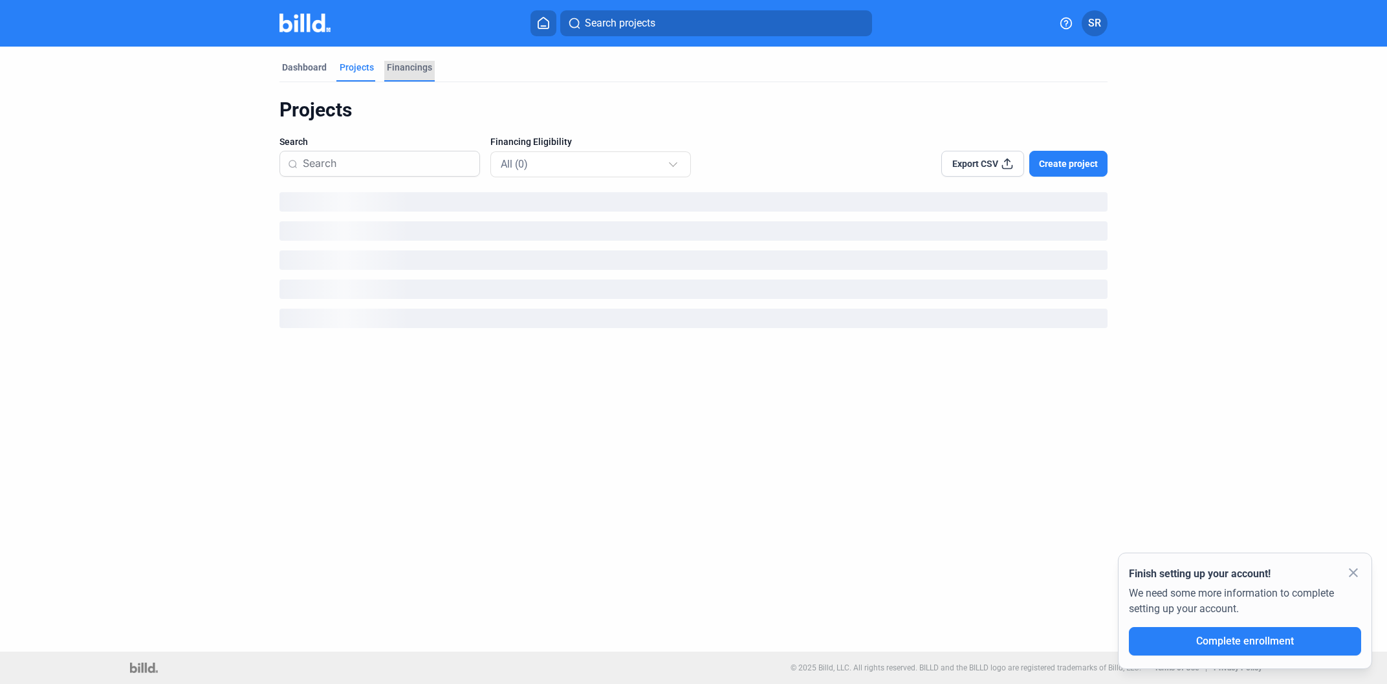
click at [407, 68] on div "Financings" at bounding box center [409, 67] width 45 height 13
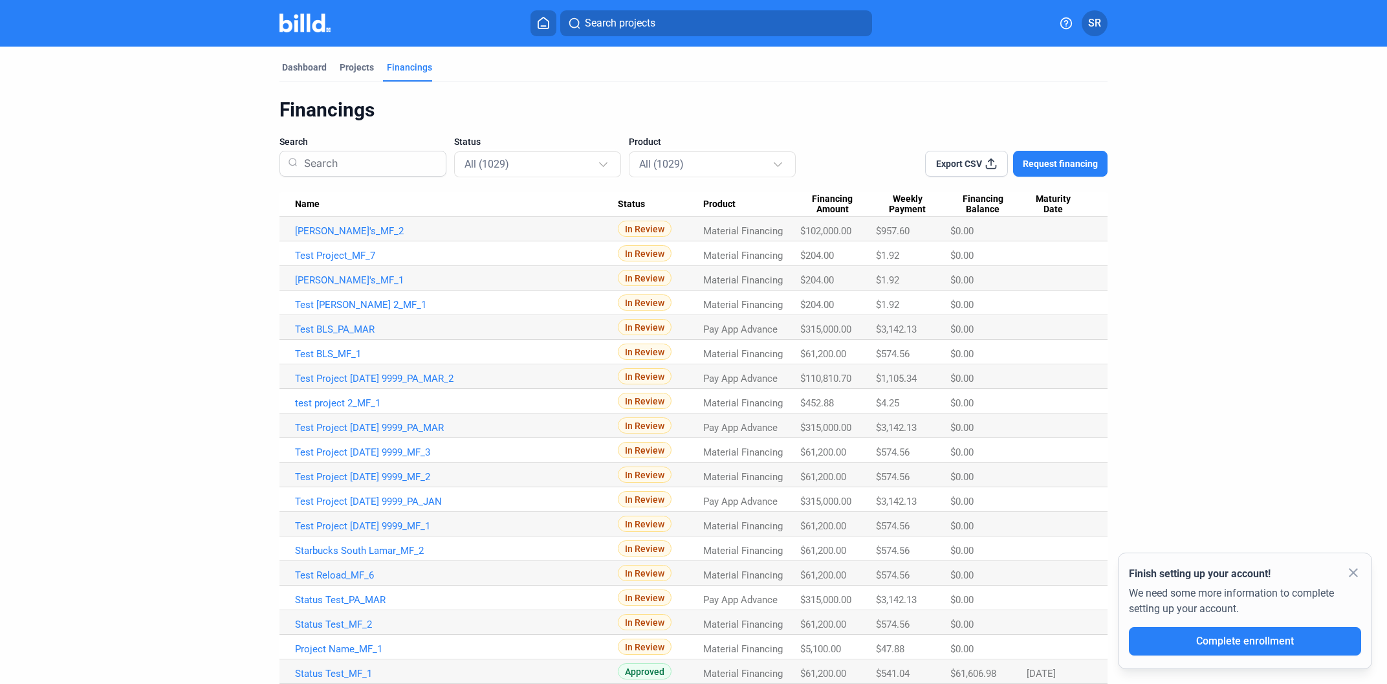
drag, startPoint x: 810, startPoint y: 188, endPoint x: 860, endPoint y: 210, distance: 54.2
click at [860, 210] on div "Financings Search Status All (1029) Product All (1029) Export CSV Request finan…" at bounding box center [693, 665] width 828 height 1135
drag, startPoint x: 856, startPoint y: 204, endPoint x: 195, endPoint y: 233, distance: 661.0
click at [856, 205] on span "Financing Amount" at bounding box center [832, 204] width 65 height 22
click at [807, 193] on Amount "Financing Amount" at bounding box center [838, 204] width 76 height 25
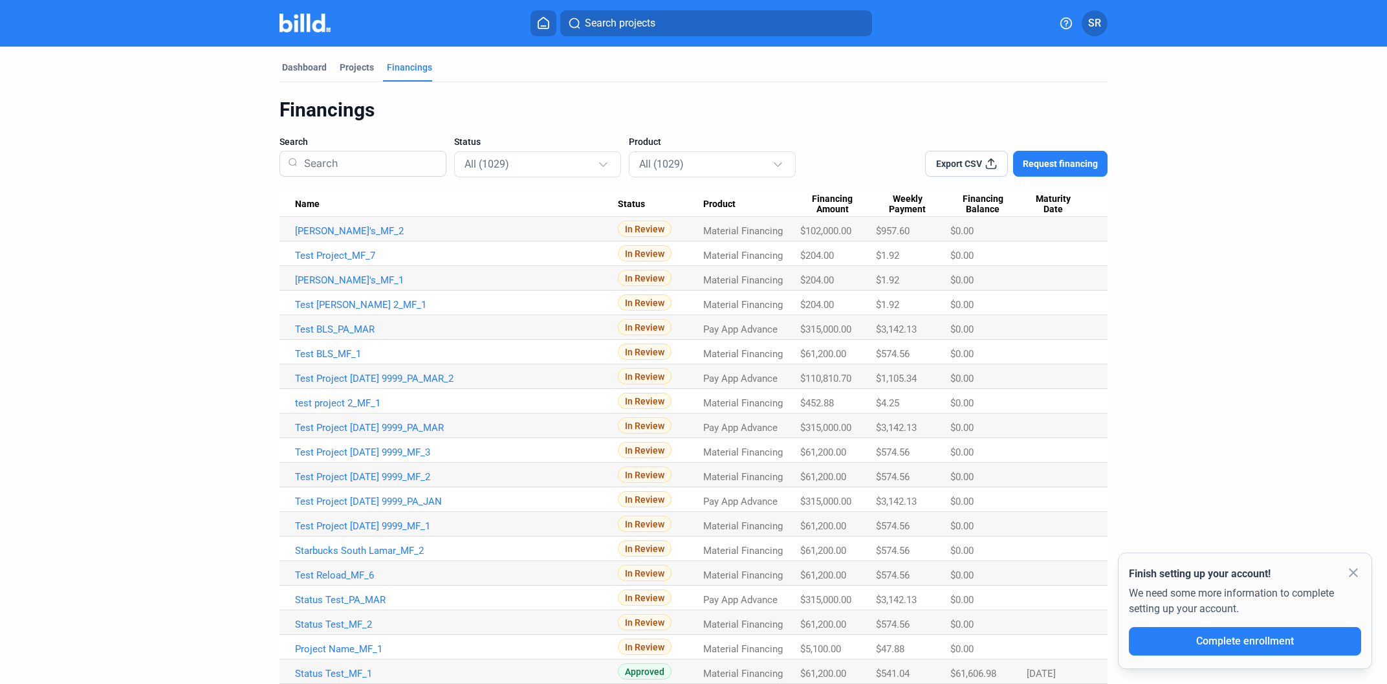
click at [195, 233] on dashboard "Dashboard Projects Financings Financings Search Status All (1029) Product All (…" at bounding box center [693, 640] width 1248 height 1186
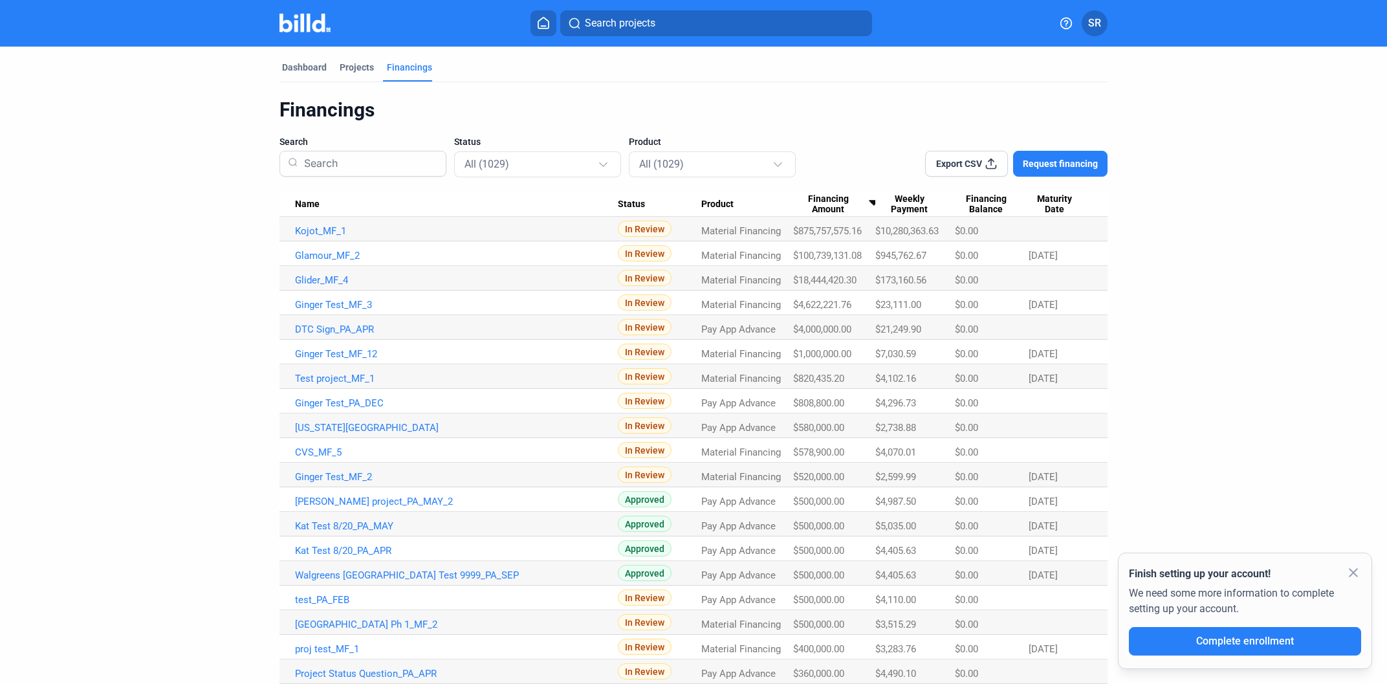
click at [338, 225] on link "Kojot_MF_1" at bounding box center [456, 231] width 323 height 12
click at [248, 237] on dashboard "Dashboard Projects Financings Financings Search Status All (1029) Product All (…" at bounding box center [693, 640] width 1248 height 1186
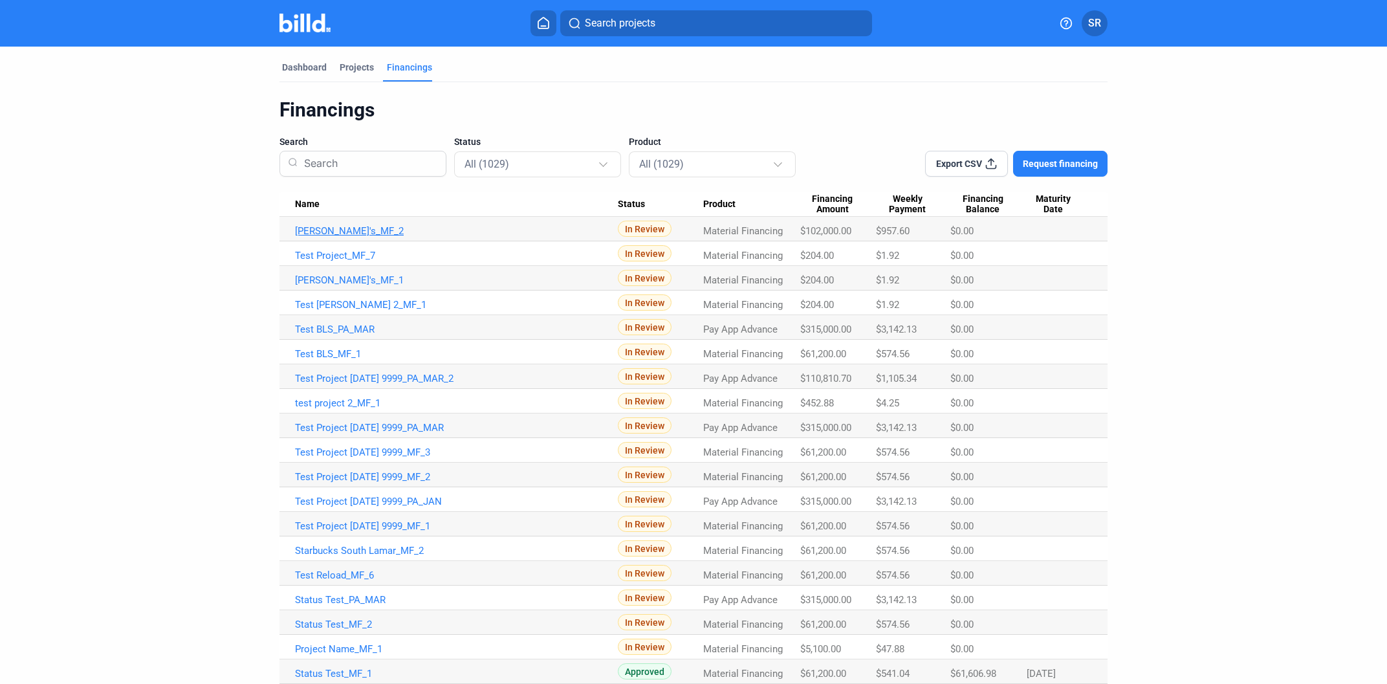
click at [331, 235] on link "[PERSON_NAME]'s_MF_2" at bounding box center [456, 231] width 323 height 12
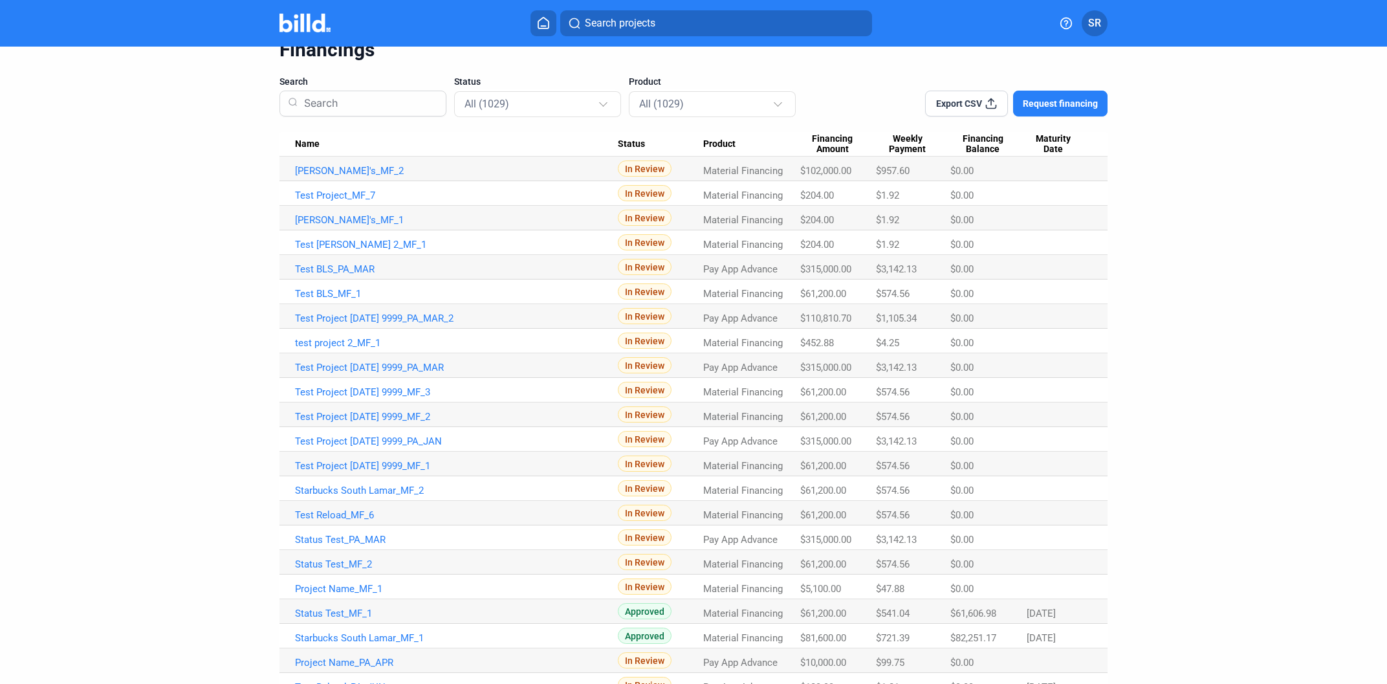
scroll to position [78, 0]
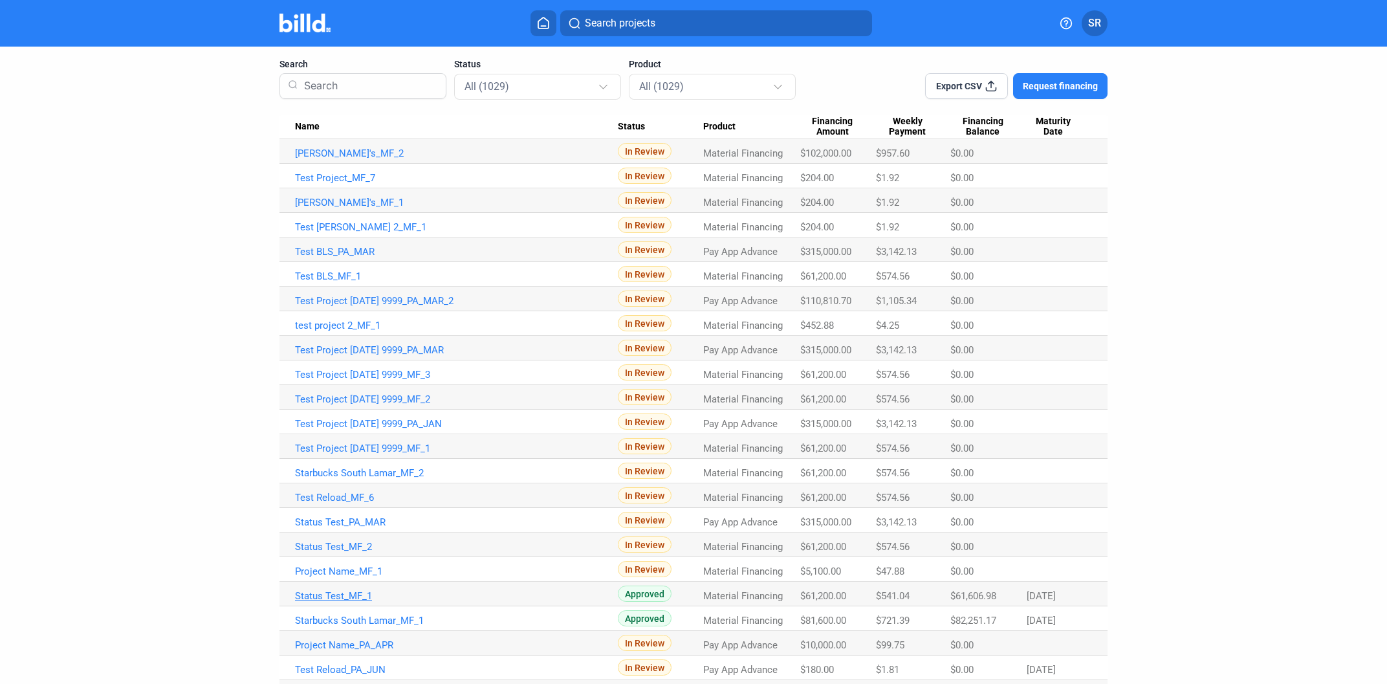
click at [360, 593] on link "Status Test_MF_1" at bounding box center [456, 596] width 323 height 12
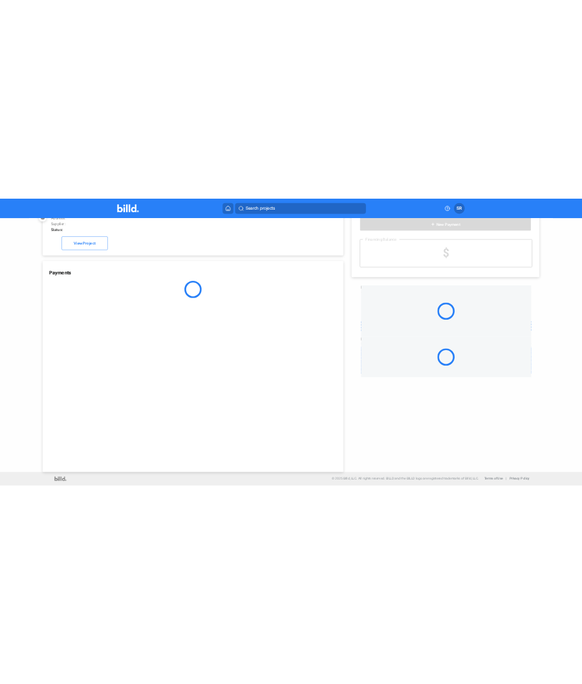
scroll to position [35, 0]
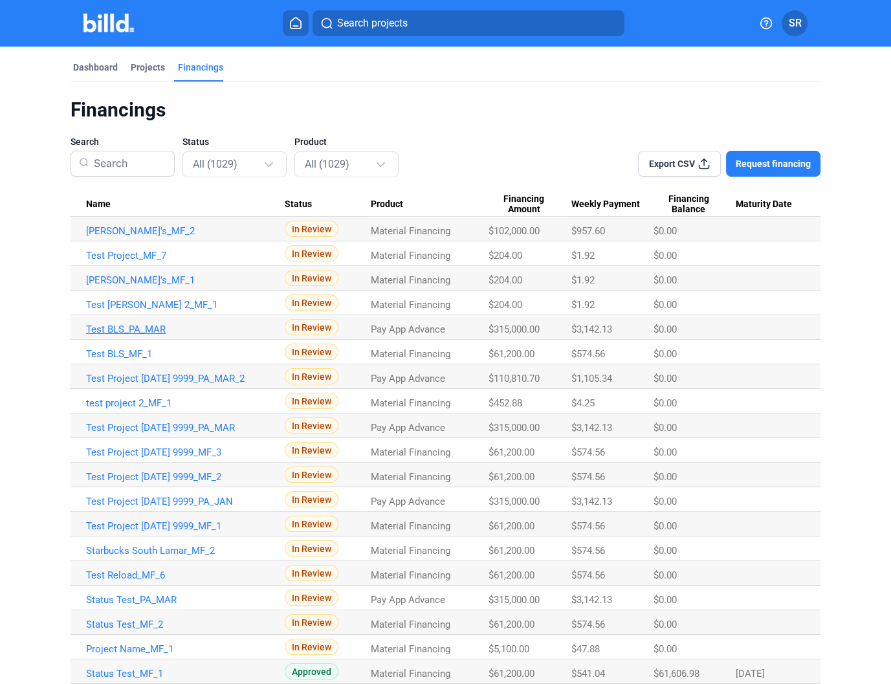
click at [97, 330] on link "Test BLS_PA_MAR" at bounding box center [185, 329] width 199 height 12
click at [128, 325] on link "Test BLS_PA_MAR" at bounding box center [185, 329] width 199 height 12
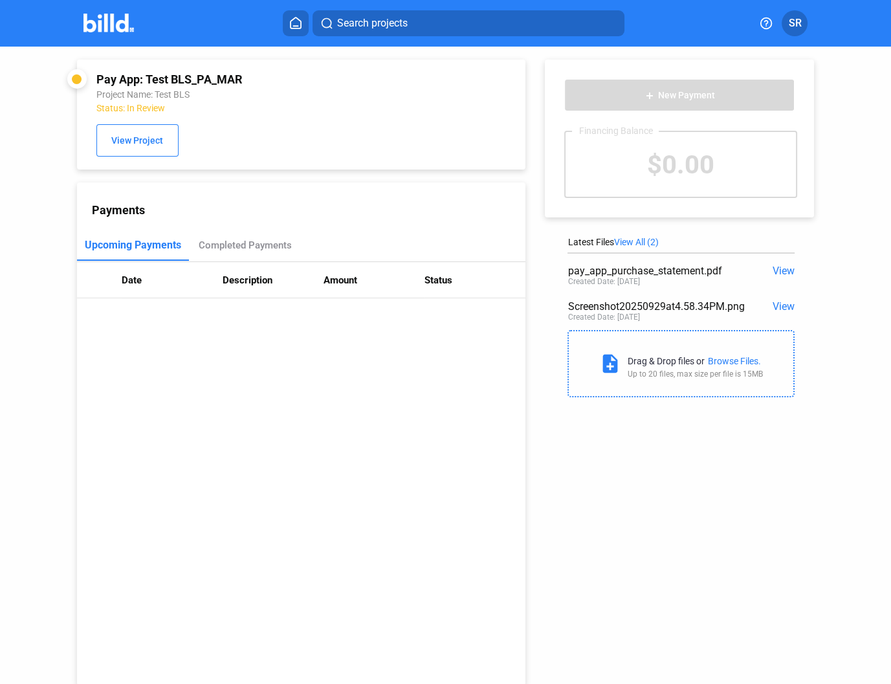
click at [0, 403] on div "Pay App: Test BLS_PA_MAR Project Name: Test BLS Status: In Review View Project …" at bounding box center [445, 366] width 891 height 638
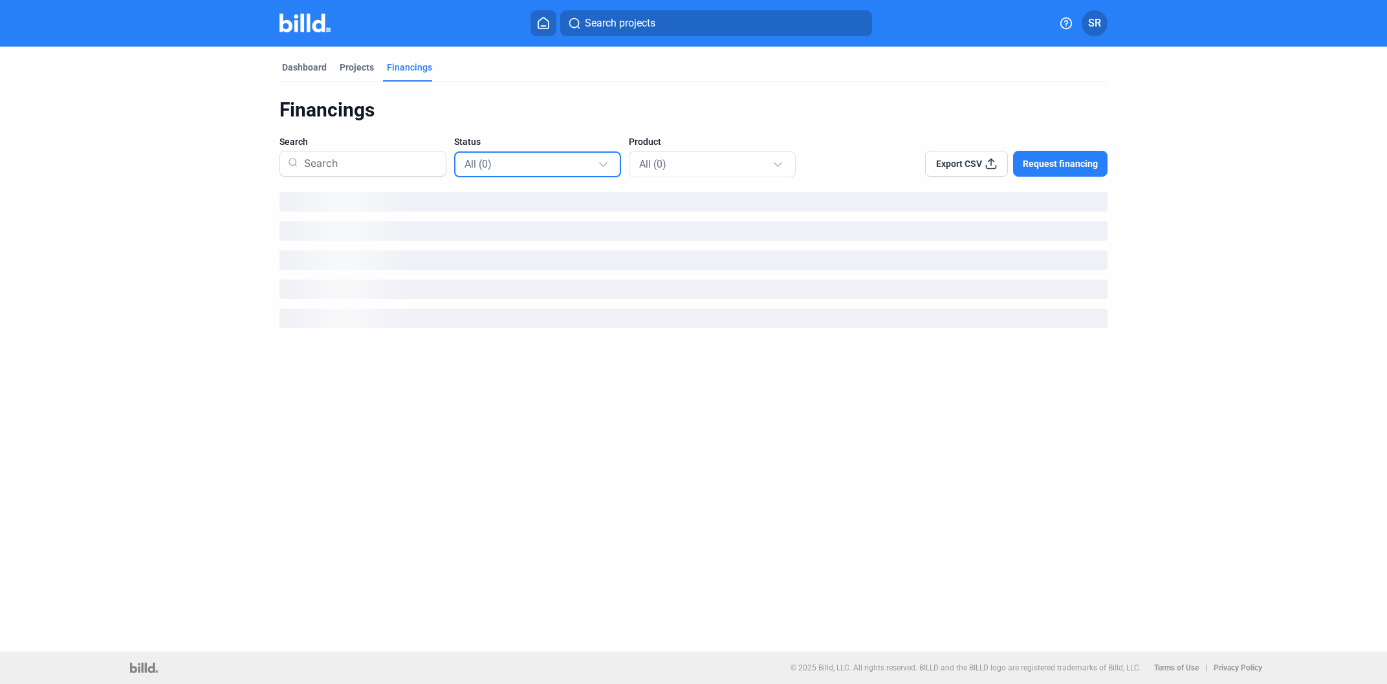
click at [553, 152] on div "All (0)" at bounding box center [537, 163] width 147 height 25
click at [581, 162] on div "All (0) In Review (0) Approved (0) Not Approved (0) Complete (0)" at bounding box center [527, 236] width 147 height 171
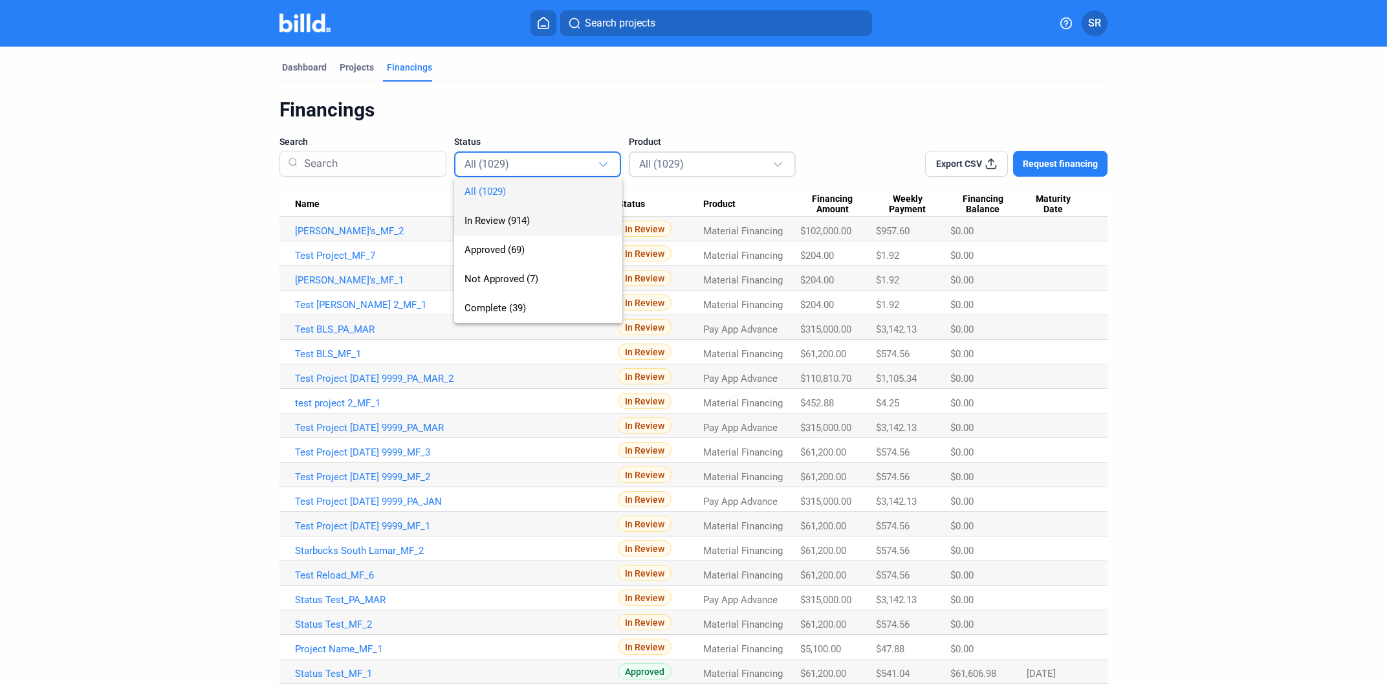
click at [541, 219] on span "In Review (914)" at bounding box center [537, 220] width 147 height 29
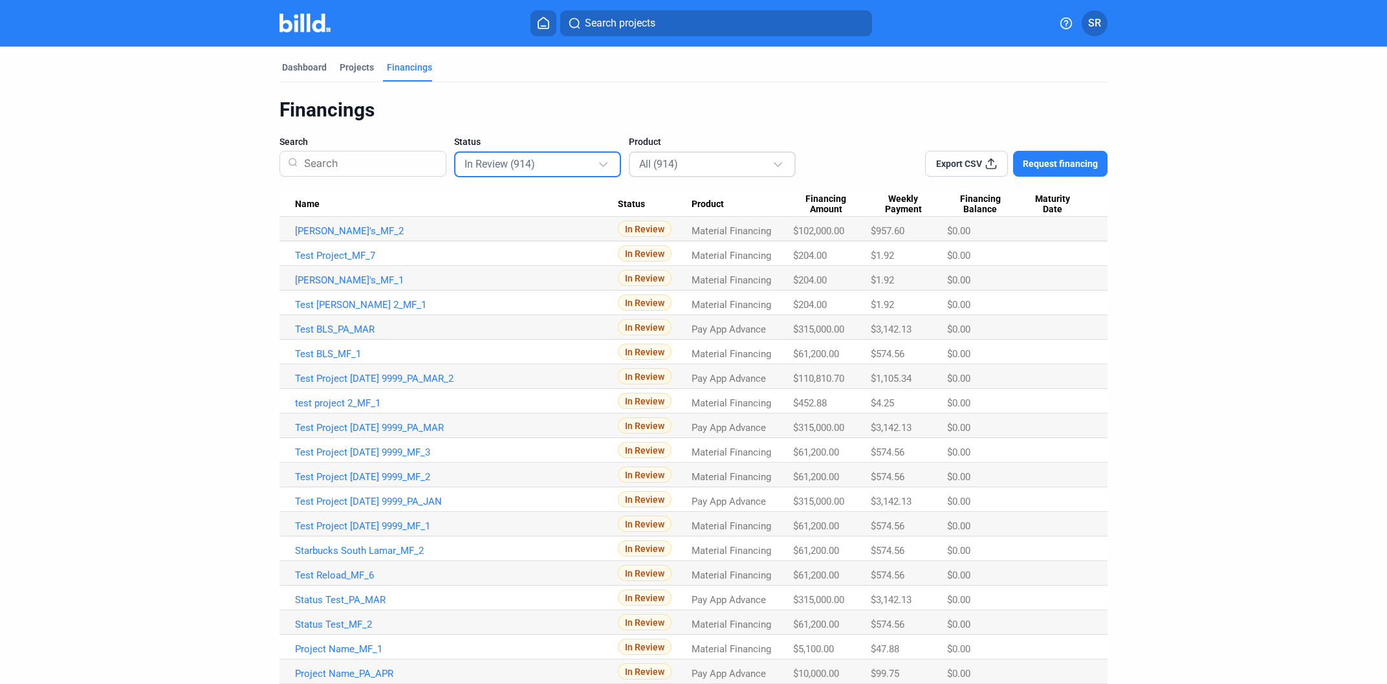
click at [581, 169] on div "All (914)" at bounding box center [705, 163] width 133 height 17
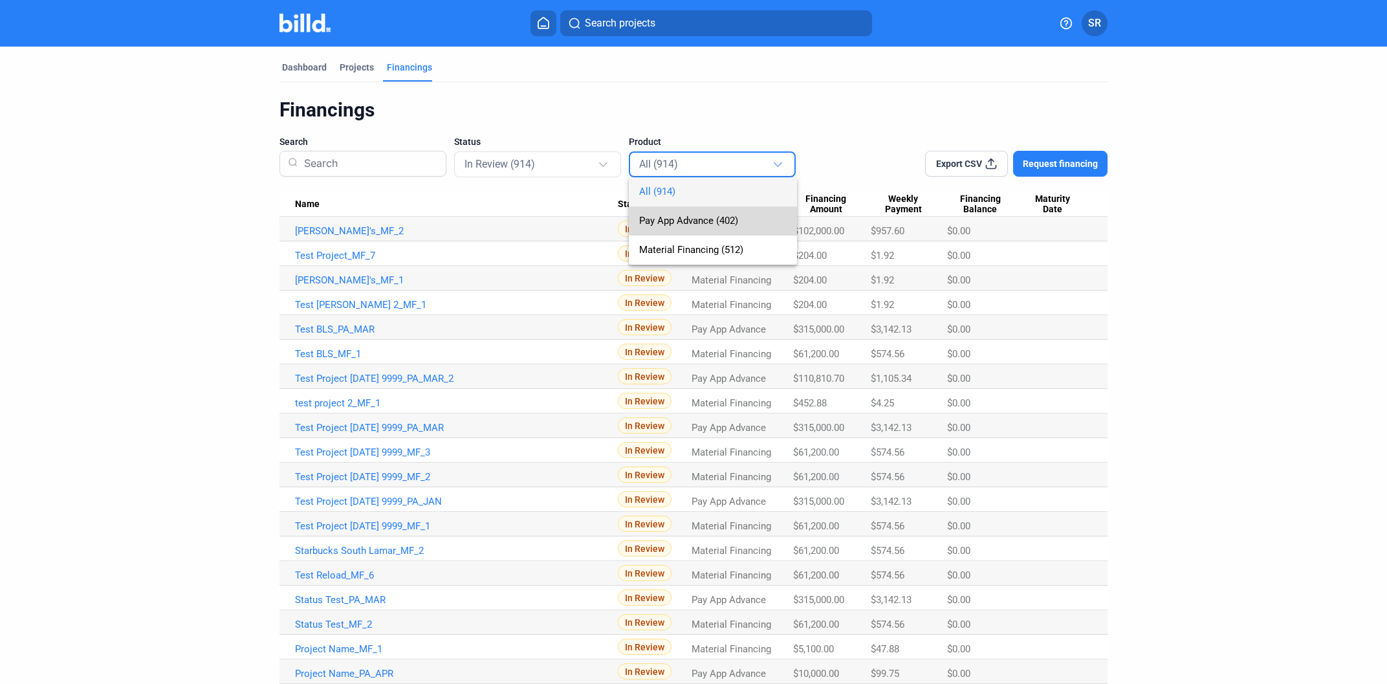
click at [581, 224] on span "Pay App Advance (402)" at bounding box center [688, 221] width 99 height 12
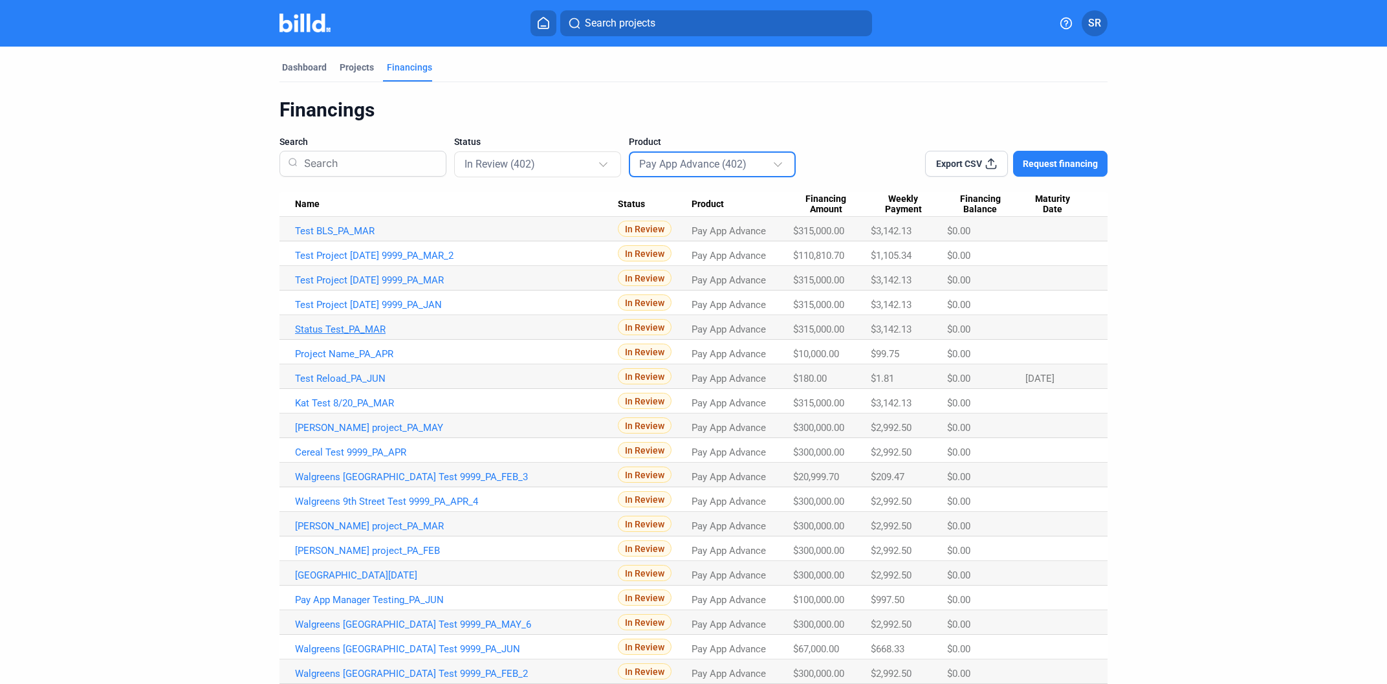
click at [367, 327] on link "Status Test_PA_MAR" at bounding box center [456, 329] width 323 height 12
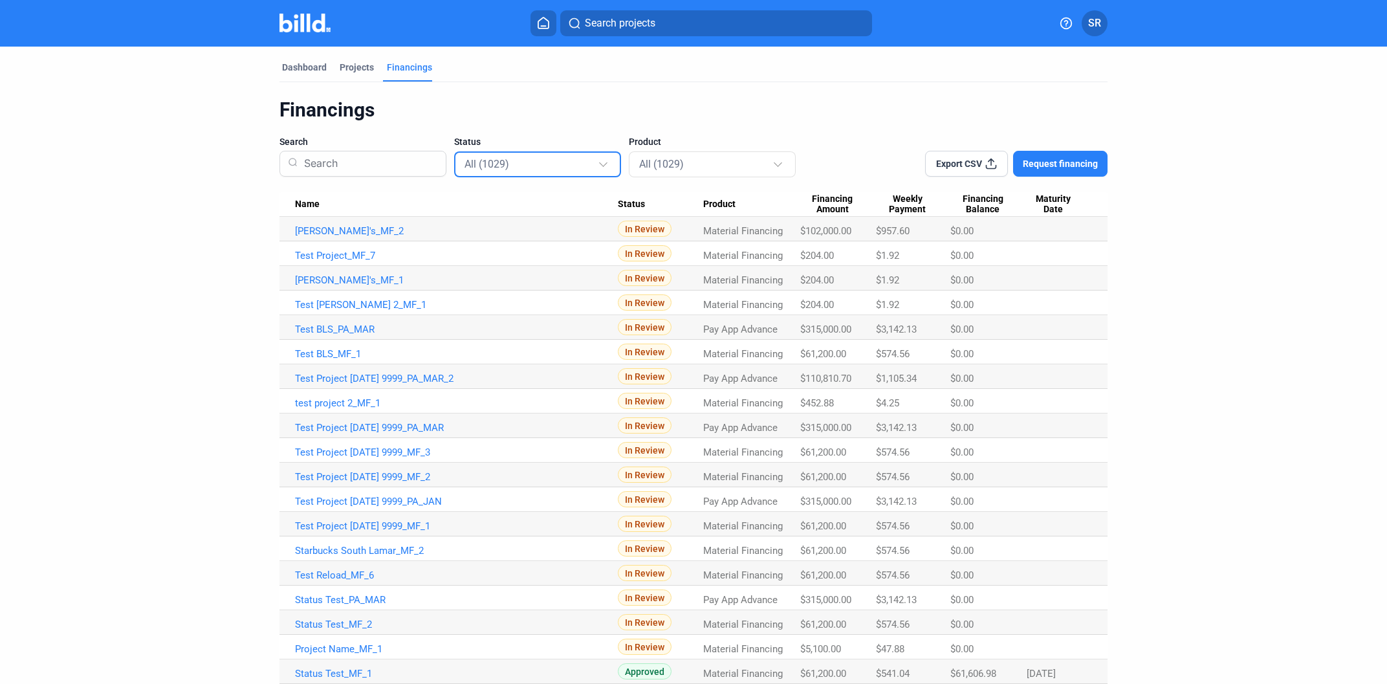
click at [581, 157] on div "All (1029)" at bounding box center [530, 163] width 133 height 17
drag, startPoint x: 525, startPoint y: 217, endPoint x: 724, endPoint y: 142, distance: 212.9
click at [525, 218] on span "In Review (914)" at bounding box center [496, 221] width 65 height 12
click at [581, 157] on div "All (914)" at bounding box center [705, 163] width 133 height 17
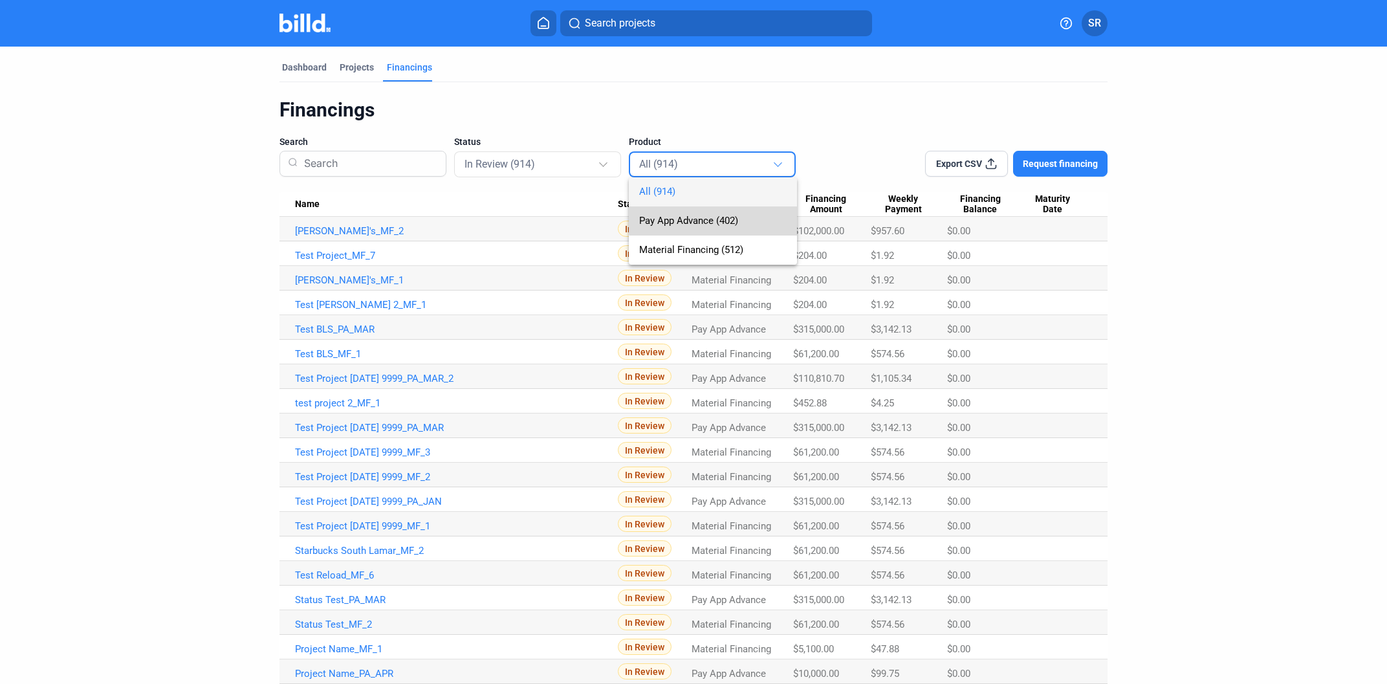
click at [581, 219] on span "Pay App Advance (402)" at bounding box center [688, 221] width 99 height 12
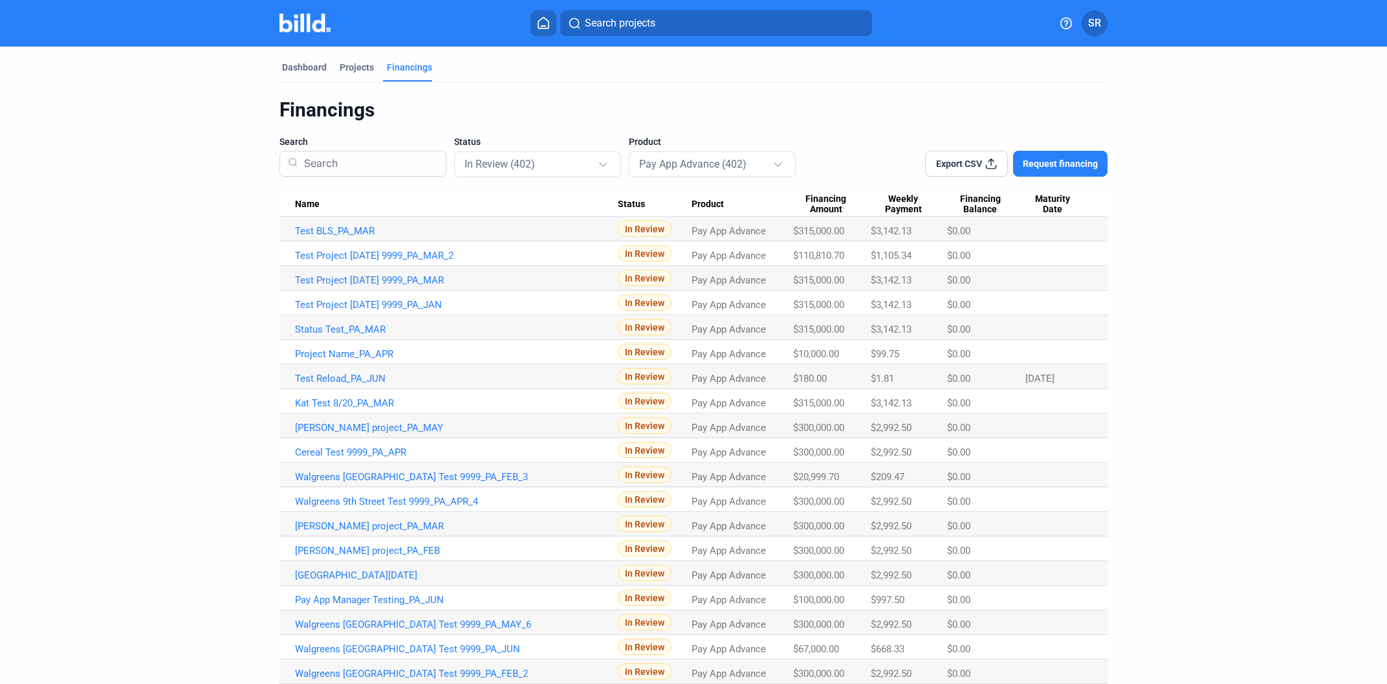
click at [329, 618] on td "Walgreens [GEOGRAPHIC_DATA] Test 9999_PA_MAY_6" at bounding box center [448, 622] width 338 height 25
click at [331, 621] on link "Walgreens [GEOGRAPHIC_DATA] Test 9999_PA_MAY_6" at bounding box center [456, 624] width 323 height 12
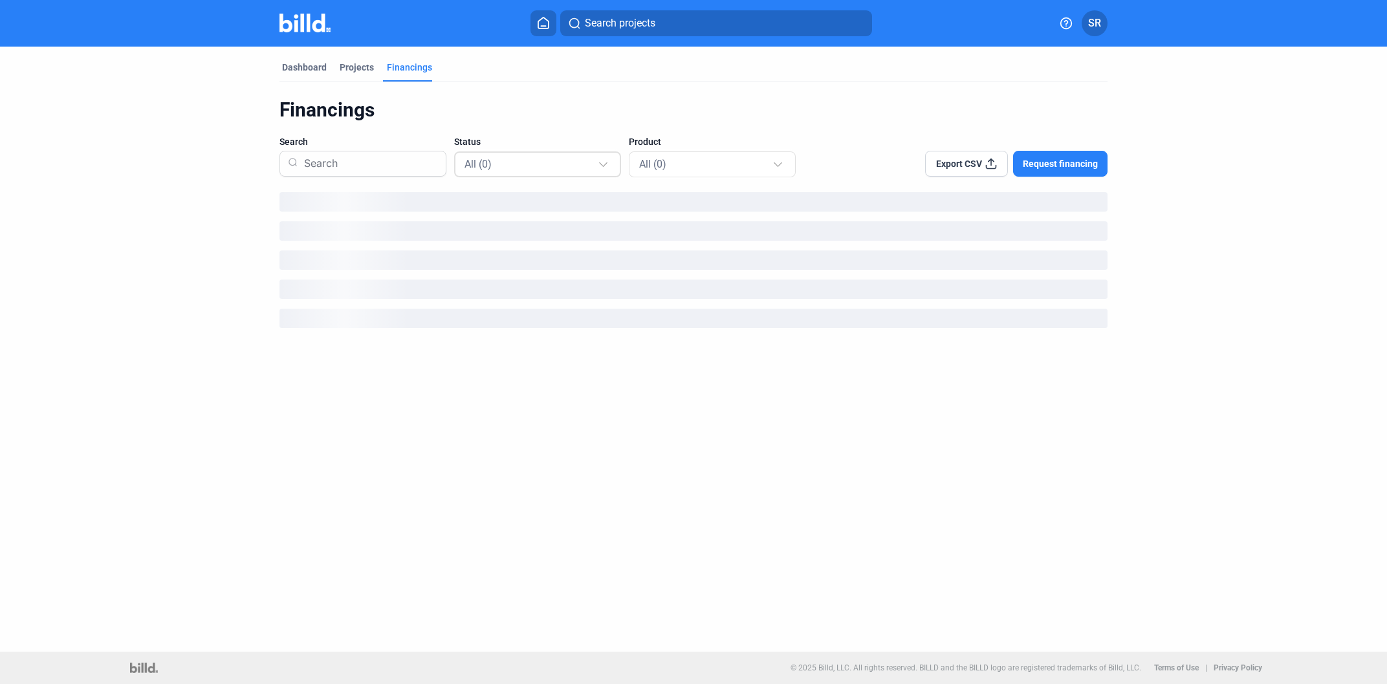
click at [568, 162] on div "All (0)" at bounding box center [530, 163] width 133 height 17
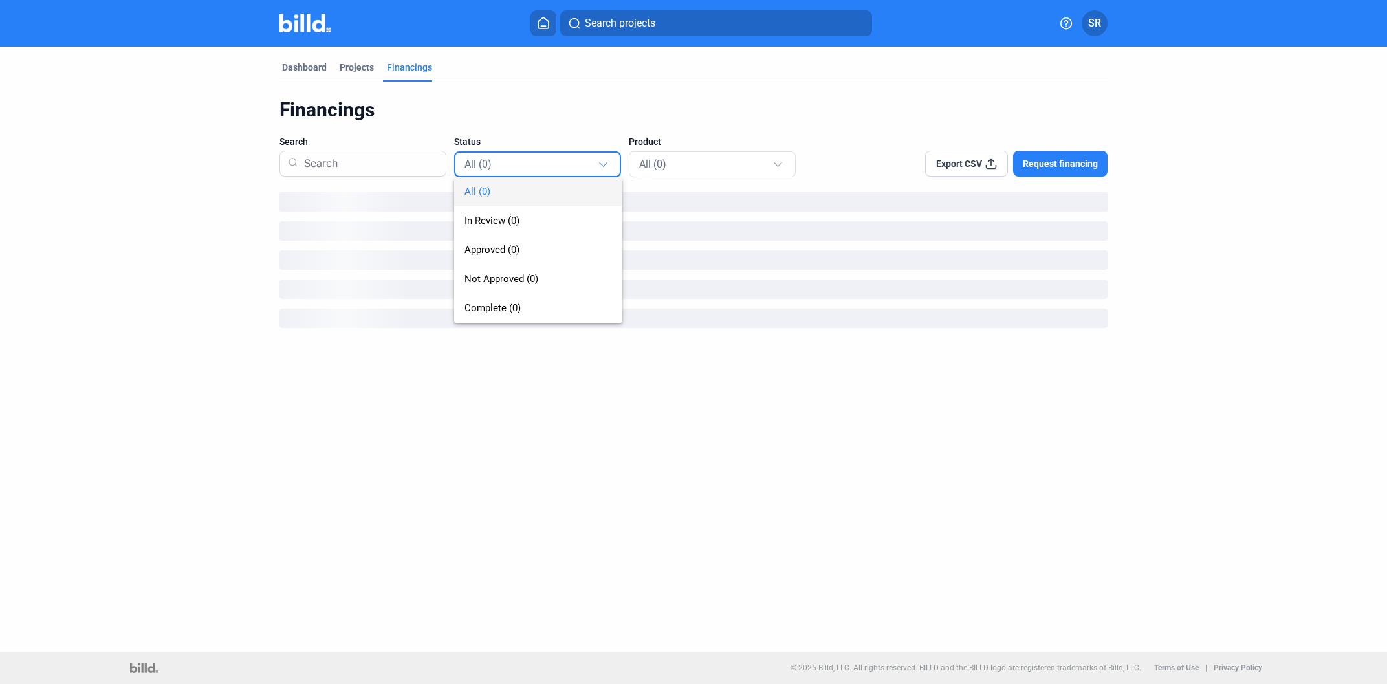
click at [567, 163] on div "All (0) In Review (0) Approved (0) Not Approved (0) Complete (0)" at bounding box center [527, 236] width 147 height 171
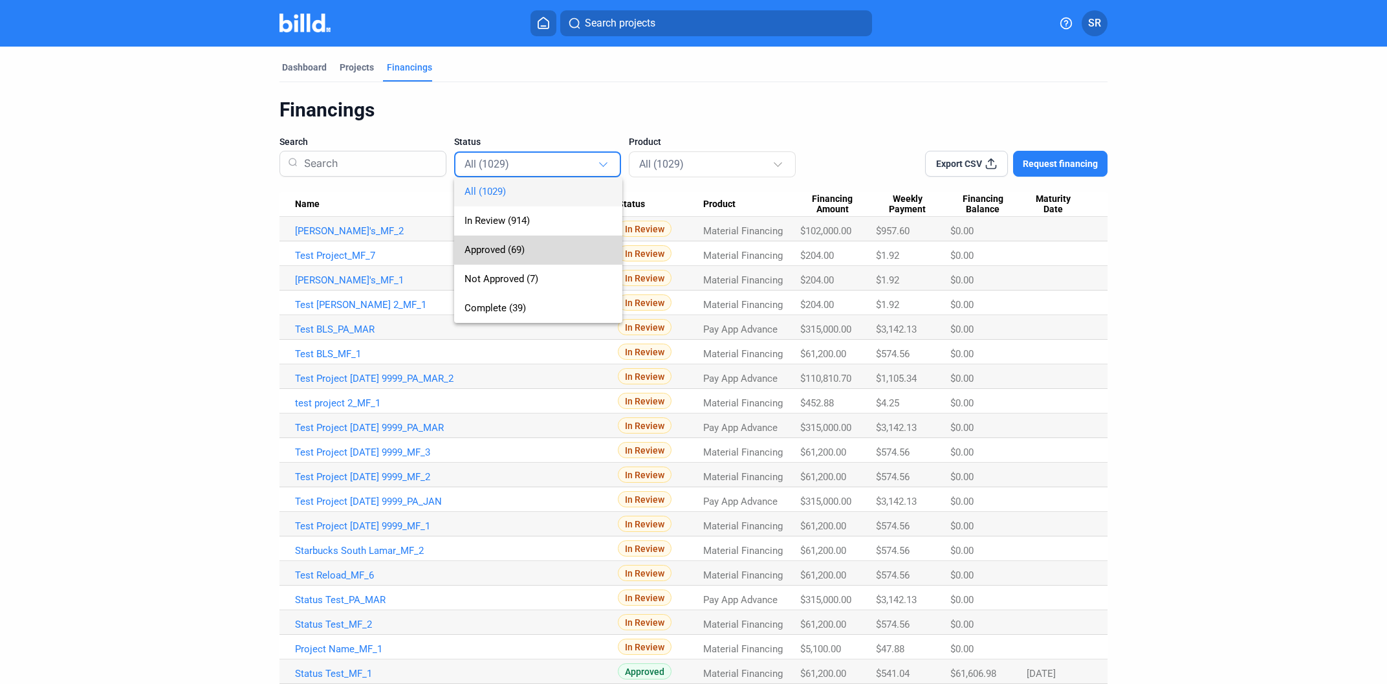
click at [539, 250] on span "Approved (69)" at bounding box center [537, 249] width 147 height 29
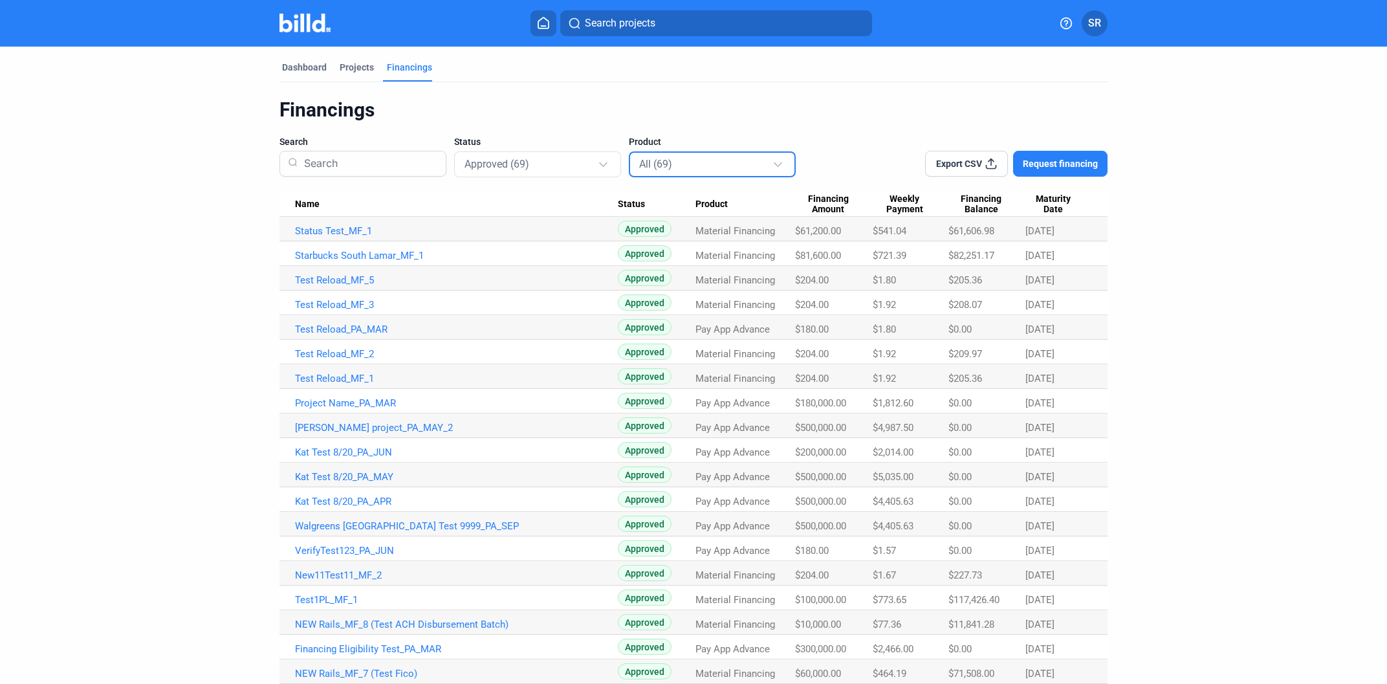
click at [581, 162] on div "All (69)" at bounding box center [705, 163] width 133 height 17
click at [581, 218] on span "Pay App Advance (23)" at bounding box center [712, 220] width 147 height 29
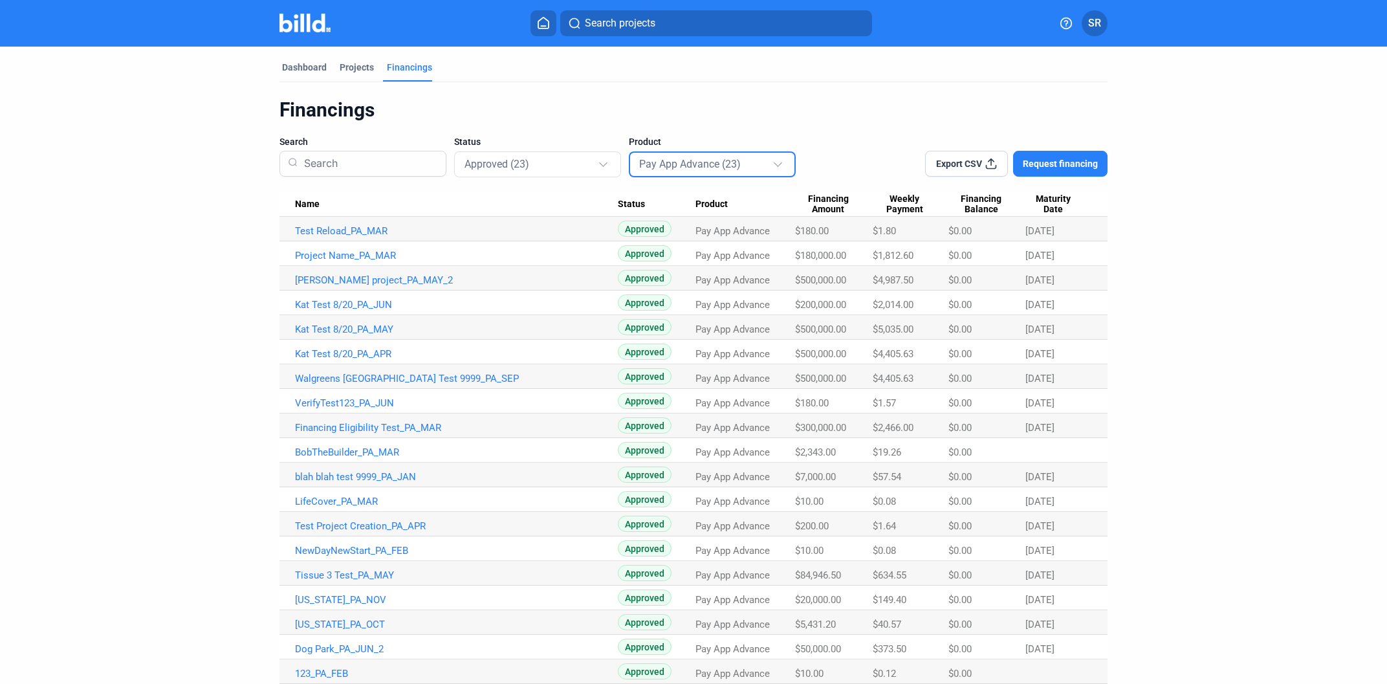
click at [365, 389] on td "VerifyTest123_PA_JUN" at bounding box center [448, 401] width 338 height 25
drag, startPoint x: 369, startPoint y: 385, endPoint x: 378, endPoint y: 378, distance: 12.4
click at [369, 385] on td "Walgreens [GEOGRAPHIC_DATA] Test 9999_PA_SEP" at bounding box center [448, 376] width 338 height 25
click at [378, 377] on link "Walgreens [GEOGRAPHIC_DATA] Test 9999_PA_SEP" at bounding box center [456, 379] width 323 height 12
